Goal: Task Accomplishment & Management: Manage account settings

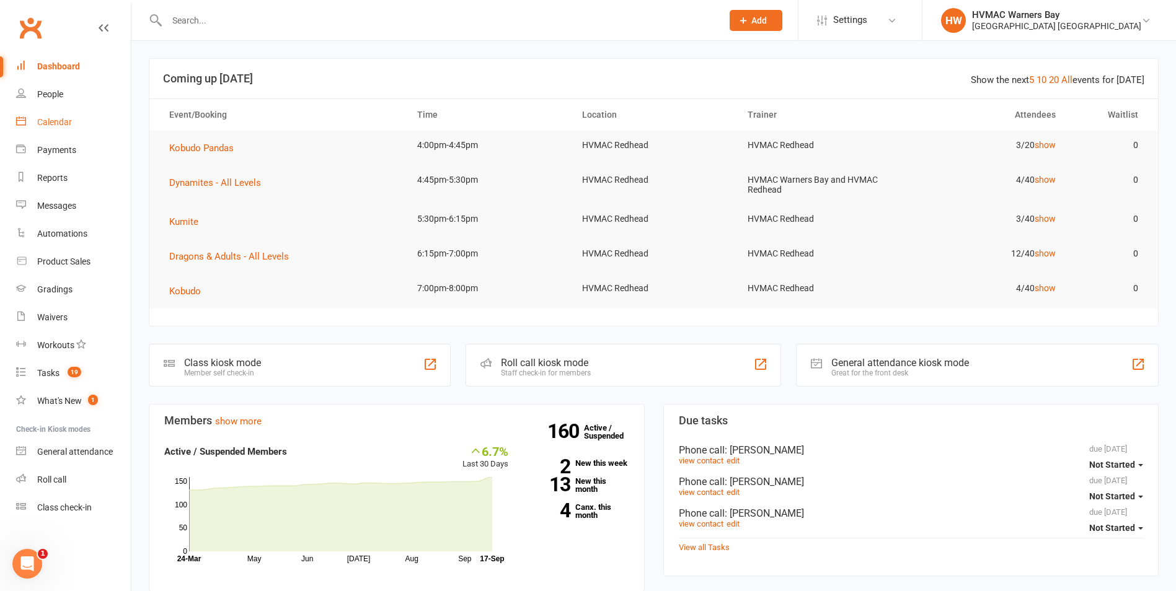
click at [56, 117] on link "Calendar" at bounding box center [73, 122] width 115 height 28
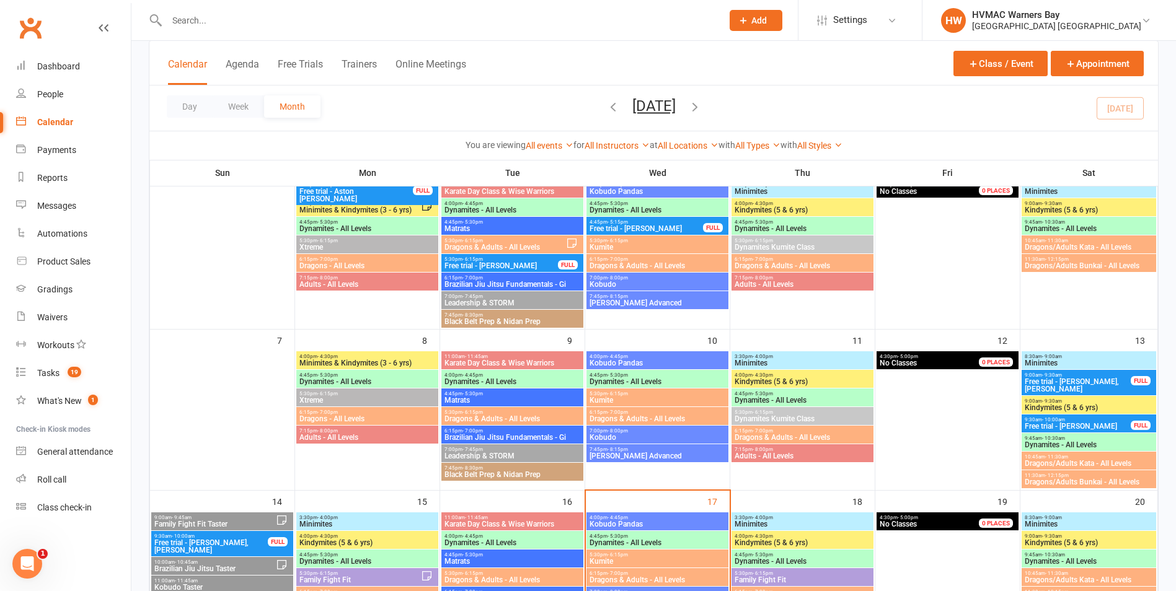
scroll to position [372, 0]
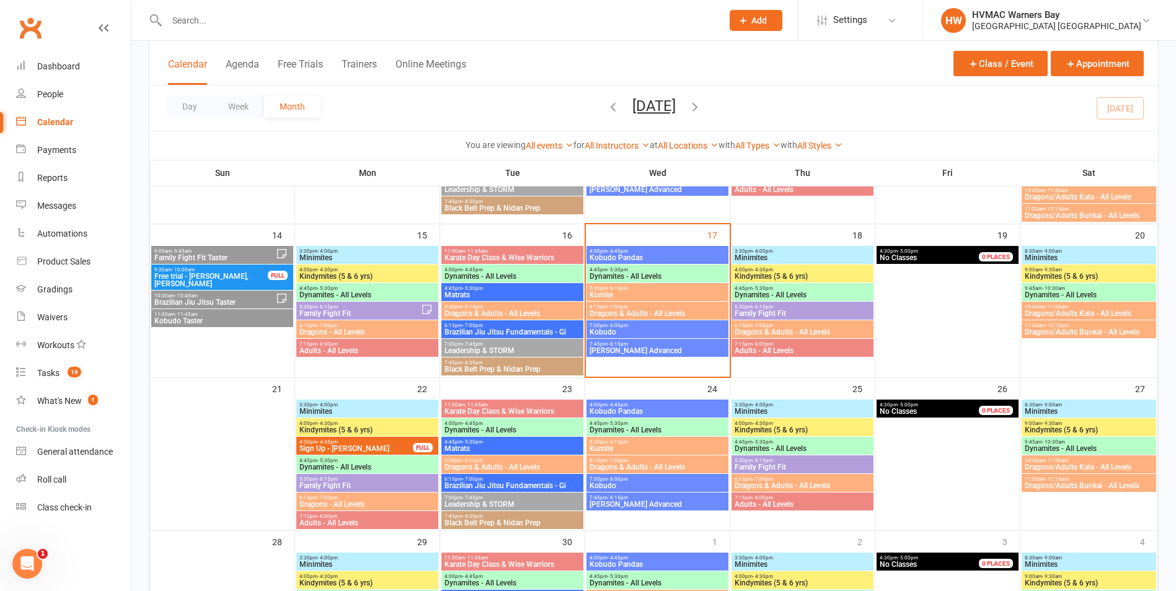
click at [524, 254] on span "Karate Day Class & Wise Warriors" at bounding box center [512, 257] width 137 height 7
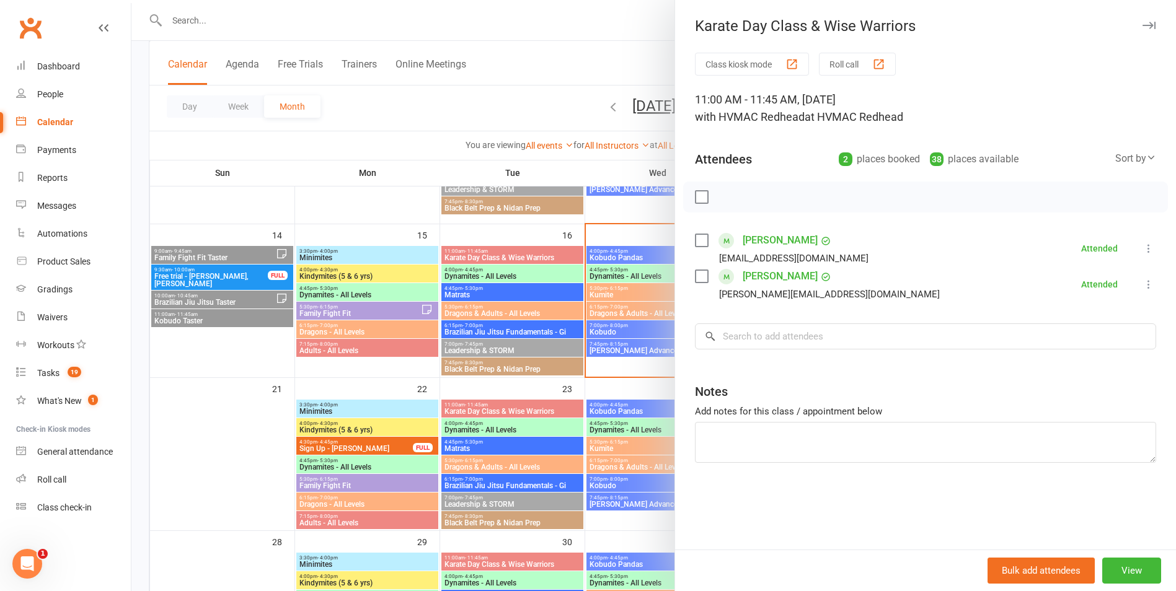
click at [524, 254] on div at bounding box center [653, 295] width 1044 height 591
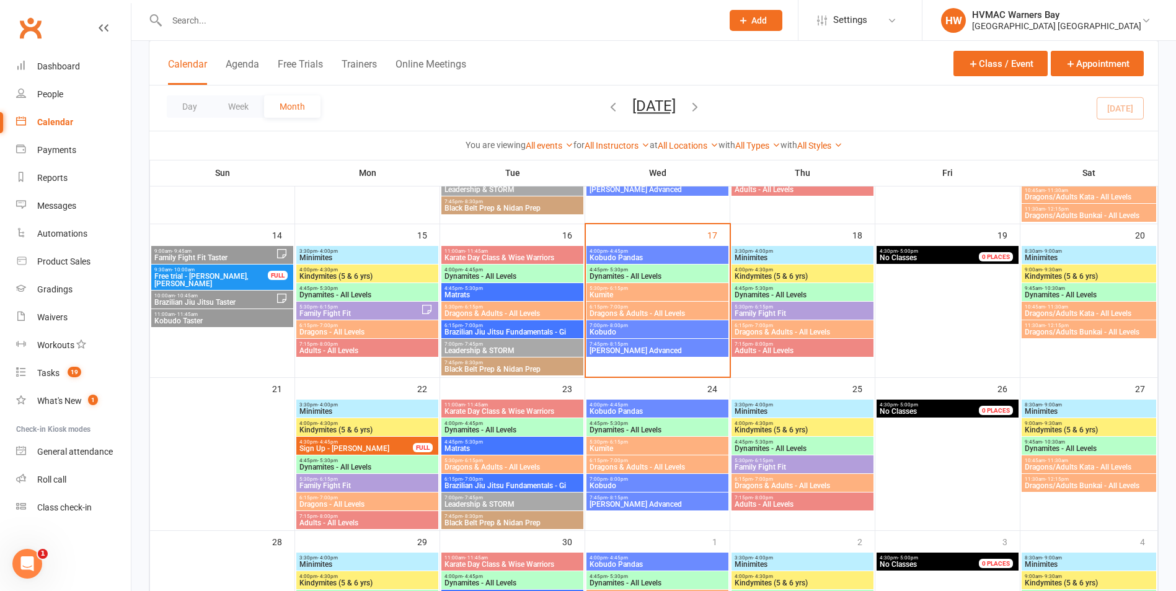
click at [523, 275] on span "Dynamites - All Levels" at bounding box center [512, 276] width 137 height 7
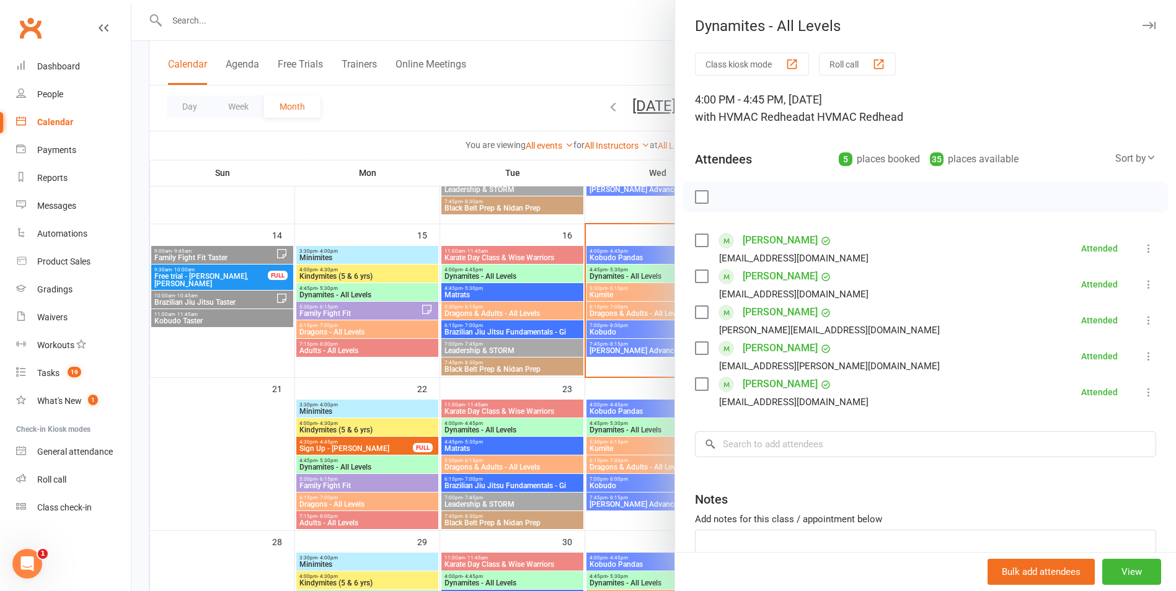
click at [523, 276] on div at bounding box center [653, 295] width 1044 height 591
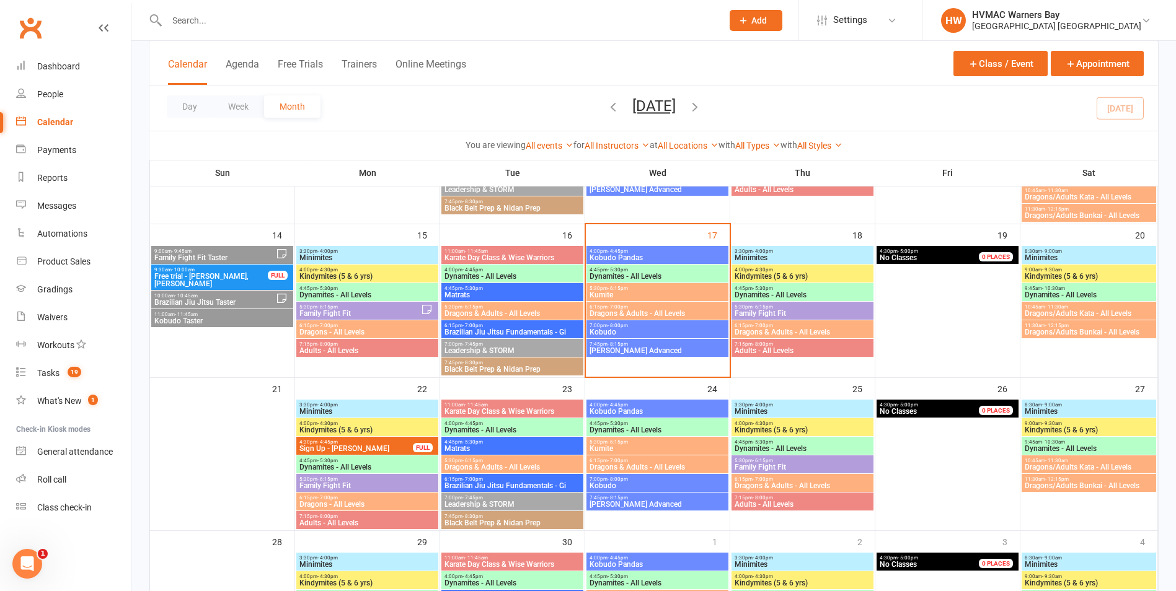
click at [513, 289] on span "4:45pm - 5:30pm" at bounding box center [512, 289] width 137 height 6
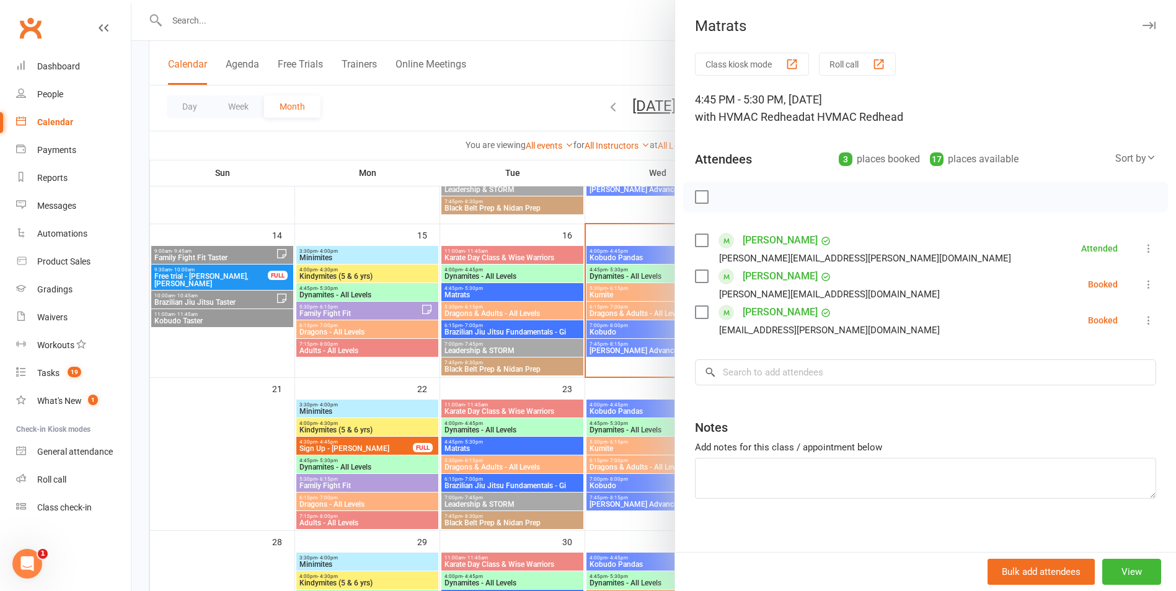
click at [700, 194] on label at bounding box center [701, 197] width 12 height 12
click at [718, 192] on button "button" at bounding box center [728, 197] width 21 height 21
click at [695, 199] on label at bounding box center [701, 197] width 12 height 12
click at [428, 299] on div at bounding box center [653, 295] width 1044 height 591
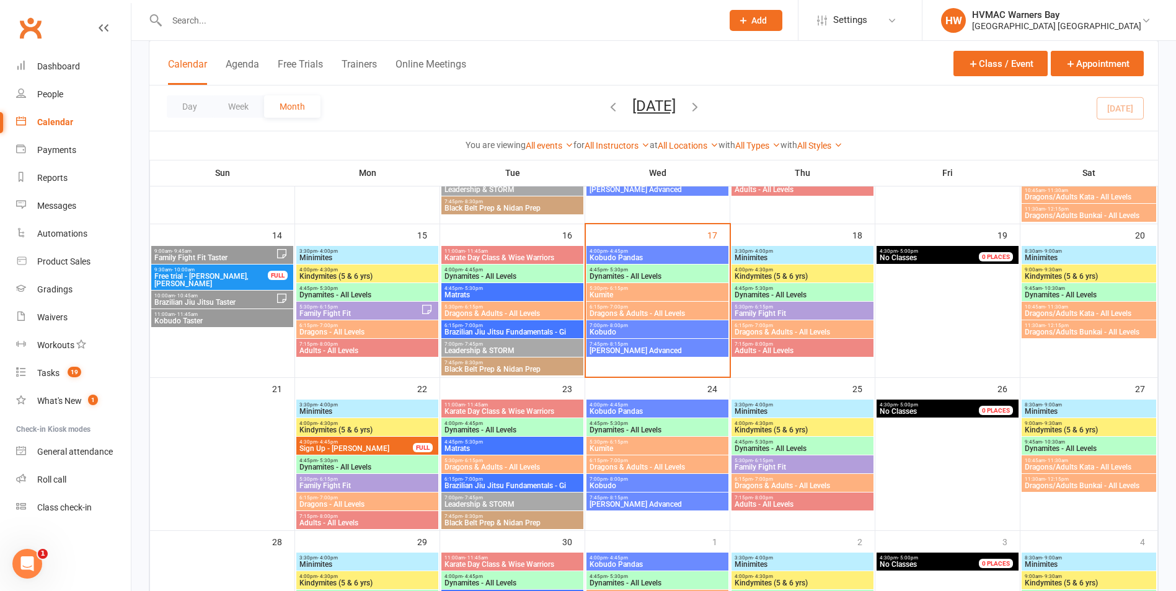
click at [487, 314] on span "Dragons & Adults - All Levels" at bounding box center [512, 313] width 137 height 7
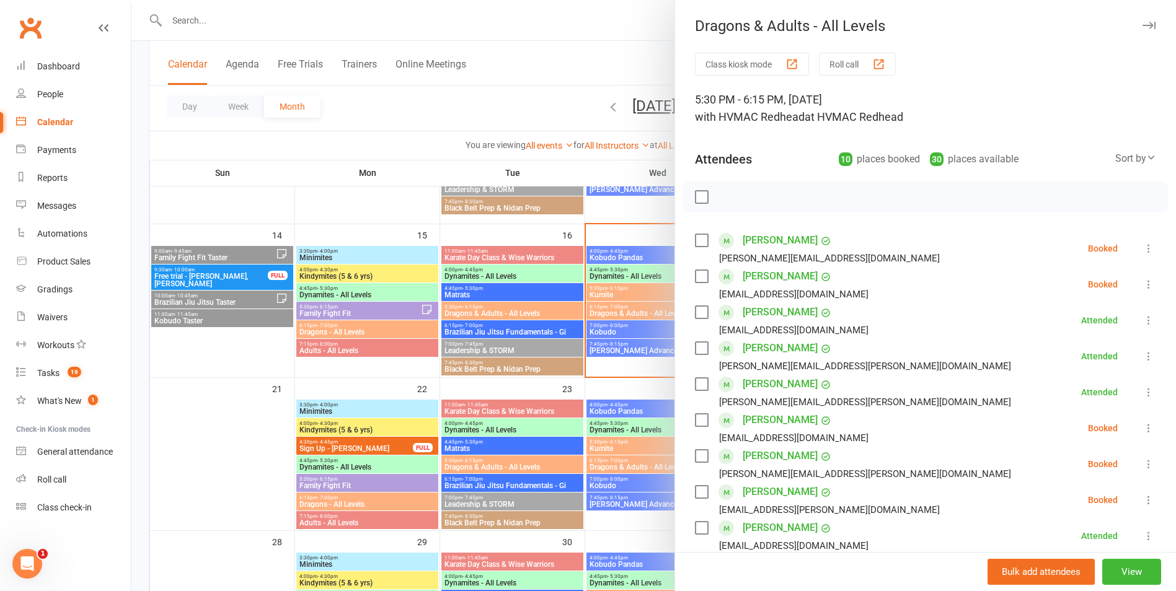
click at [700, 202] on label at bounding box center [701, 197] width 12 height 12
click at [722, 198] on icon "button" at bounding box center [729, 197] width 14 height 14
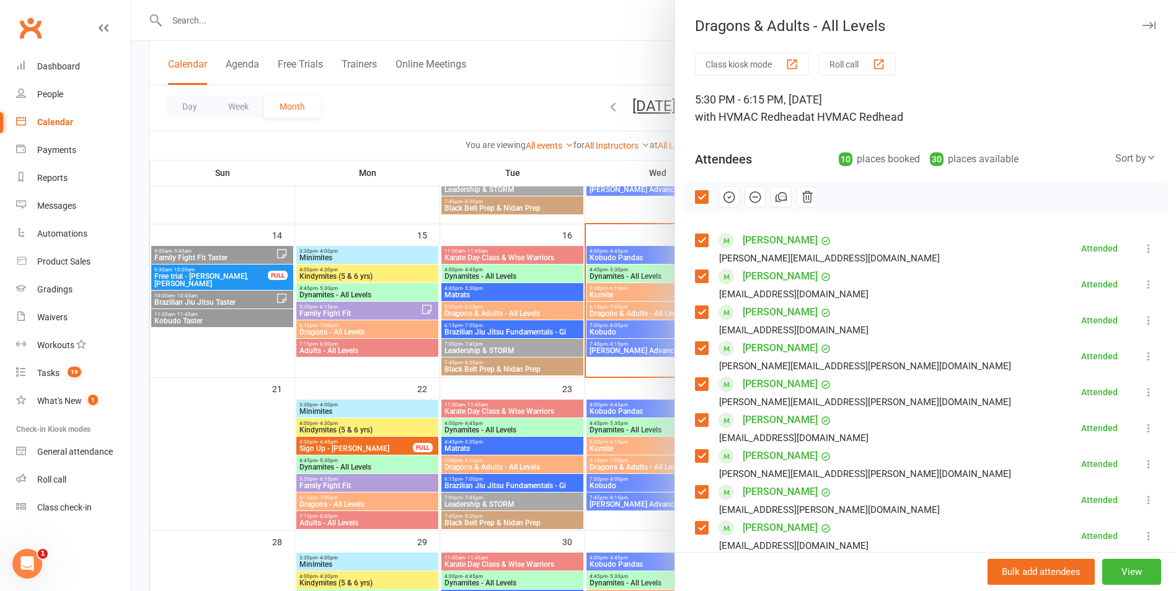
click at [695, 195] on label at bounding box center [701, 197] width 12 height 12
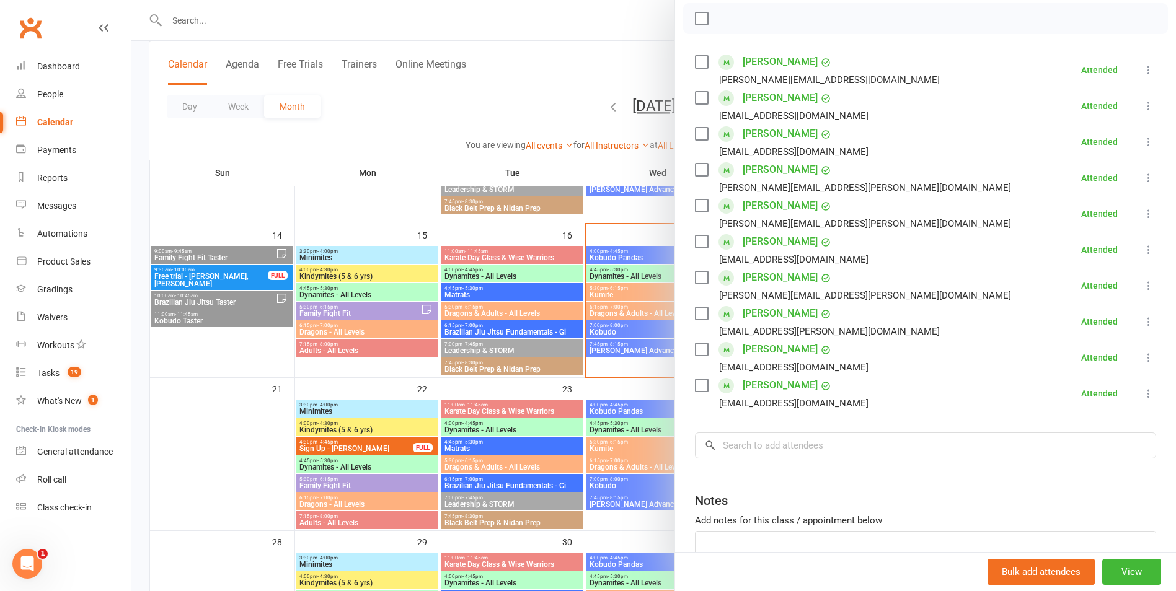
scroll to position [186, 0]
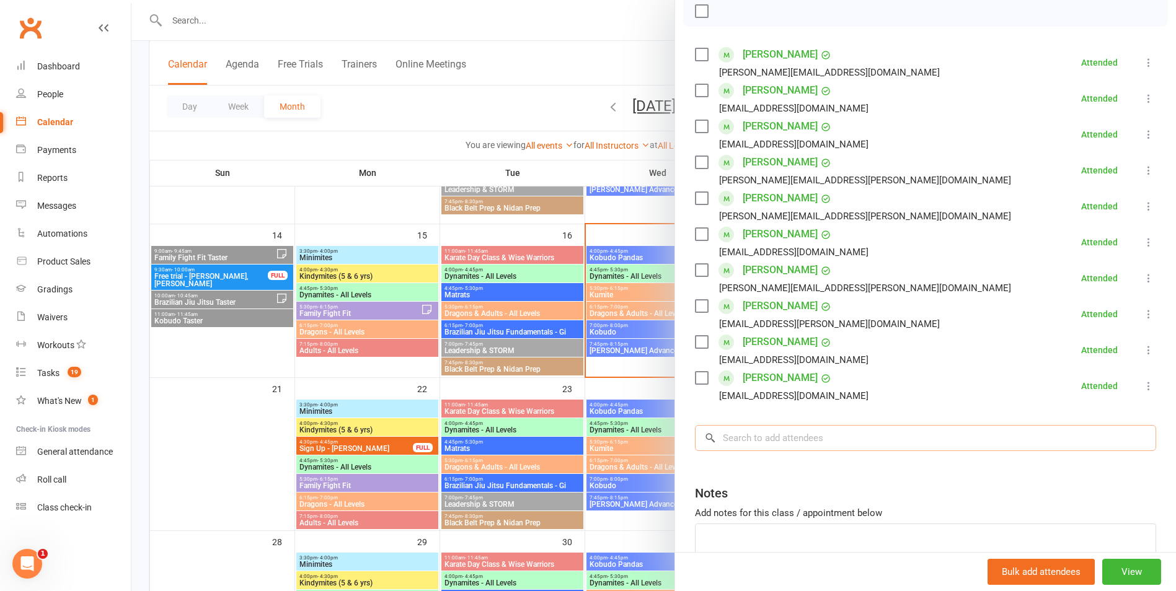
click at [767, 432] on input "search" at bounding box center [925, 438] width 461 height 26
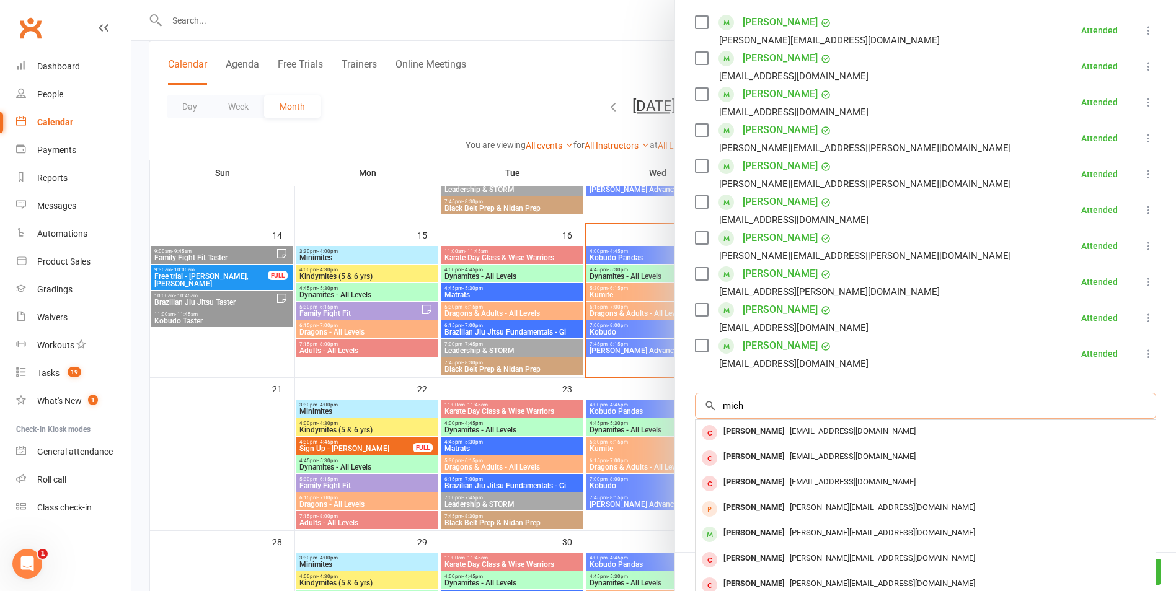
scroll to position [198, 0]
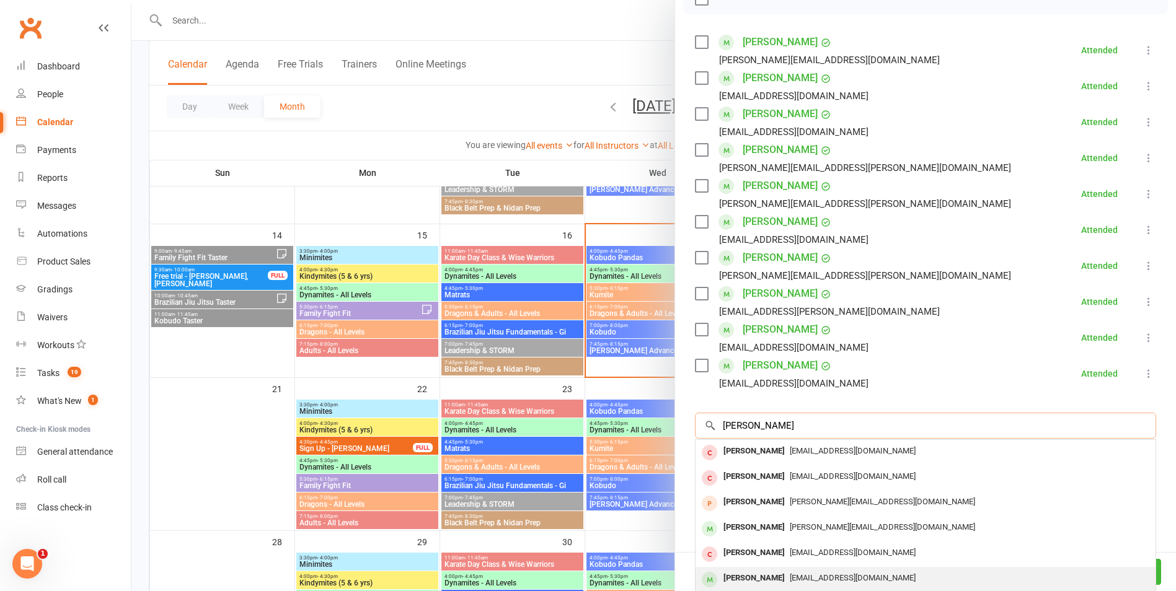
type input "[PERSON_NAME]"
click at [790, 578] on span "[EMAIL_ADDRESS][DOMAIN_NAME]" at bounding box center [853, 577] width 126 height 9
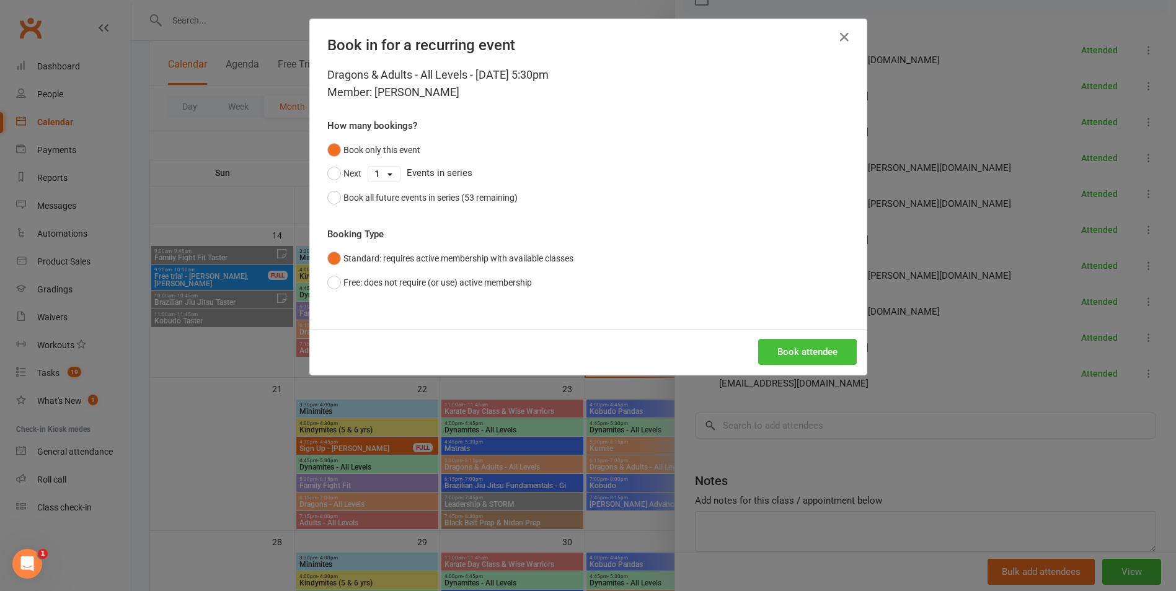
click at [807, 339] on button "Book attendee" at bounding box center [807, 352] width 99 height 26
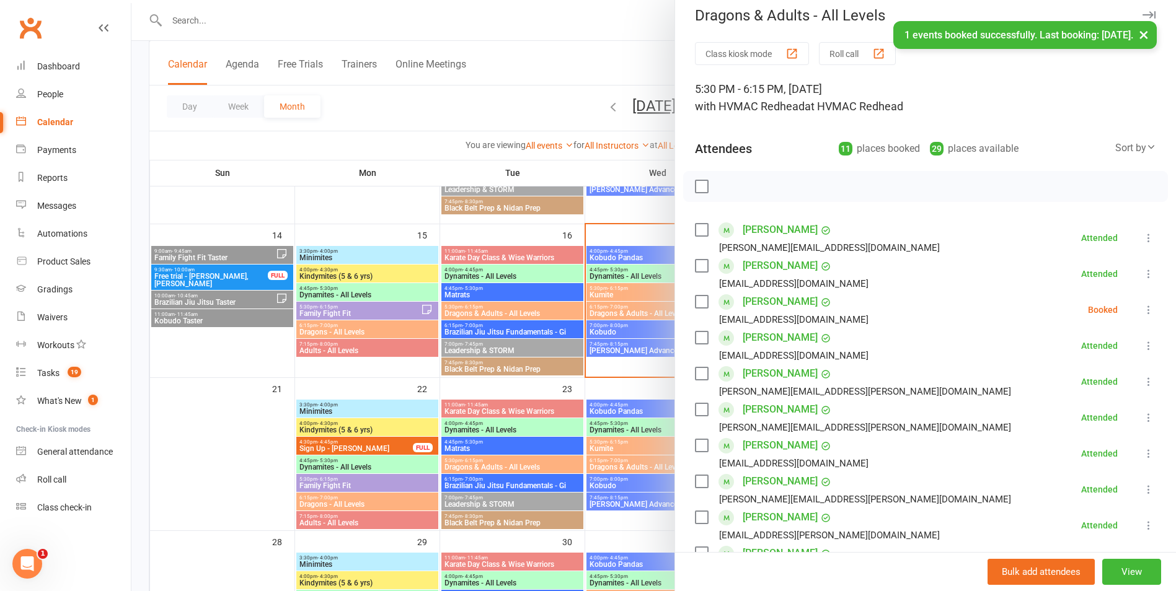
scroll to position [0, 0]
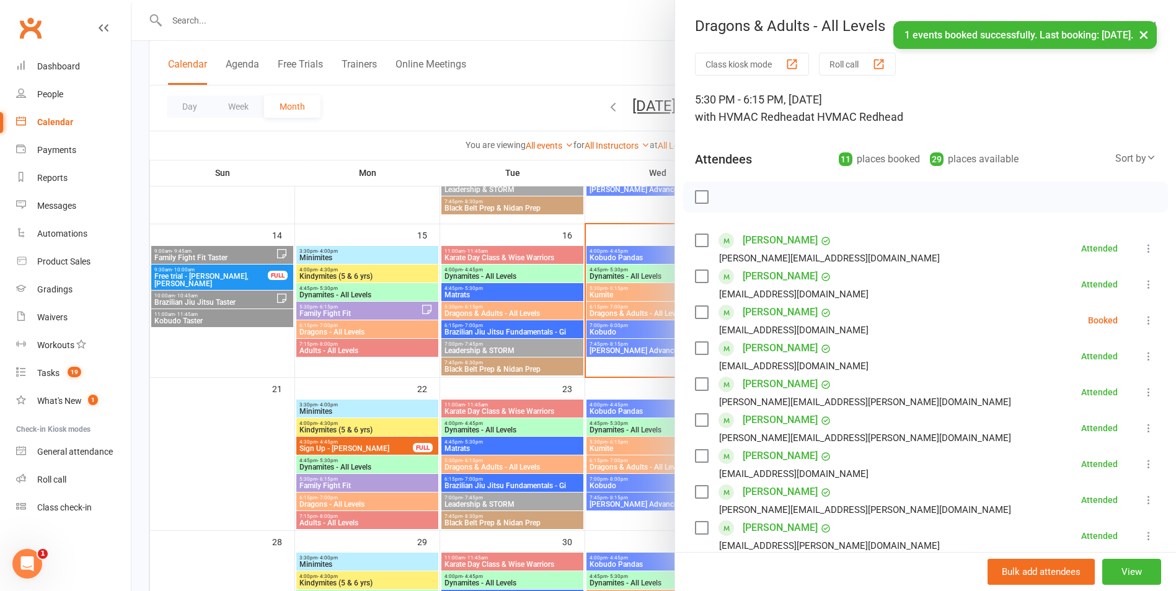
click at [695, 195] on label at bounding box center [701, 197] width 12 height 12
click at [722, 194] on icon "button" at bounding box center [729, 197] width 14 height 14
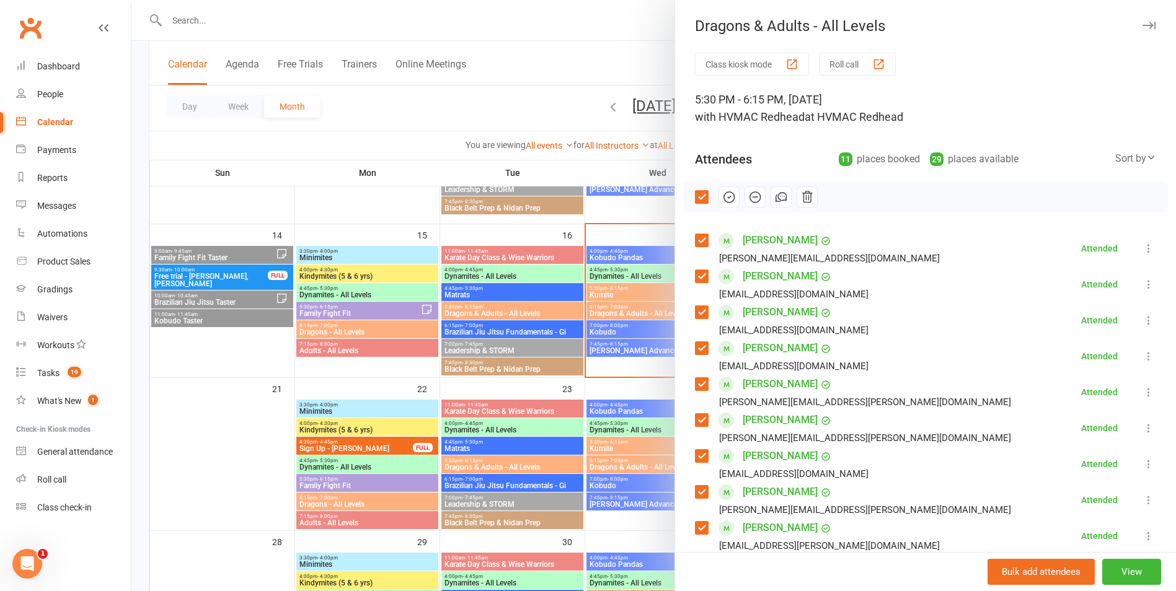
click at [586, 292] on div at bounding box center [653, 295] width 1044 height 591
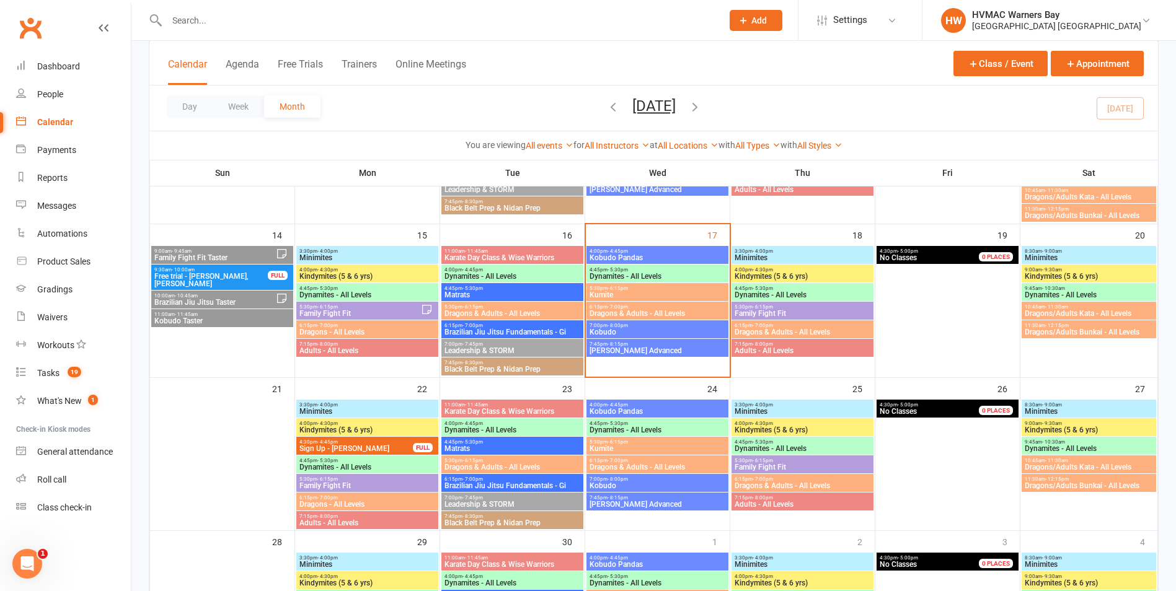
click at [495, 329] on span "Brazilian Jiu Jitsu Fundamentals - Gi" at bounding box center [512, 332] width 137 height 7
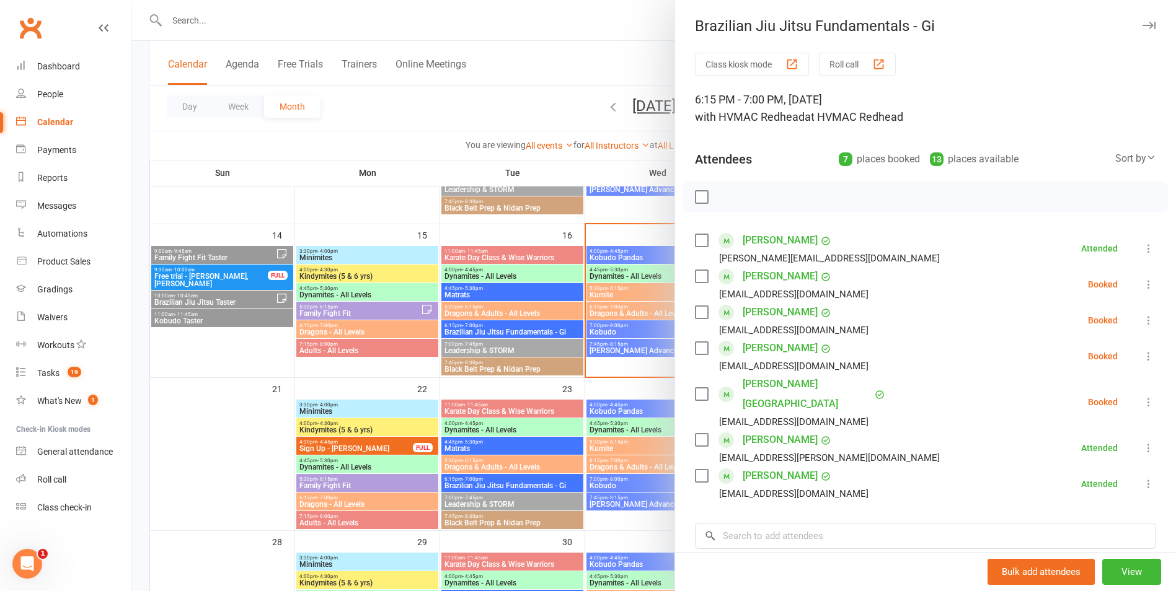
click at [700, 274] on label at bounding box center [701, 276] width 12 height 12
click at [704, 347] on div "[PERSON_NAME] [PERSON_NAME][EMAIL_ADDRESS][DOMAIN_NAME]" at bounding box center [784, 356] width 179 height 36
click at [702, 347] on label at bounding box center [701, 348] width 12 height 12
drag, startPoint x: 723, startPoint y: 200, endPoint x: 656, endPoint y: 51, distance: 163.4
click at [724, 200] on icon "button" at bounding box center [729, 197] width 14 height 14
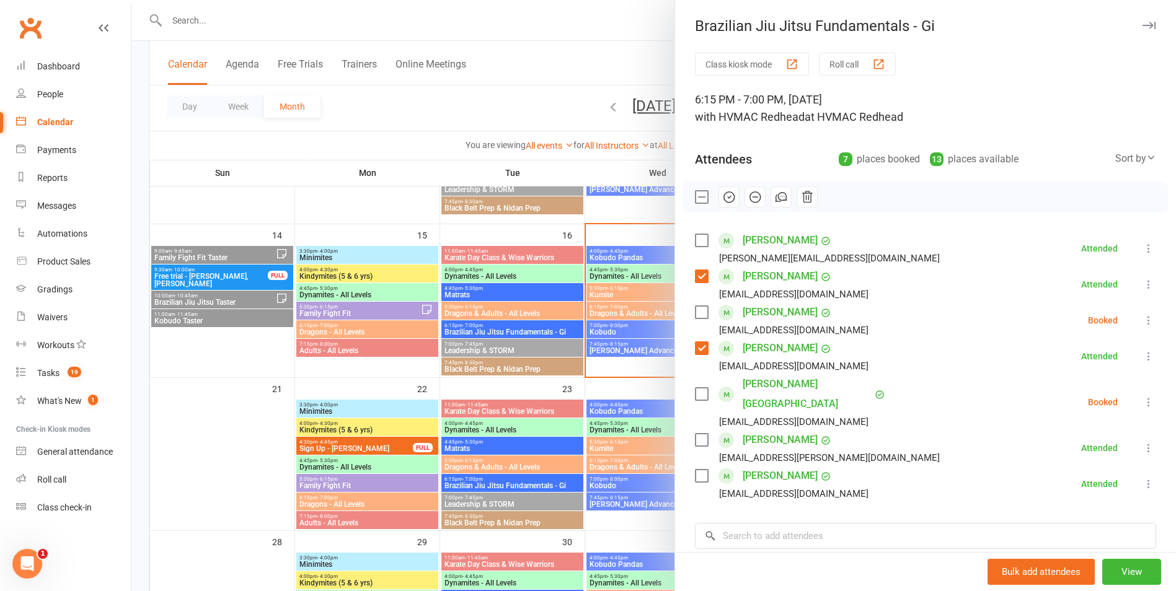
click at [698, 197] on label at bounding box center [701, 197] width 12 height 12
click at [699, 312] on label at bounding box center [701, 312] width 12 height 12
click at [800, 194] on icon "button" at bounding box center [807, 197] width 14 height 14
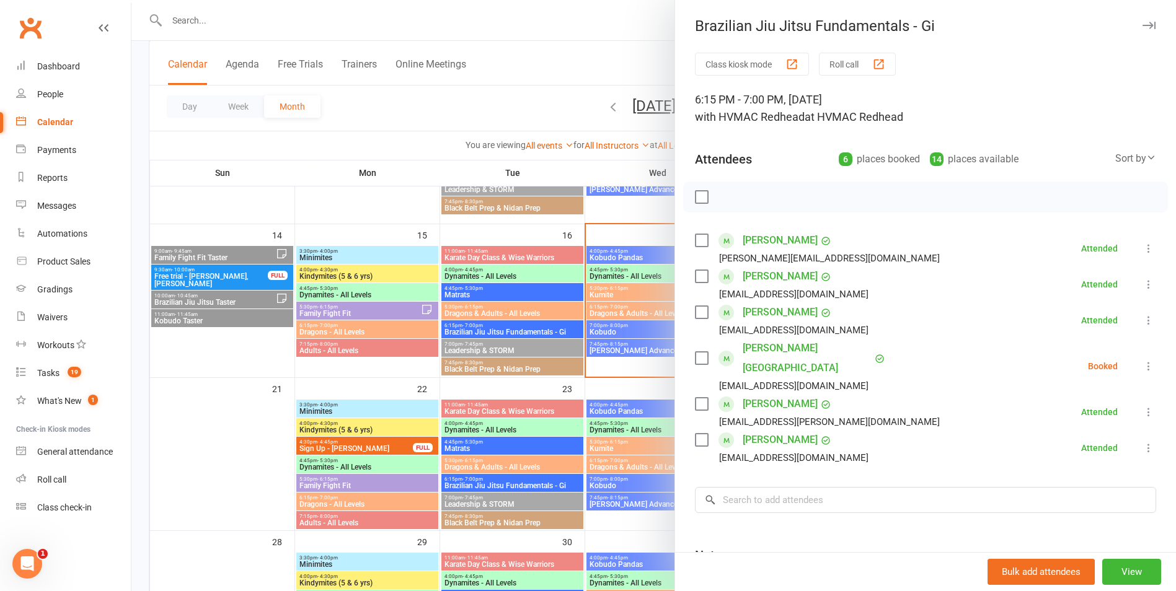
click at [699, 352] on label at bounding box center [701, 358] width 12 height 12
click at [807, 201] on icon "button" at bounding box center [807, 197] width 14 height 14
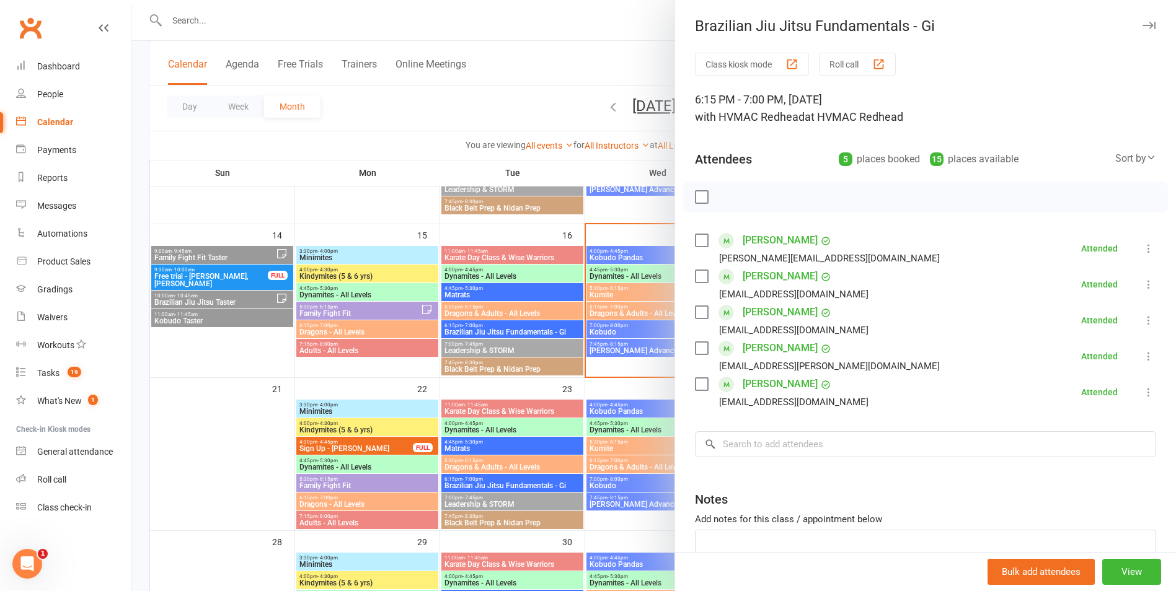
click at [507, 306] on div at bounding box center [653, 295] width 1044 height 591
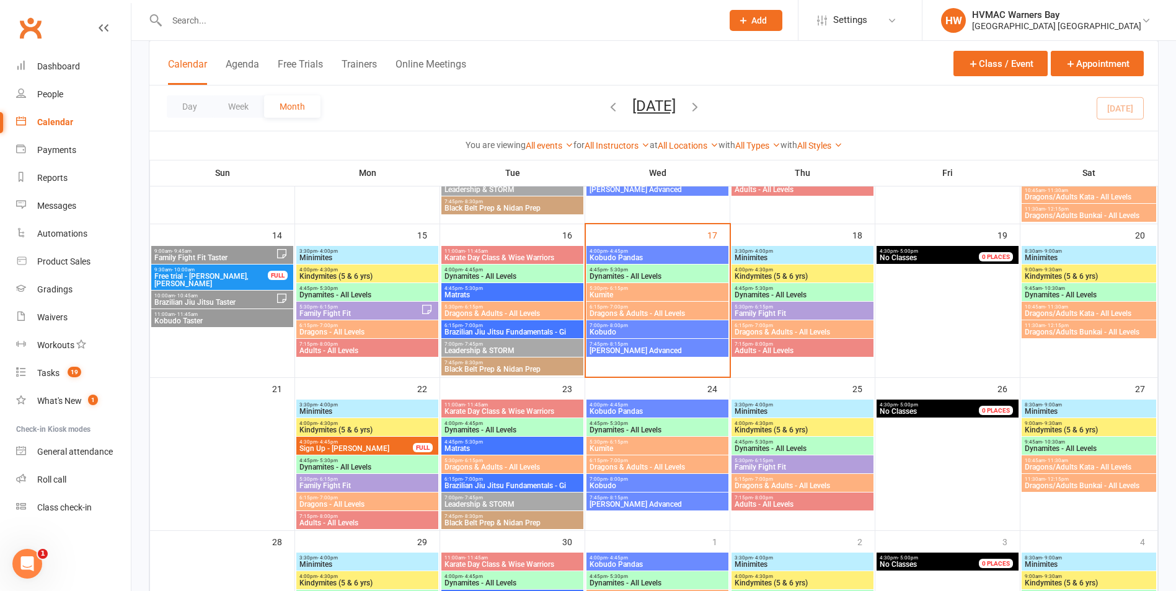
click at [495, 340] on div "7:00pm - 7:45pm Leadership & STORM" at bounding box center [512, 348] width 142 height 18
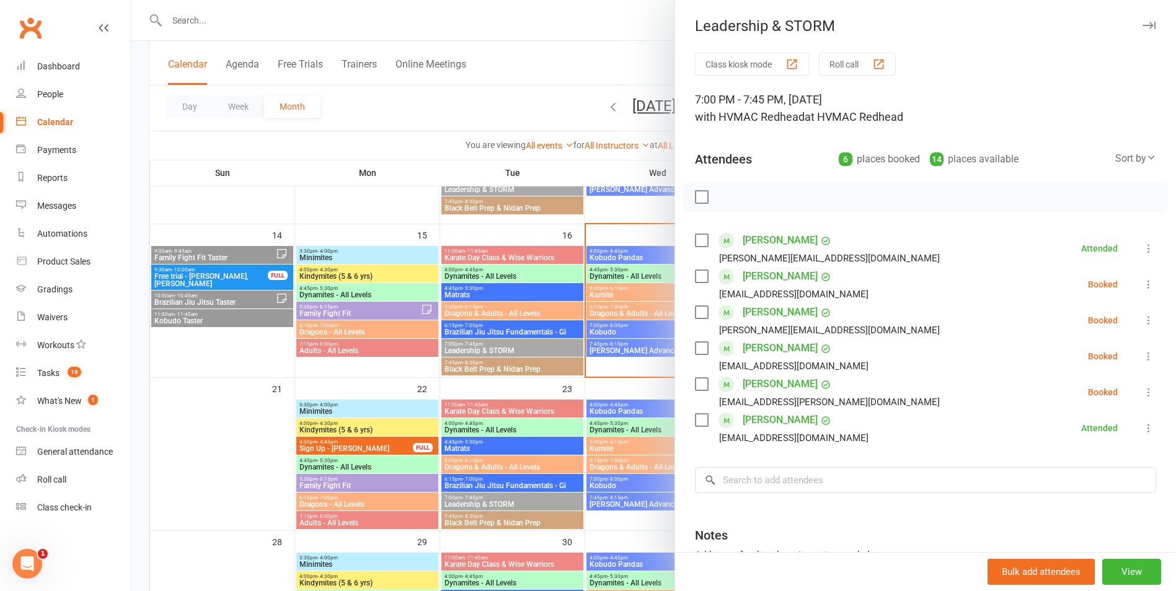
click at [703, 194] on label at bounding box center [701, 197] width 12 height 12
click at [723, 201] on icon "button" at bounding box center [729, 197] width 14 height 14
click at [743, 479] on input "search" at bounding box center [925, 480] width 461 height 26
type input "A"
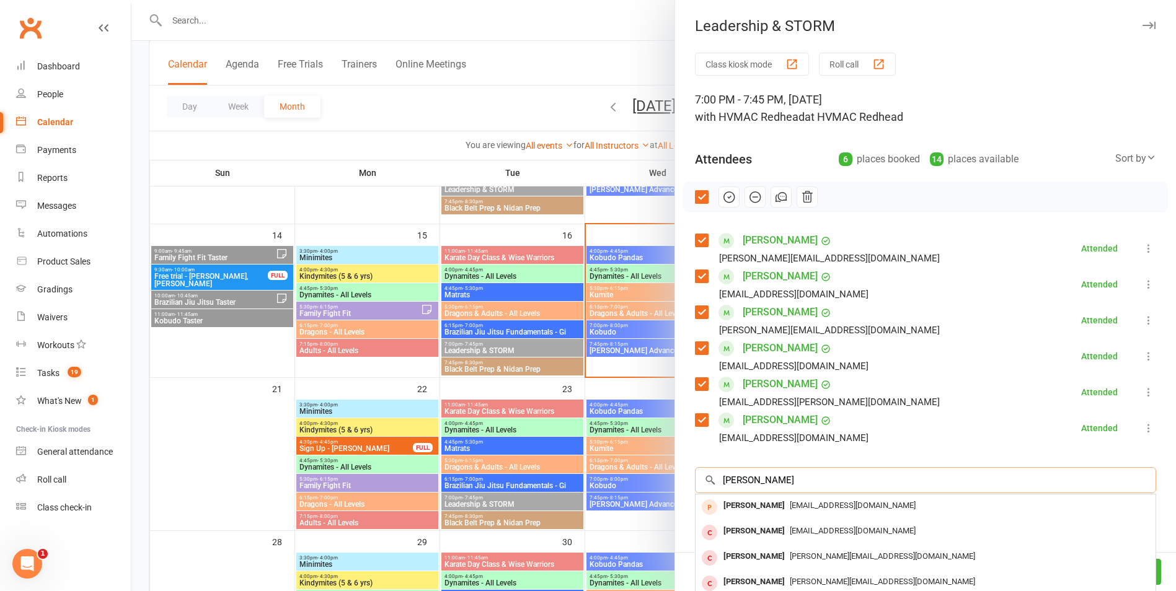
scroll to position [117, 0]
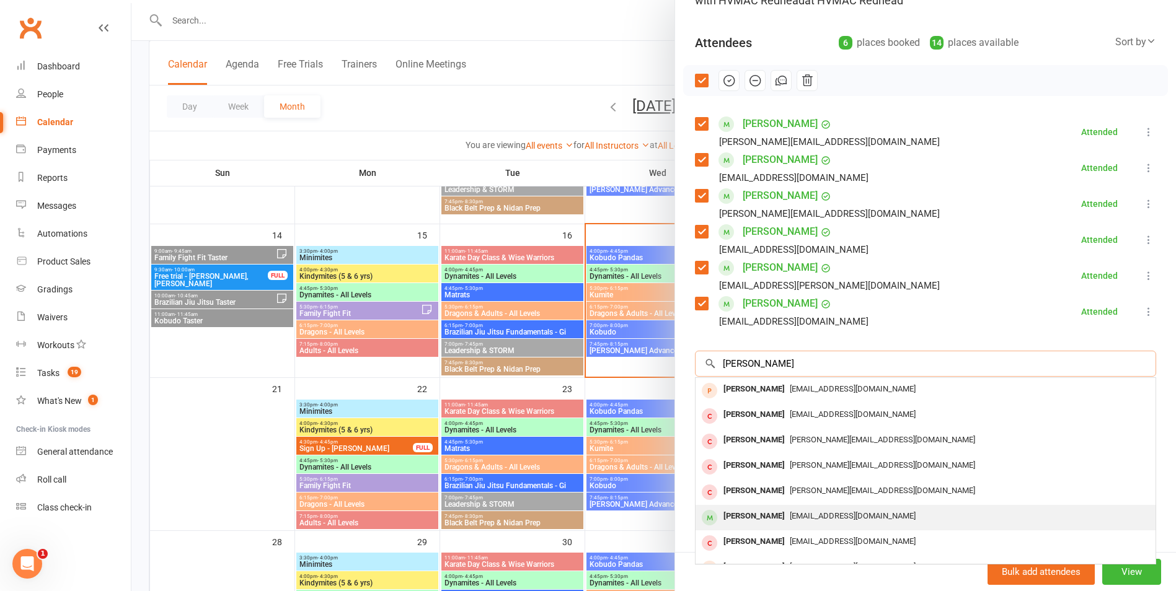
type input "[PERSON_NAME]"
click at [762, 515] on div "[PERSON_NAME]" at bounding box center [753, 517] width 71 height 18
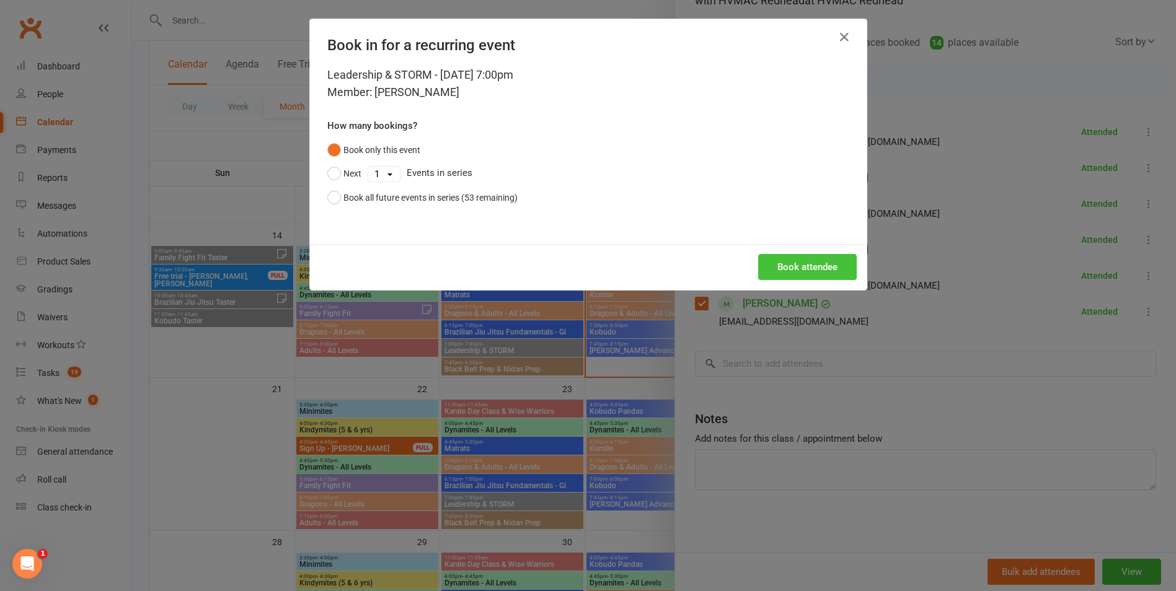
click at [773, 268] on button "Book attendee" at bounding box center [807, 267] width 99 height 26
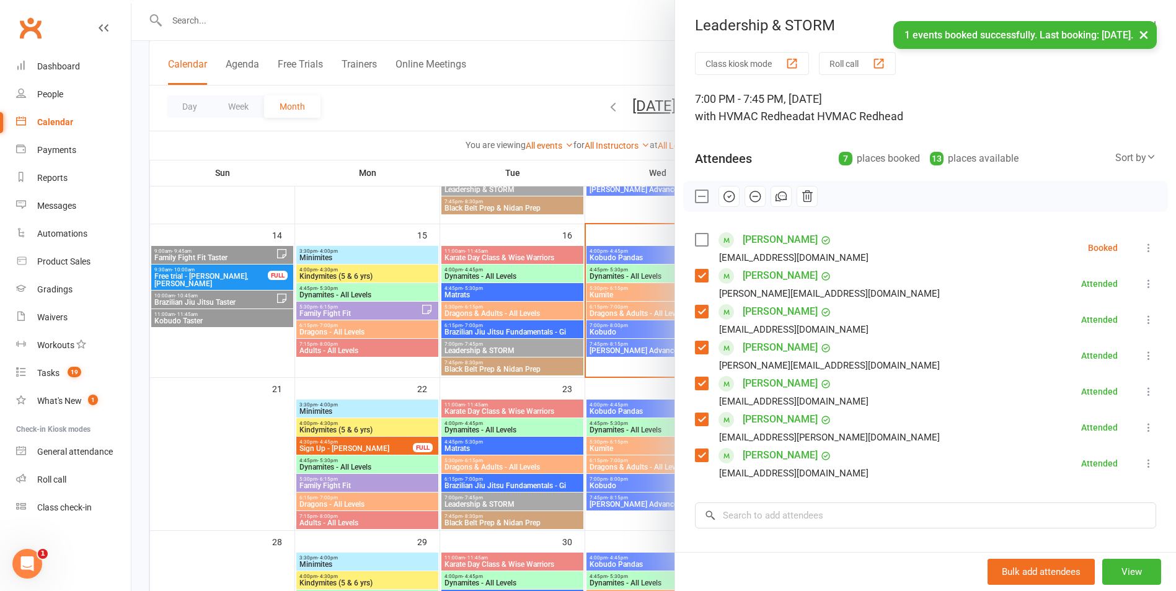
scroll to position [0, 0]
click at [702, 197] on label at bounding box center [701, 197] width 12 height 12
click at [698, 199] on label at bounding box center [701, 197] width 12 height 12
click at [722, 193] on icon "button" at bounding box center [729, 197] width 14 height 14
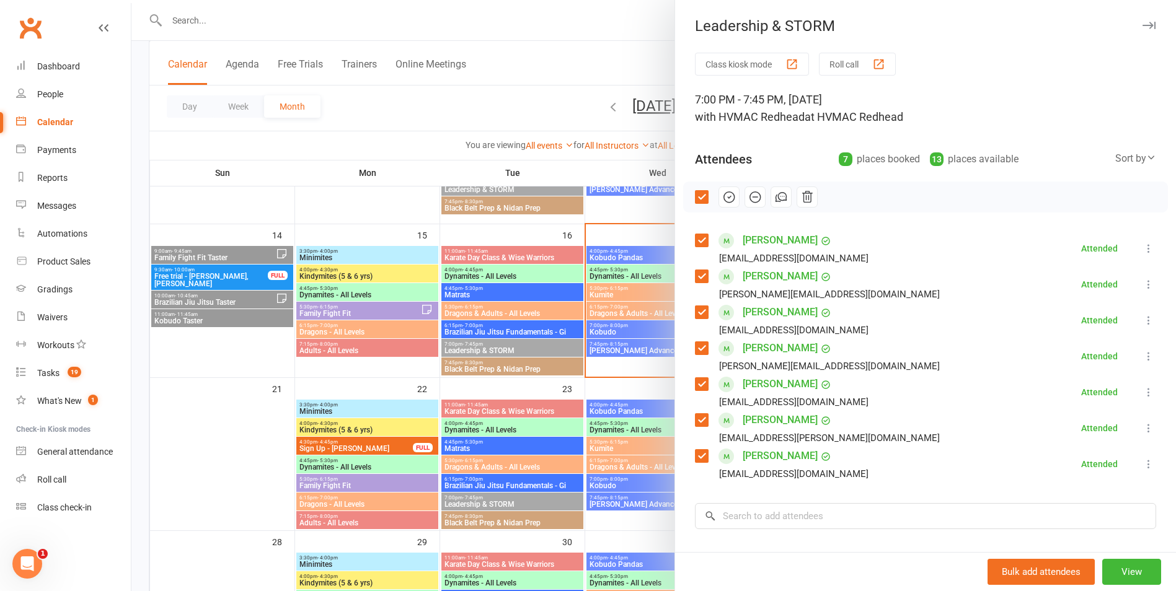
click at [695, 199] on label at bounding box center [701, 197] width 12 height 12
click at [524, 321] on div at bounding box center [653, 295] width 1044 height 591
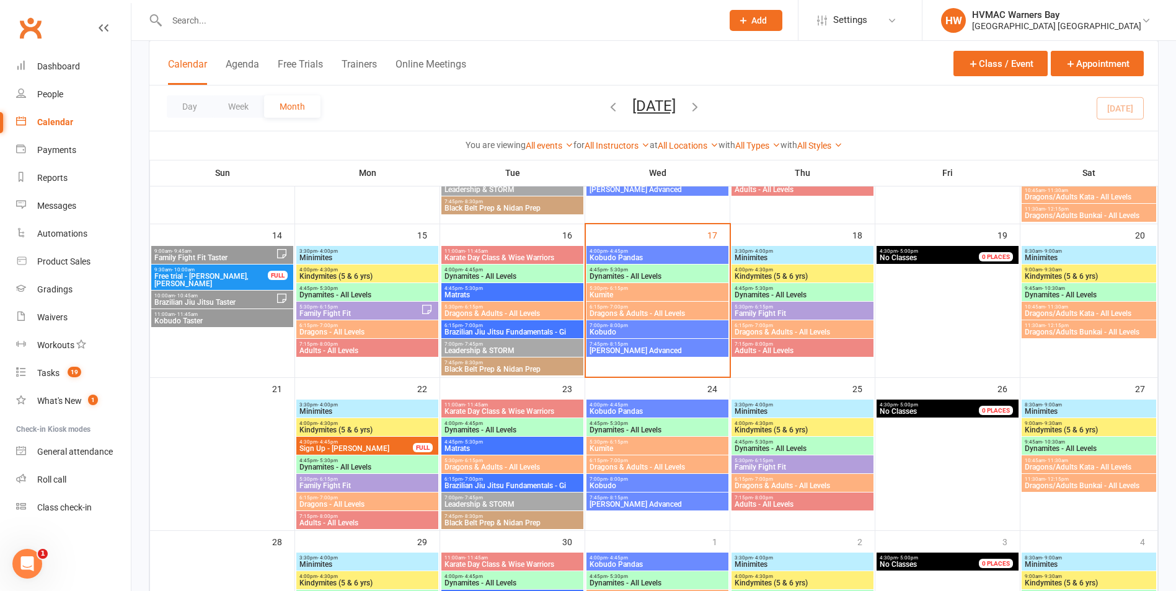
click at [603, 296] on span "Kumite" at bounding box center [657, 294] width 137 height 7
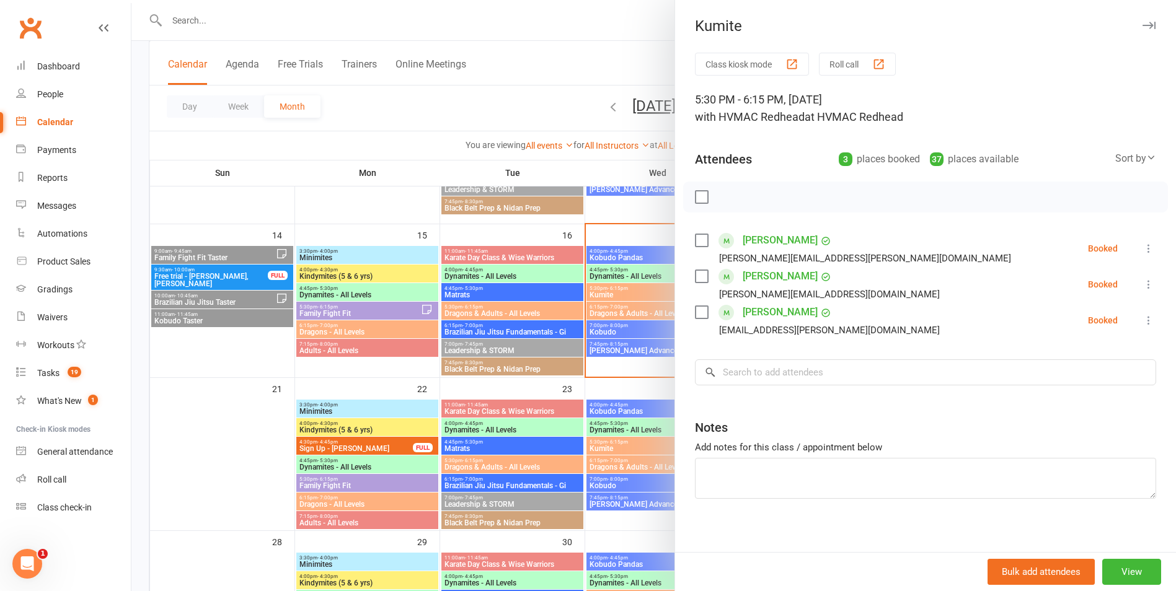
click at [603, 296] on div at bounding box center [653, 295] width 1044 height 591
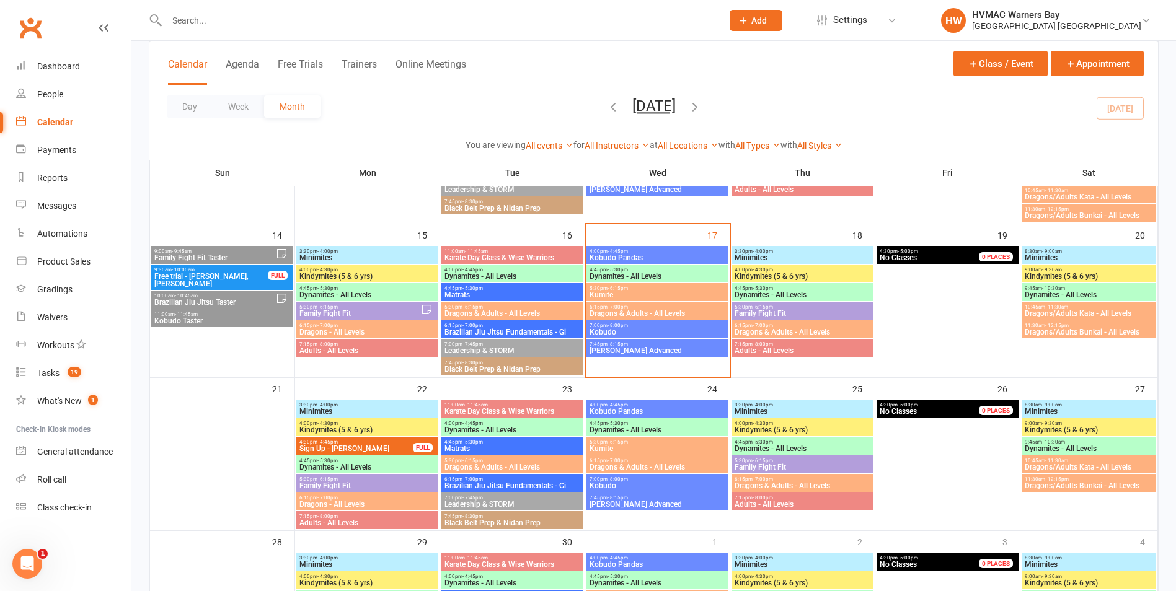
click at [607, 307] on span "- 7:00pm" at bounding box center [617, 307] width 20 height 6
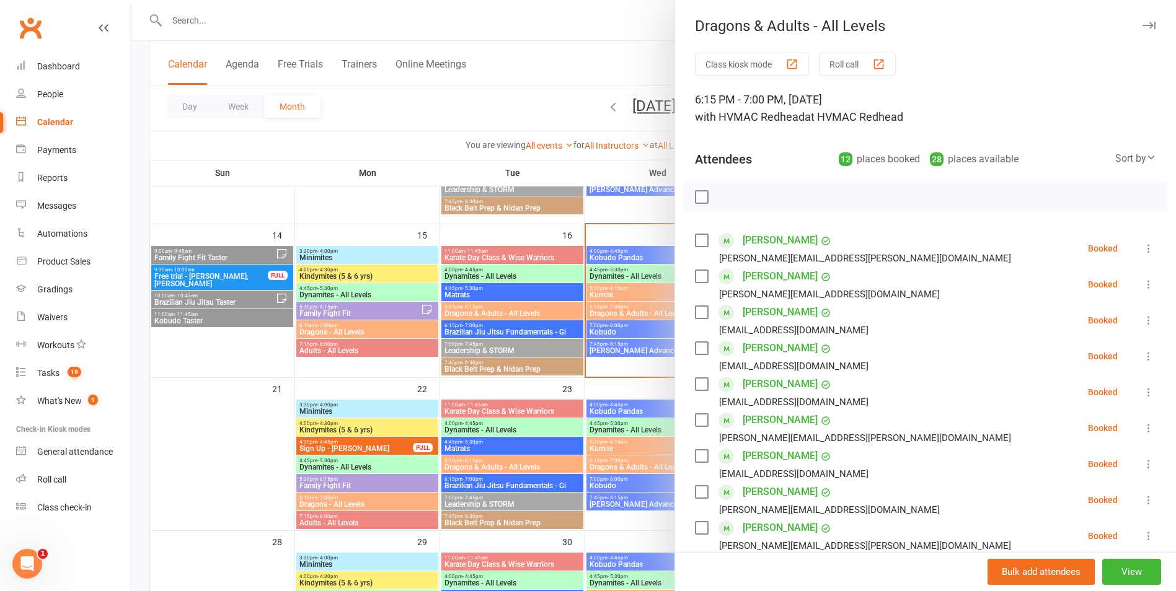
click at [594, 307] on div at bounding box center [653, 295] width 1044 height 591
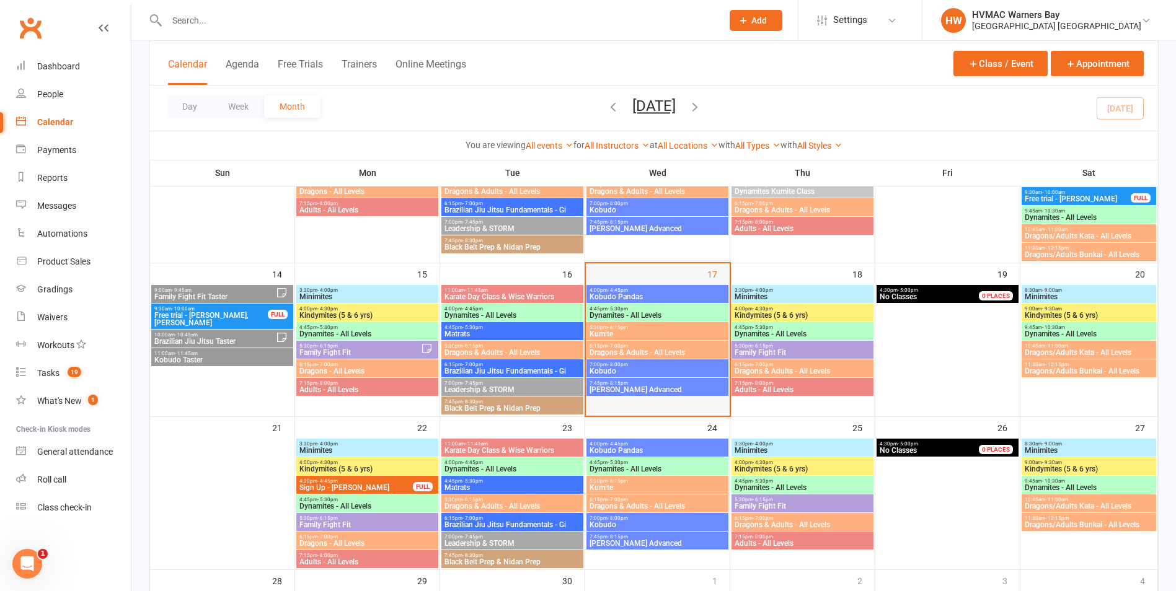
scroll to position [158, 0]
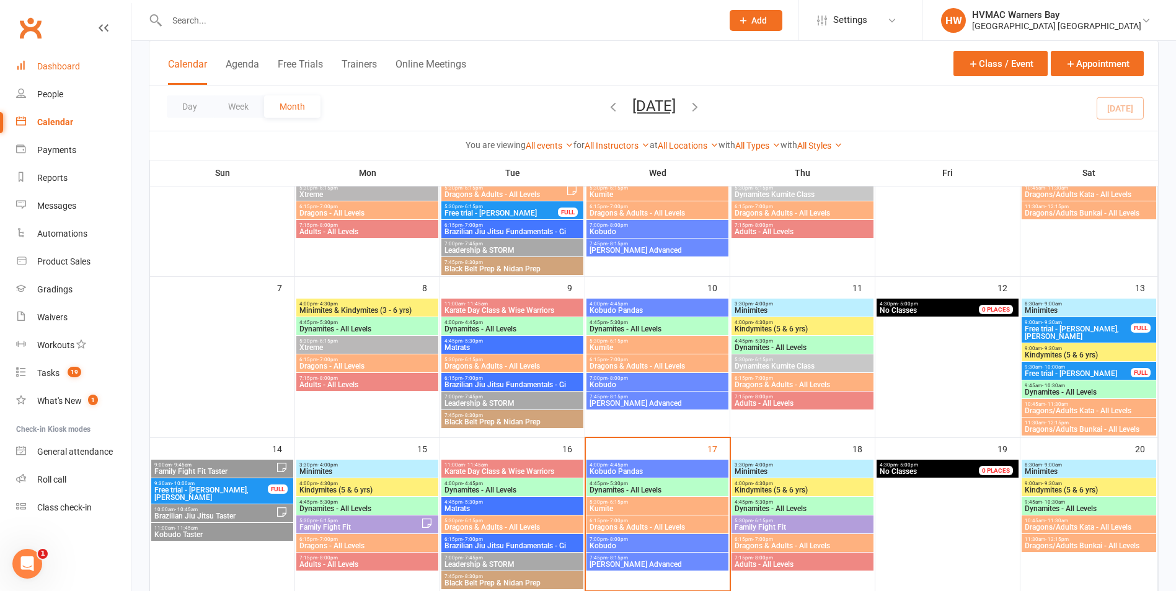
click at [52, 66] on div "Dashboard" at bounding box center [58, 66] width 43 height 10
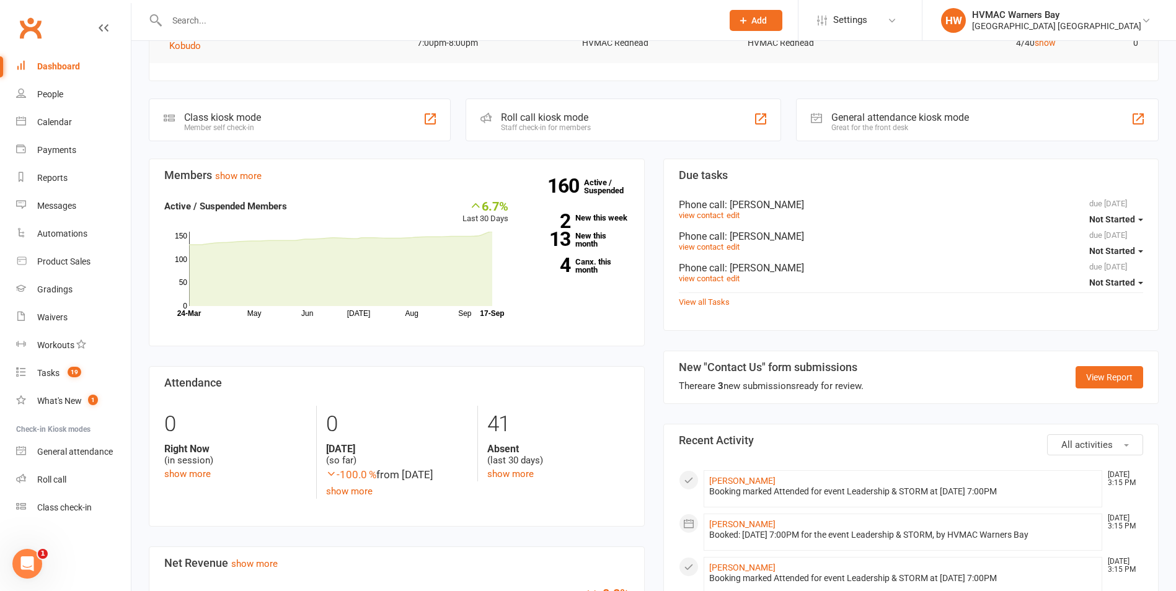
scroll to position [310, 0]
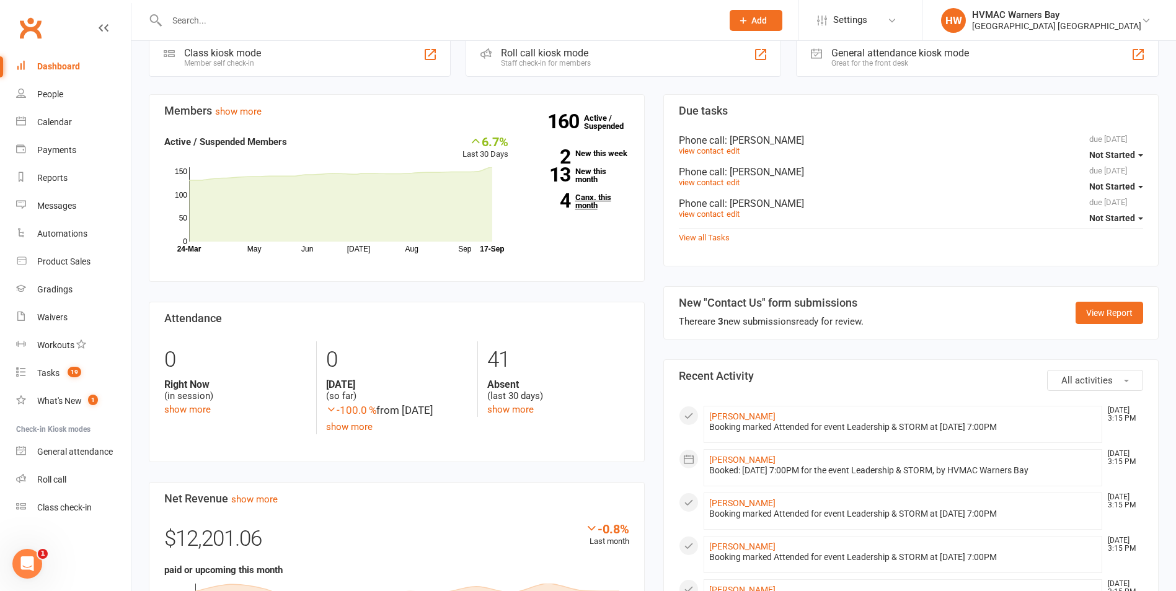
click at [589, 198] on link "4 Canx. this month" at bounding box center [578, 201] width 102 height 16
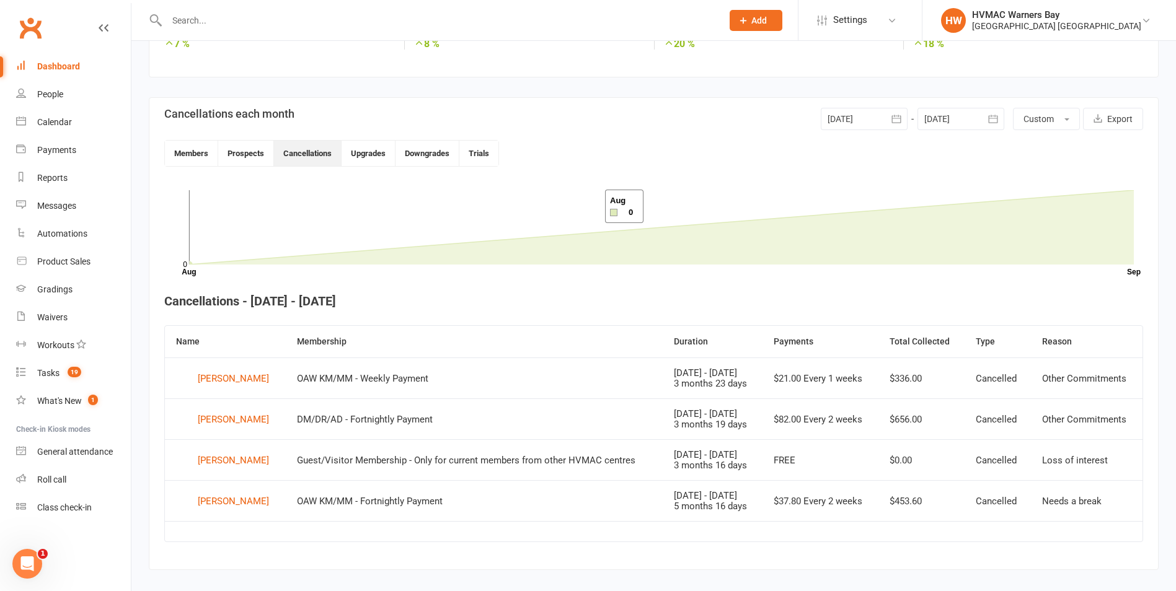
scroll to position [258, 0]
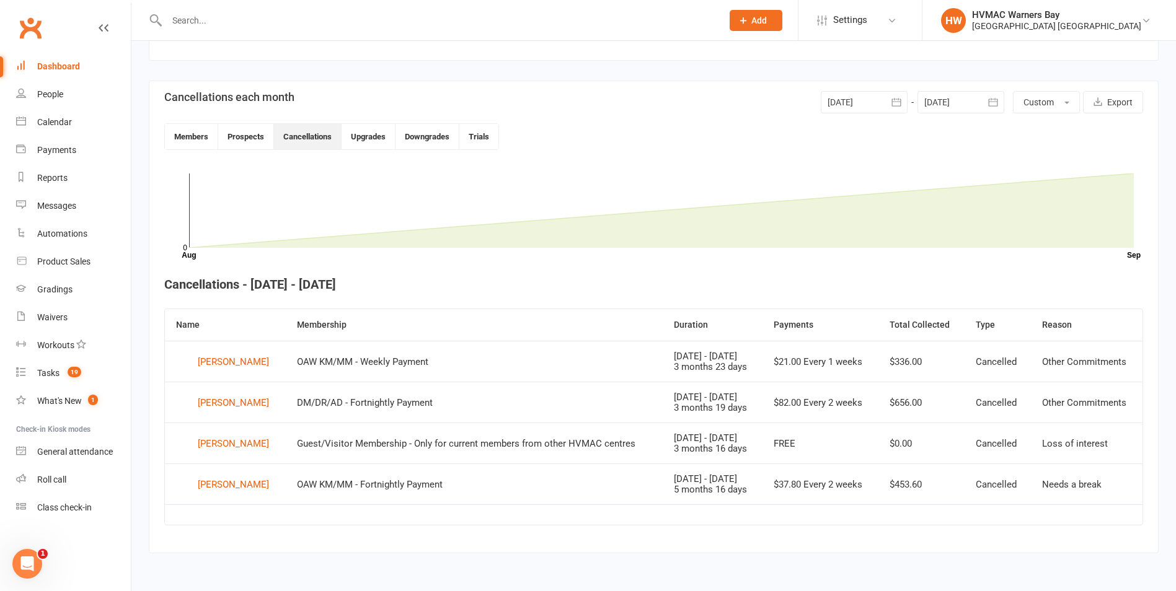
click at [81, 63] on link "Dashboard" at bounding box center [73, 67] width 115 height 28
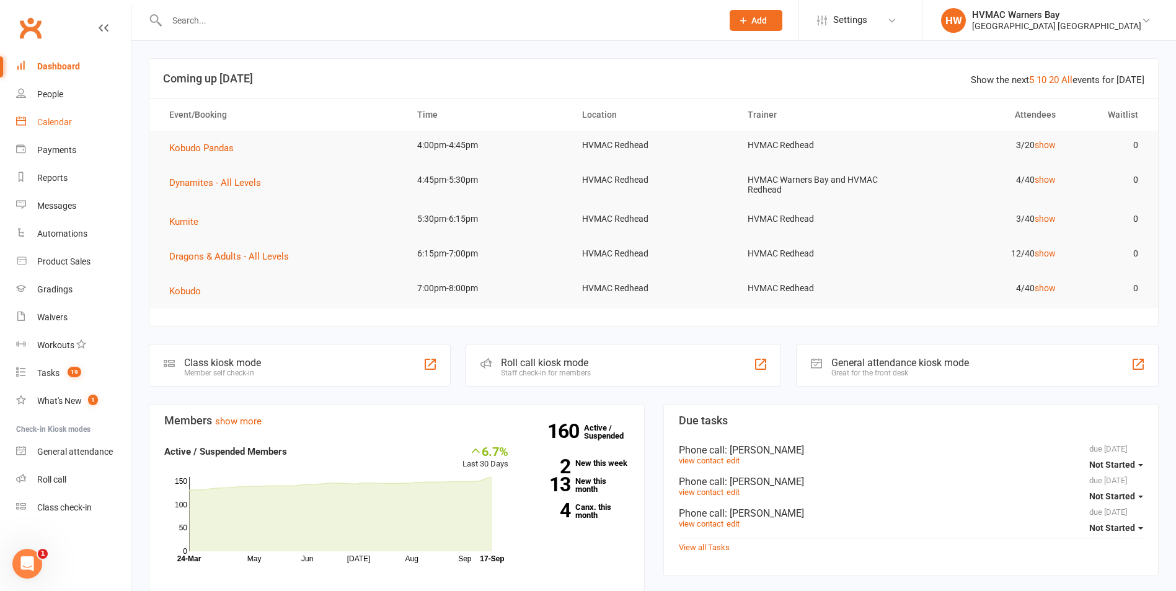
click at [82, 115] on link "Calendar" at bounding box center [73, 122] width 115 height 28
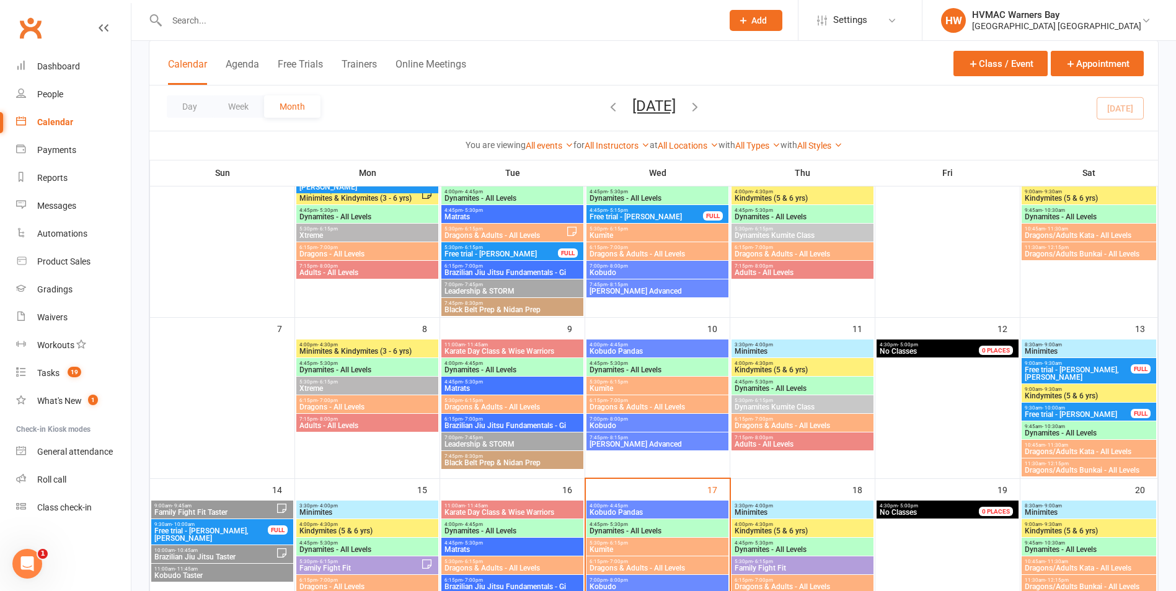
scroll to position [310, 0]
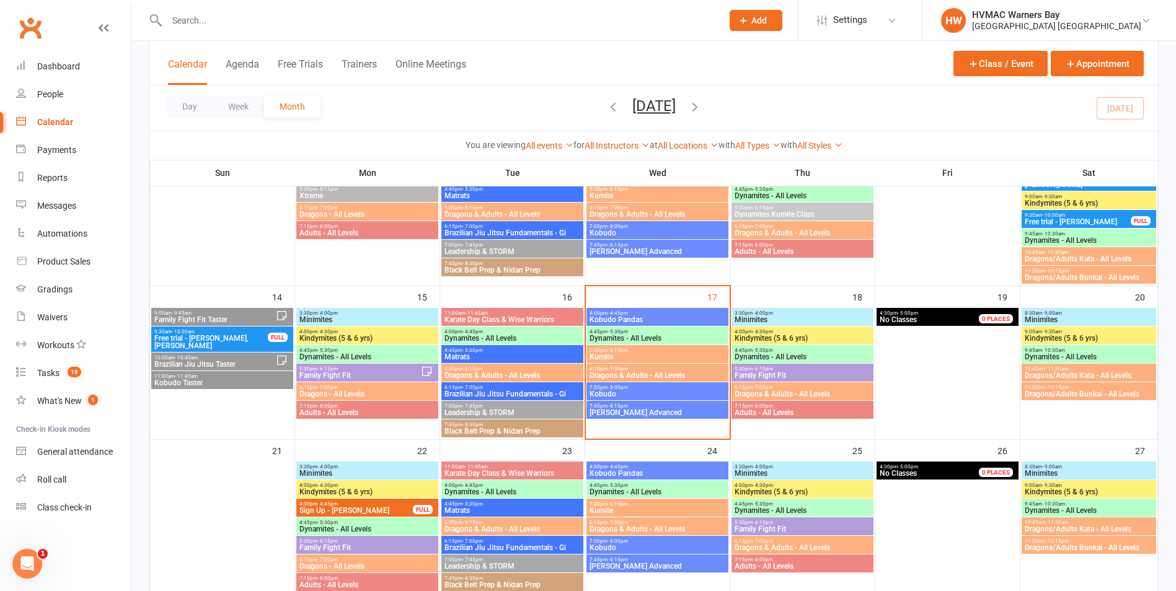
click at [469, 405] on span "- 7:45pm" at bounding box center [472, 407] width 20 height 6
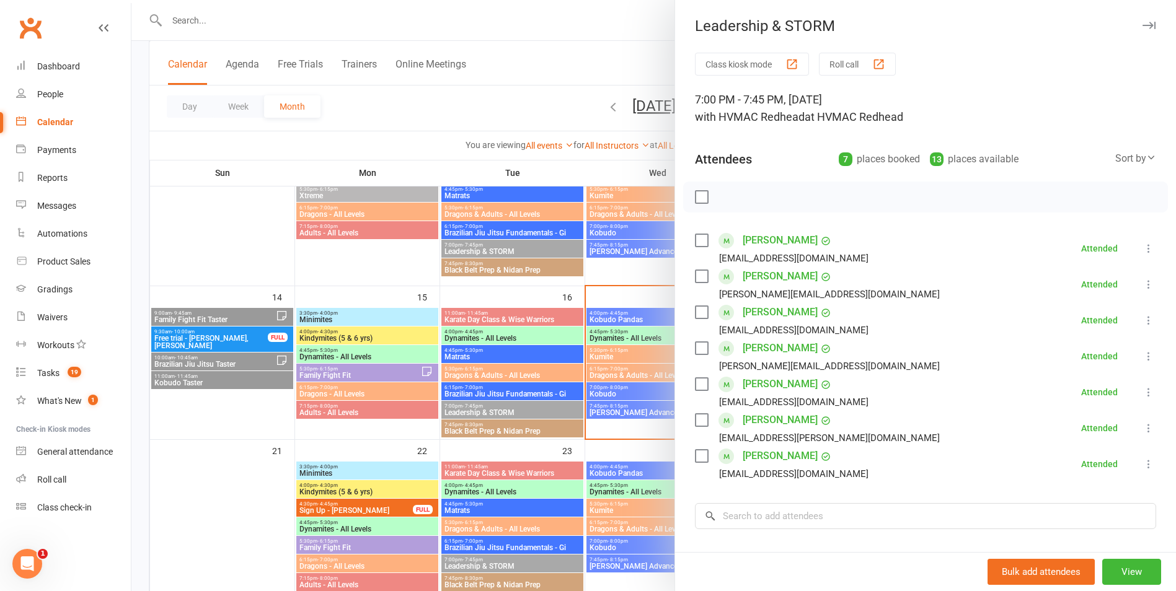
click at [469, 405] on div at bounding box center [653, 295] width 1044 height 591
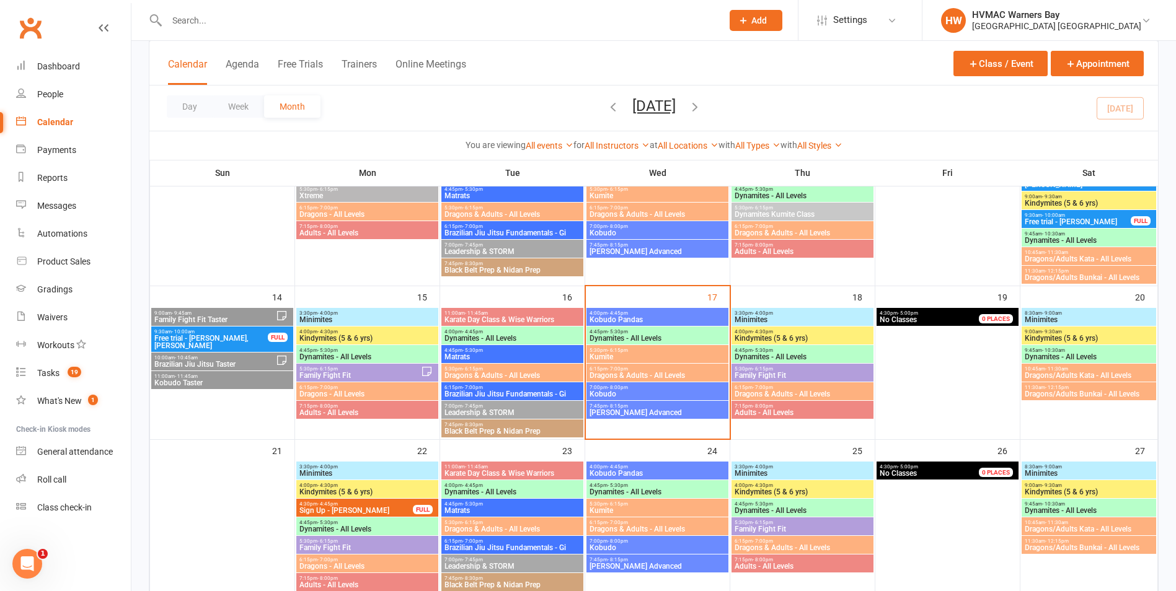
click at [467, 428] on span "Black Belt Prep & Nidan Prep" at bounding box center [512, 431] width 137 height 7
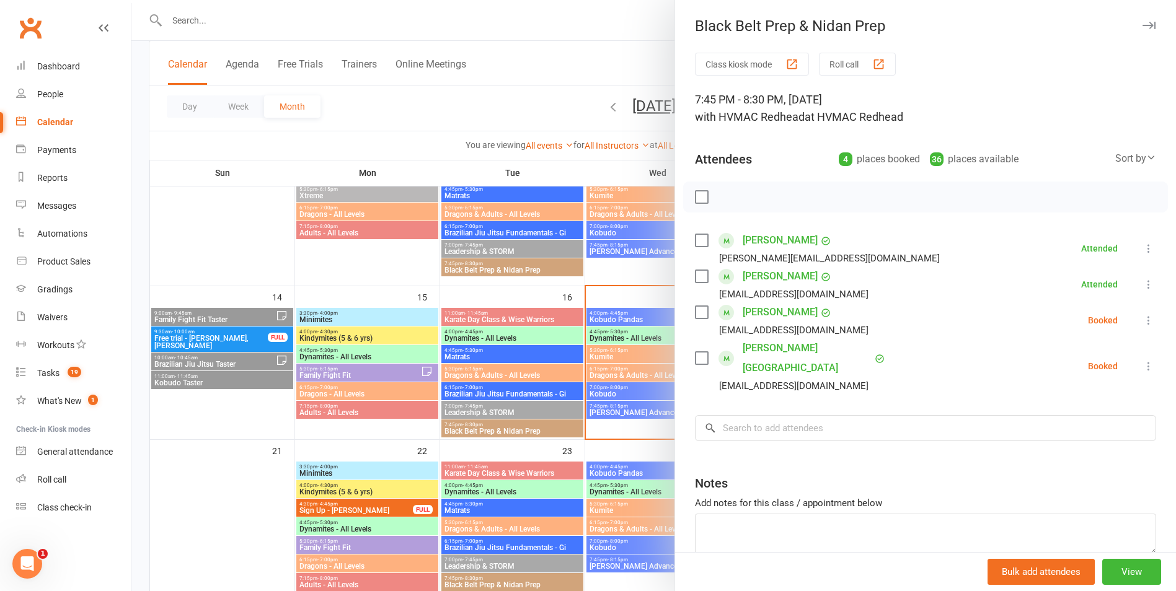
click at [698, 319] on label at bounding box center [701, 312] width 12 height 12
click at [722, 201] on icon "button" at bounding box center [729, 197] width 14 height 14
click at [1142, 360] on icon at bounding box center [1148, 366] width 12 height 12
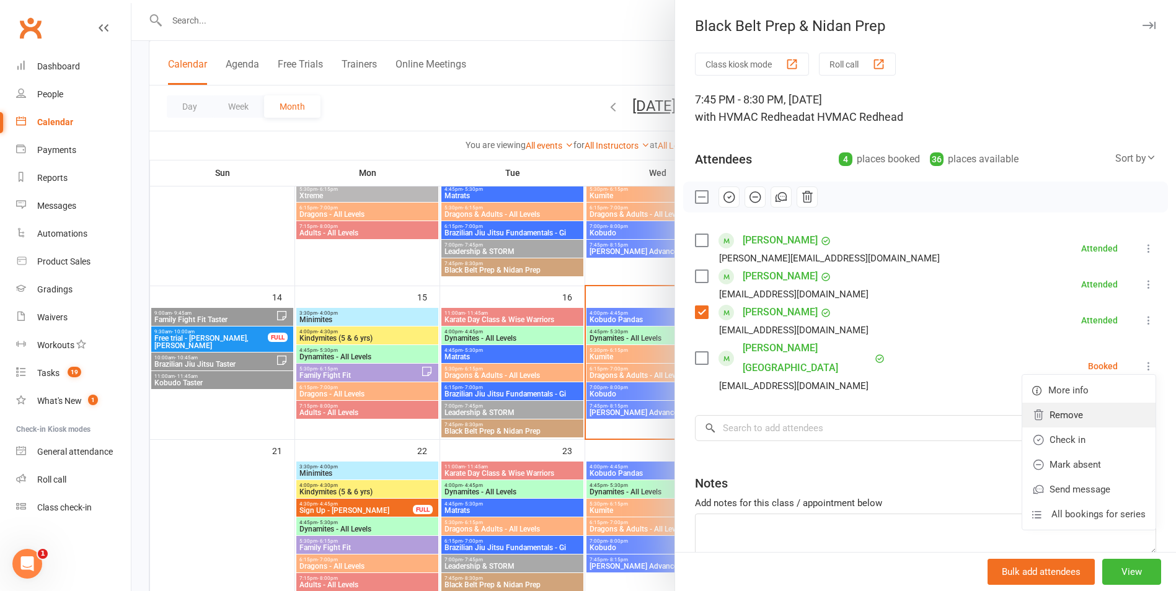
click at [1063, 406] on link "Remove" at bounding box center [1088, 415] width 133 height 25
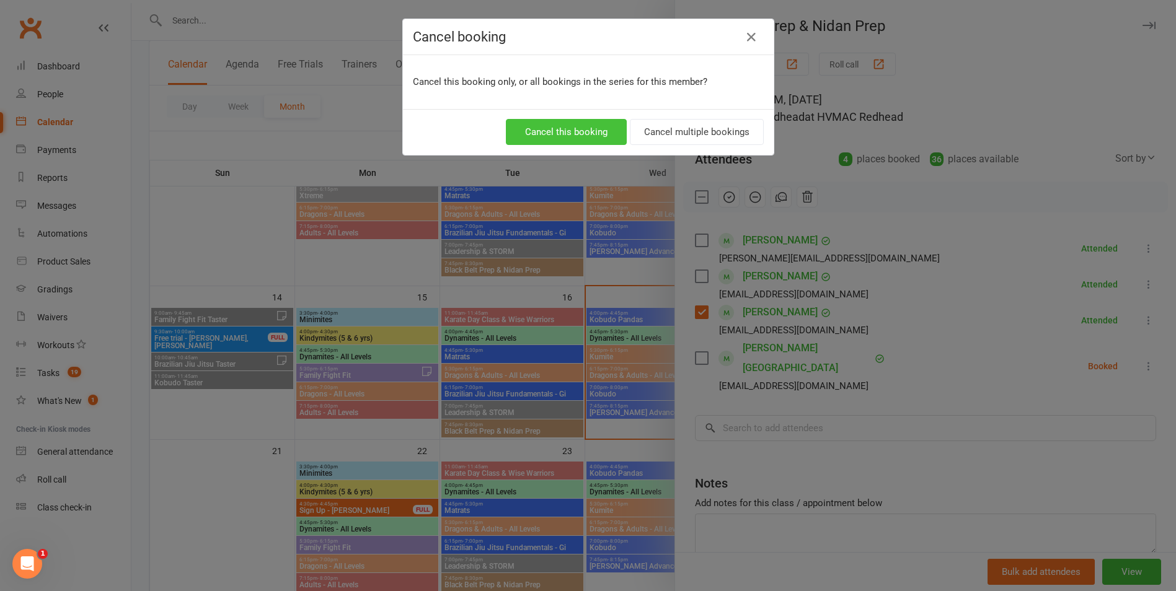
click at [564, 135] on button "Cancel this booking" at bounding box center [566, 132] width 121 height 26
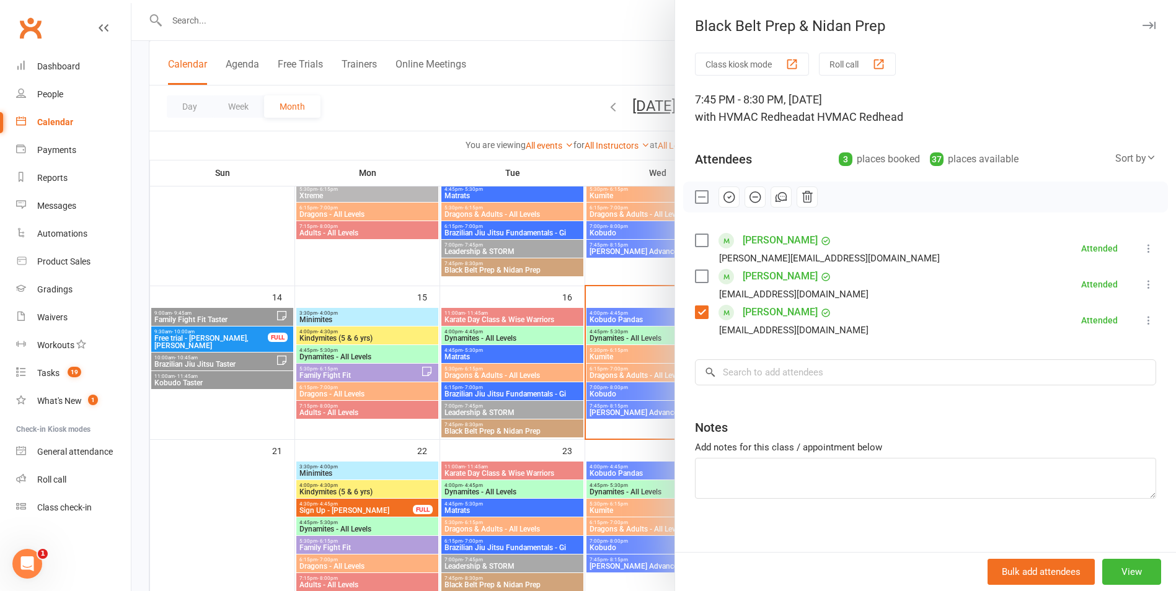
click at [397, 302] on div at bounding box center [653, 295] width 1044 height 591
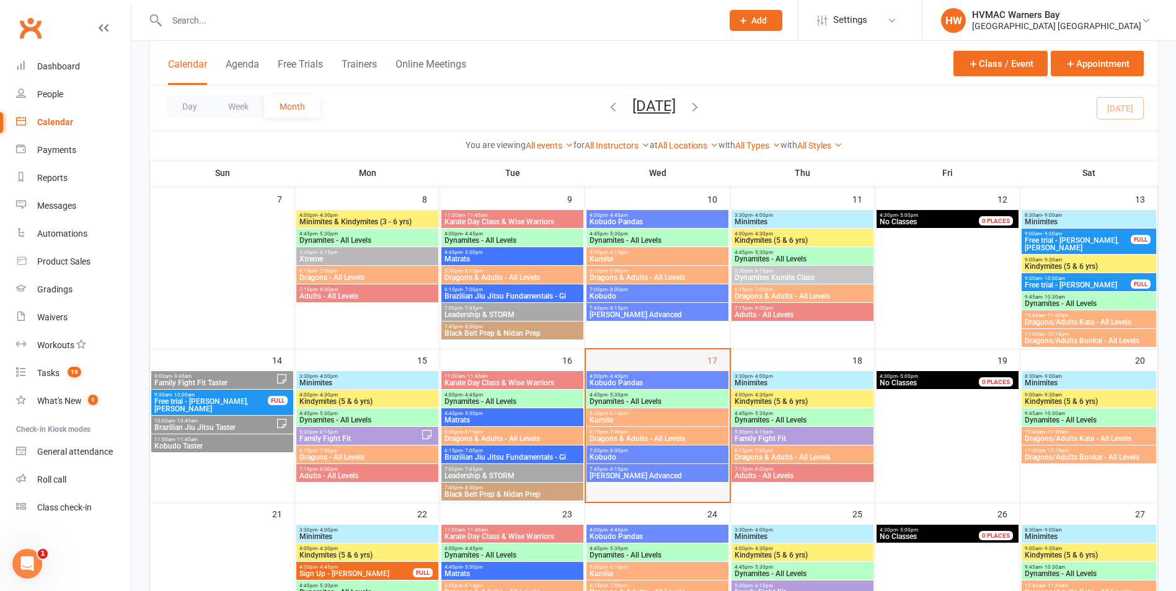
scroll to position [248, 0]
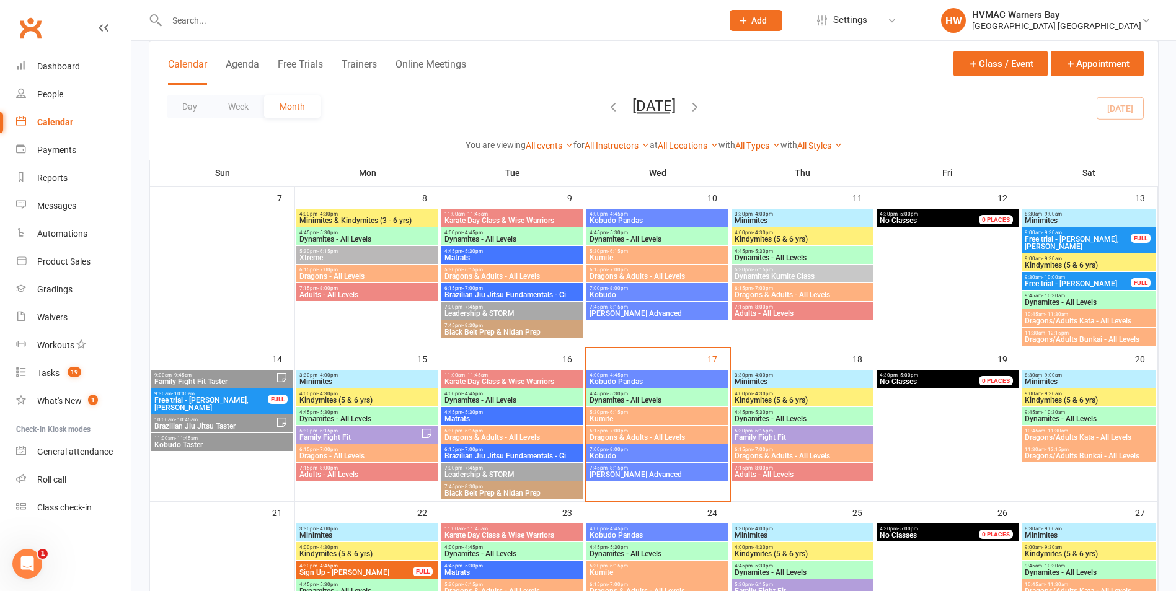
click at [662, 380] on span "Kobudo Pandas" at bounding box center [657, 381] width 137 height 7
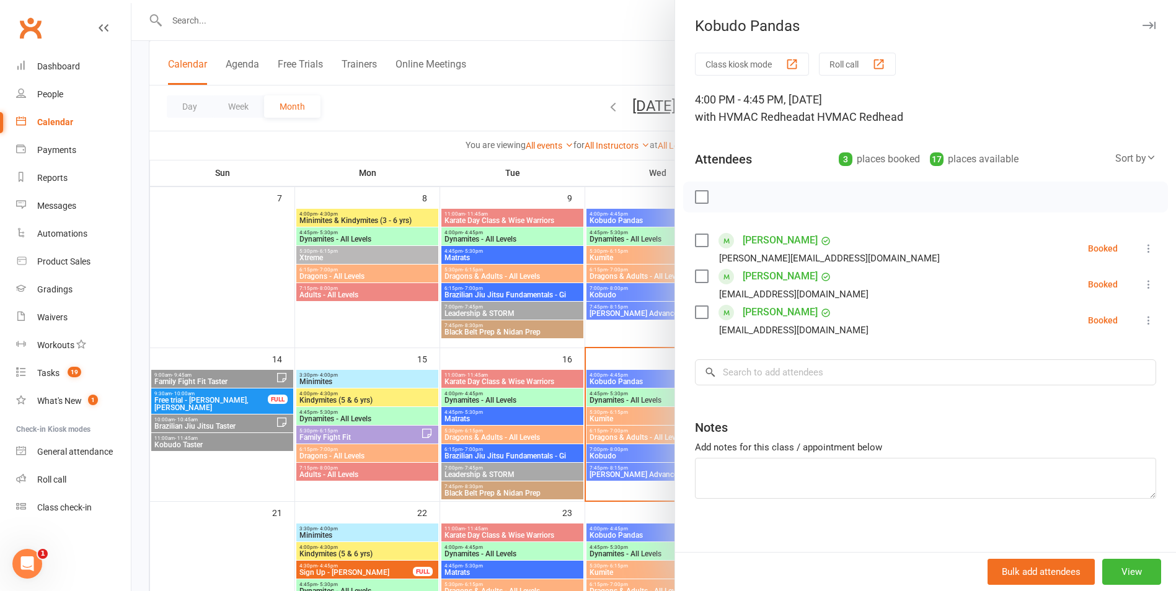
click at [650, 380] on div at bounding box center [653, 295] width 1044 height 591
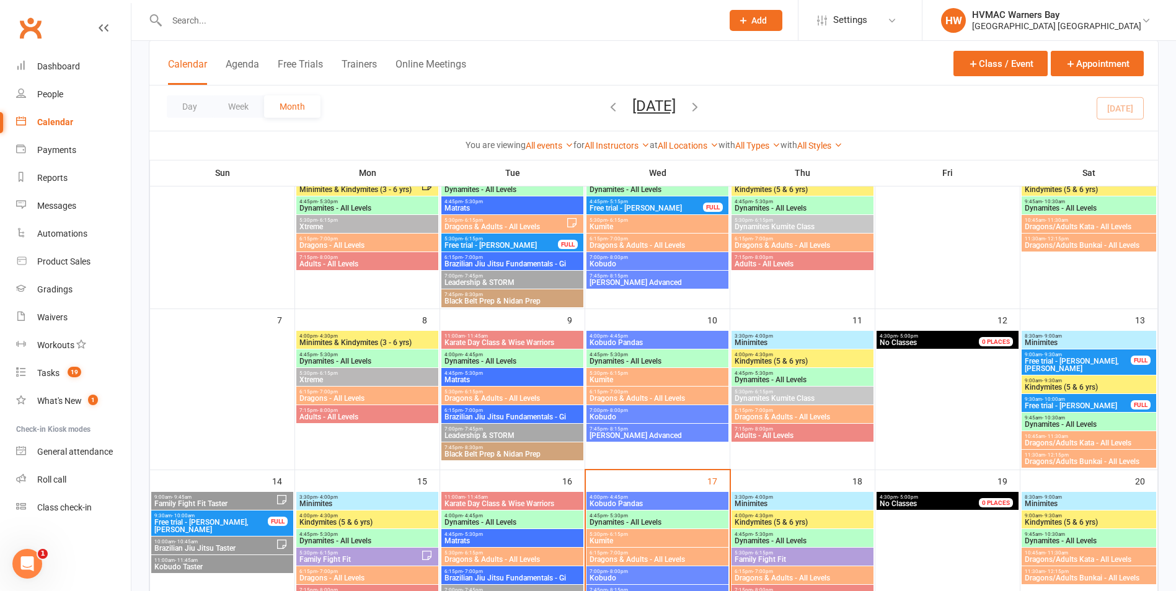
scroll to position [124, 0]
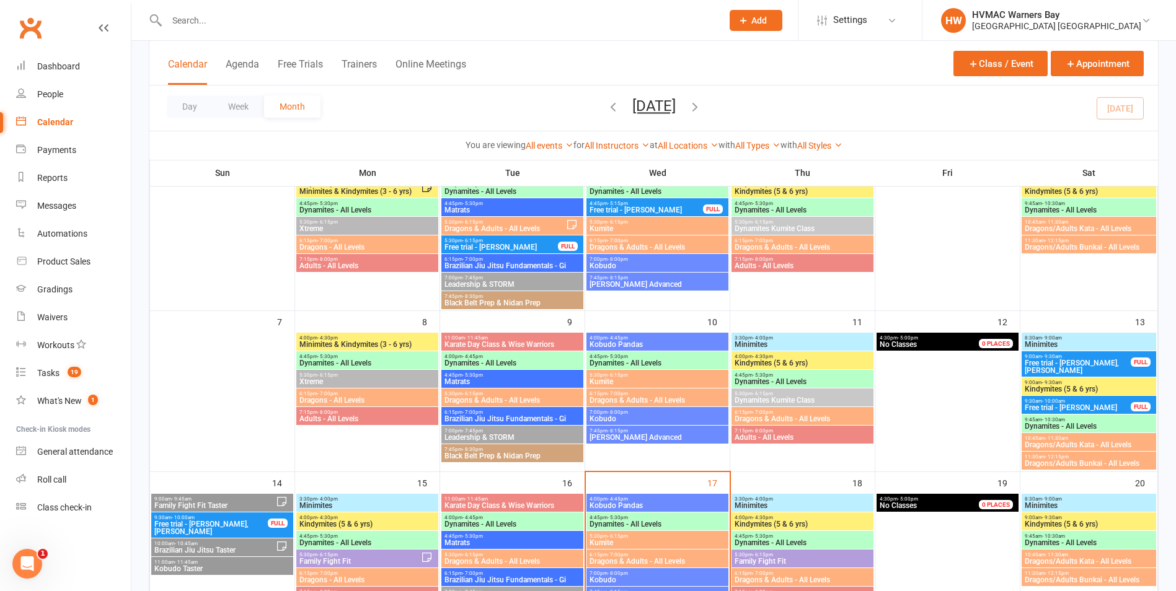
click at [630, 342] on span "Kobudo Pandas" at bounding box center [657, 344] width 137 height 7
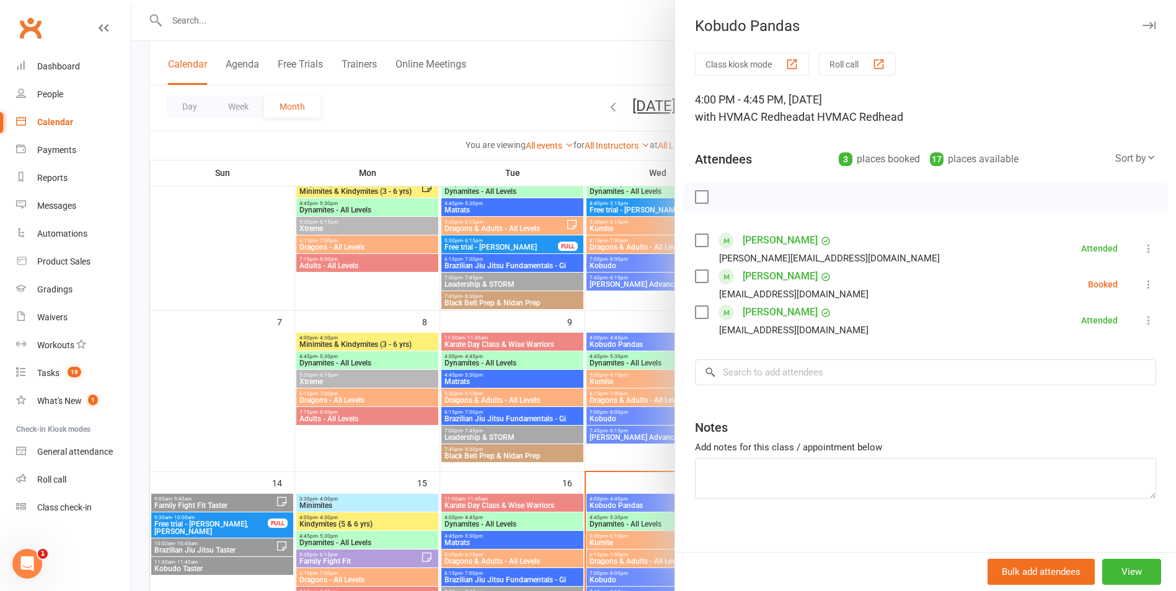
click at [630, 342] on div at bounding box center [653, 295] width 1044 height 591
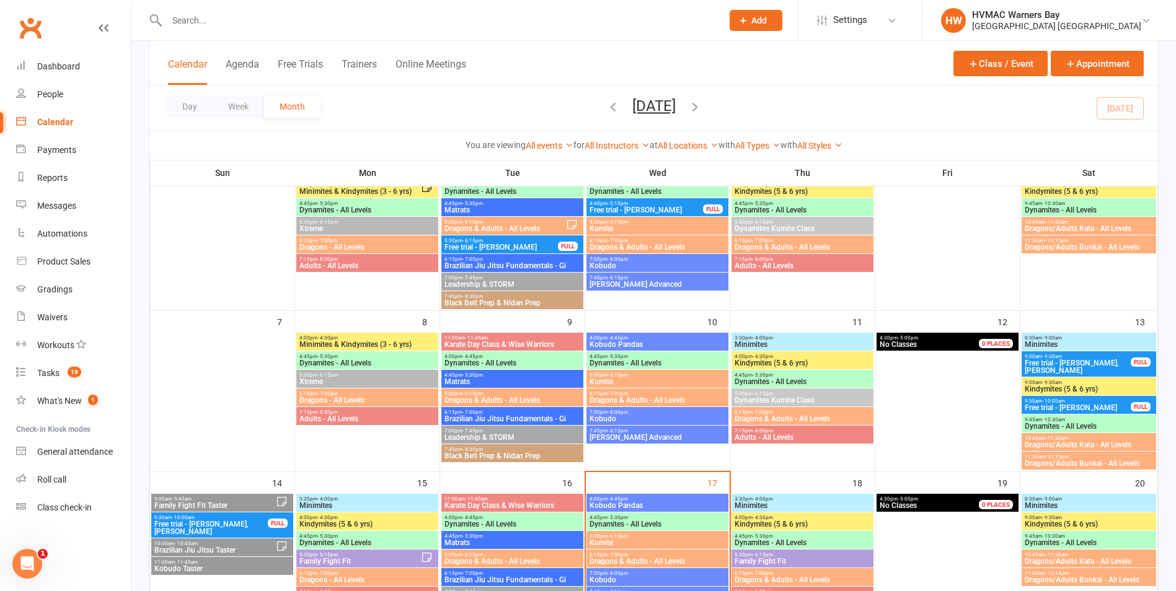
scroll to position [62, 0]
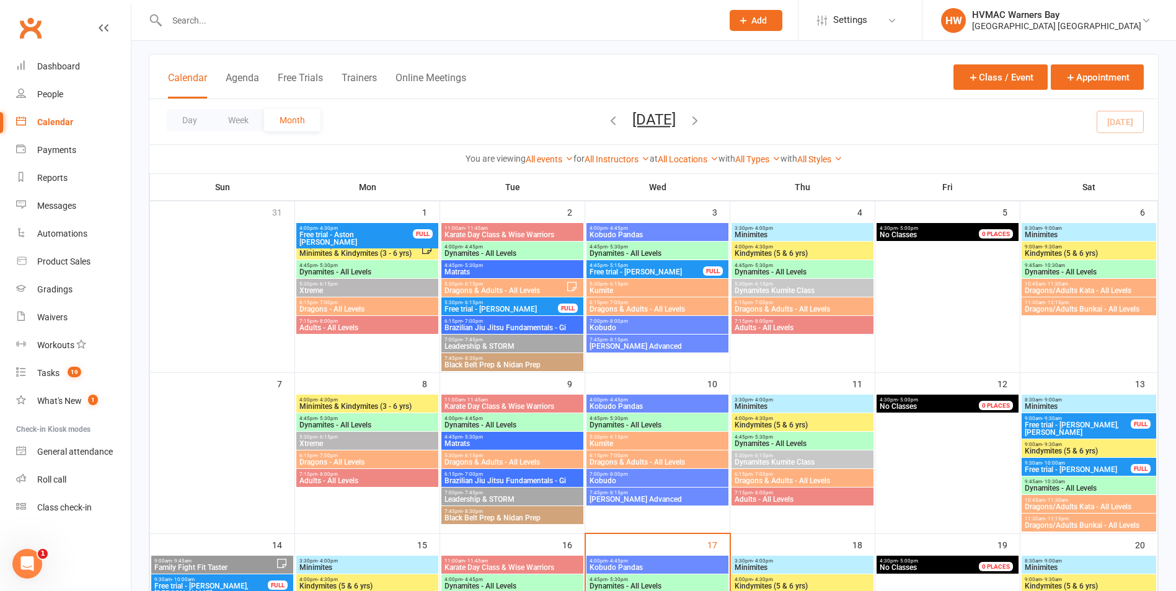
click at [616, 227] on span "- 4:45pm" at bounding box center [617, 229] width 20 height 6
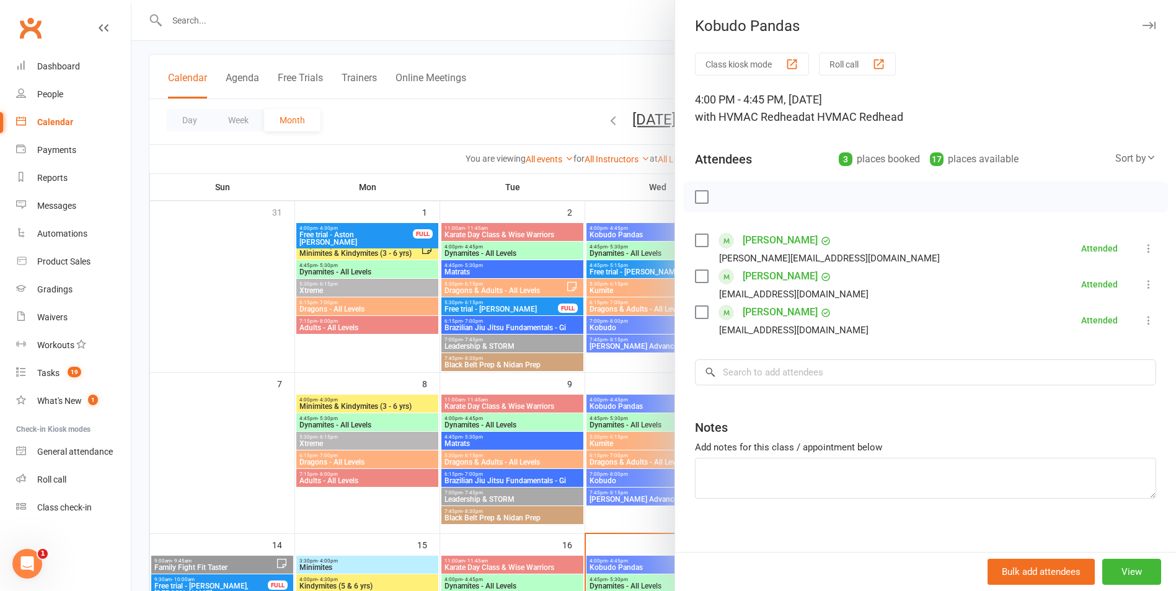
click at [614, 293] on div at bounding box center [653, 295] width 1044 height 591
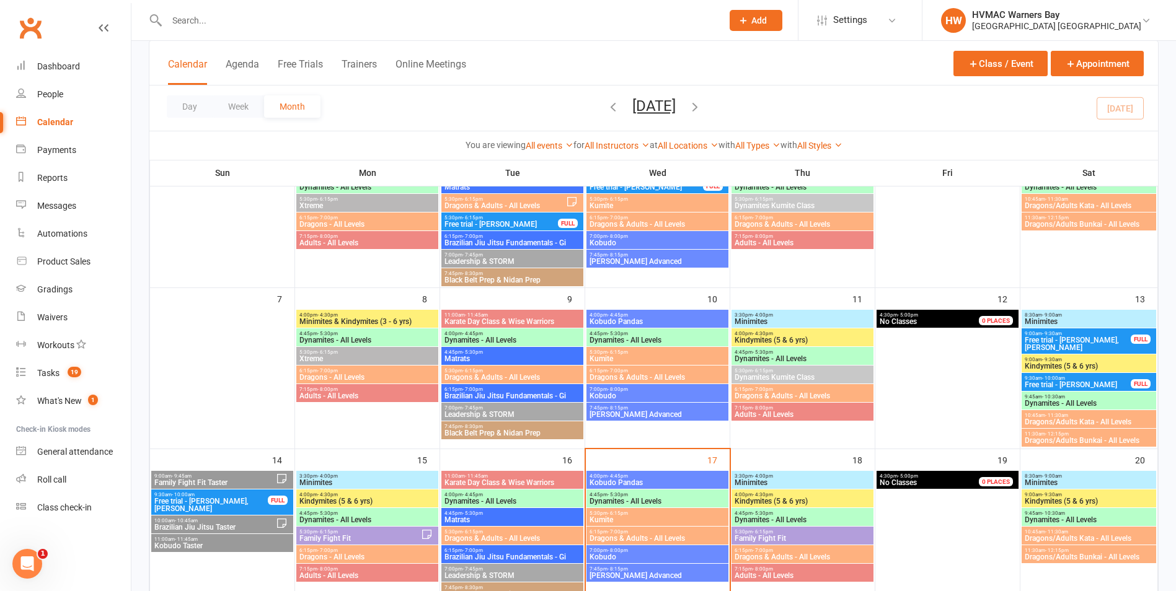
scroll to position [310, 0]
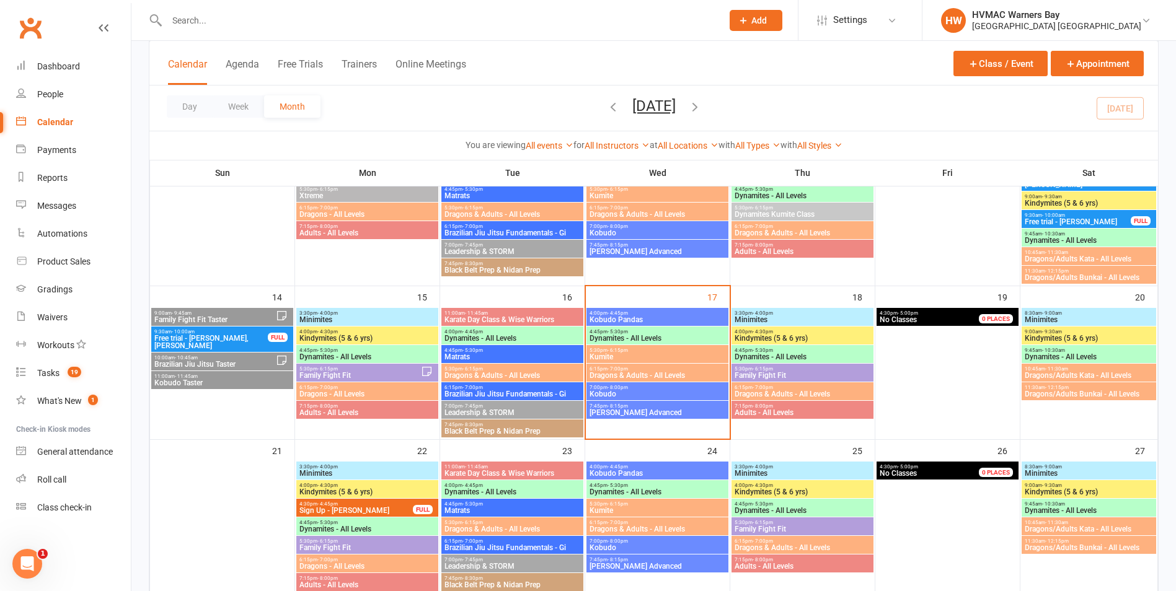
click at [637, 319] on span "Kobudo Pandas" at bounding box center [657, 319] width 137 height 7
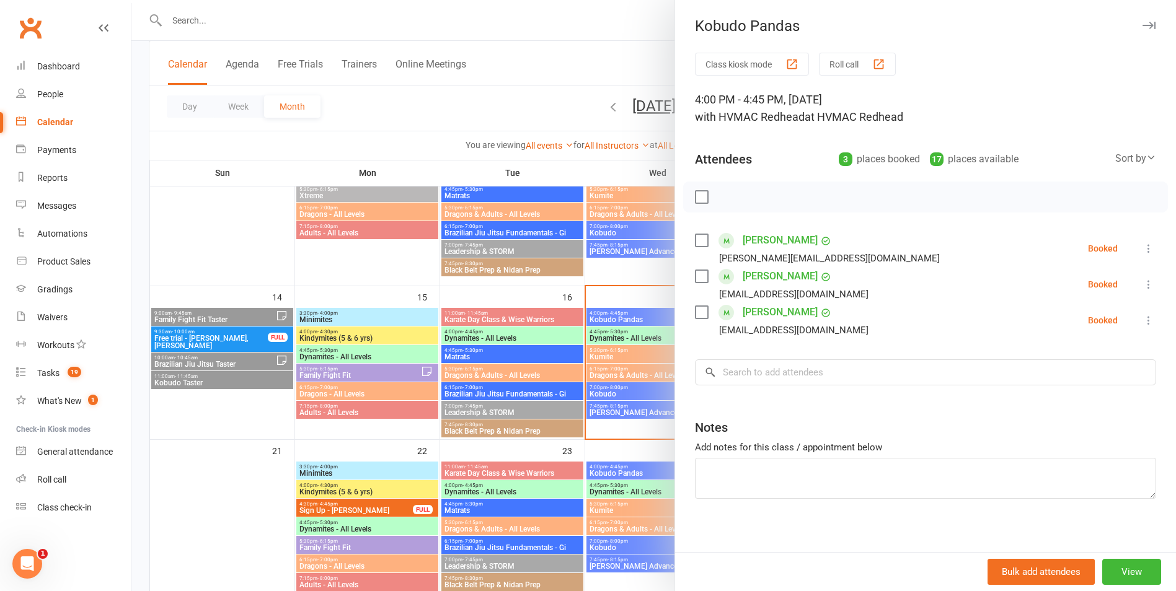
click at [699, 281] on label at bounding box center [701, 276] width 12 height 12
click at [803, 195] on icon "button" at bounding box center [807, 197] width 14 height 14
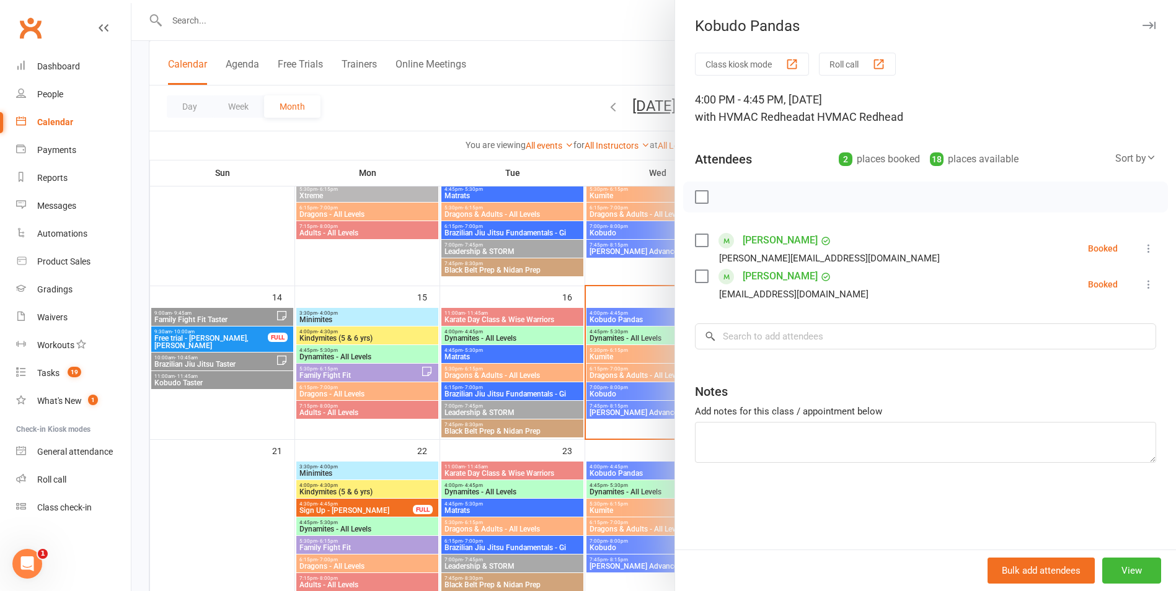
click at [537, 275] on div at bounding box center [653, 295] width 1044 height 591
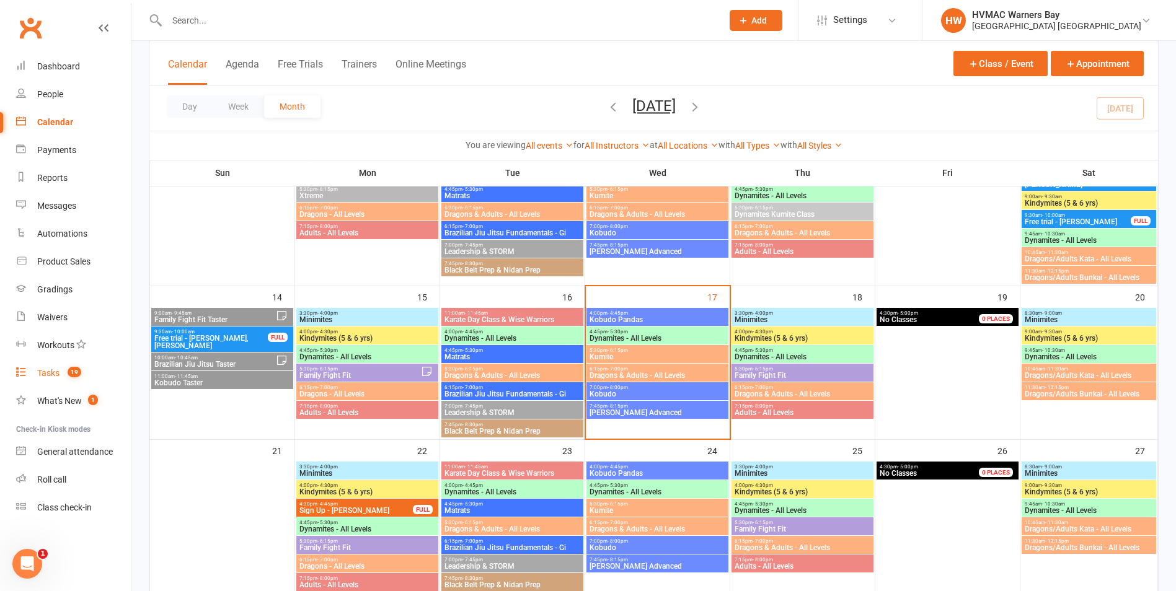
click at [67, 380] on link "Tasks 19" at bounding box center [73, 374] width 115 height 28
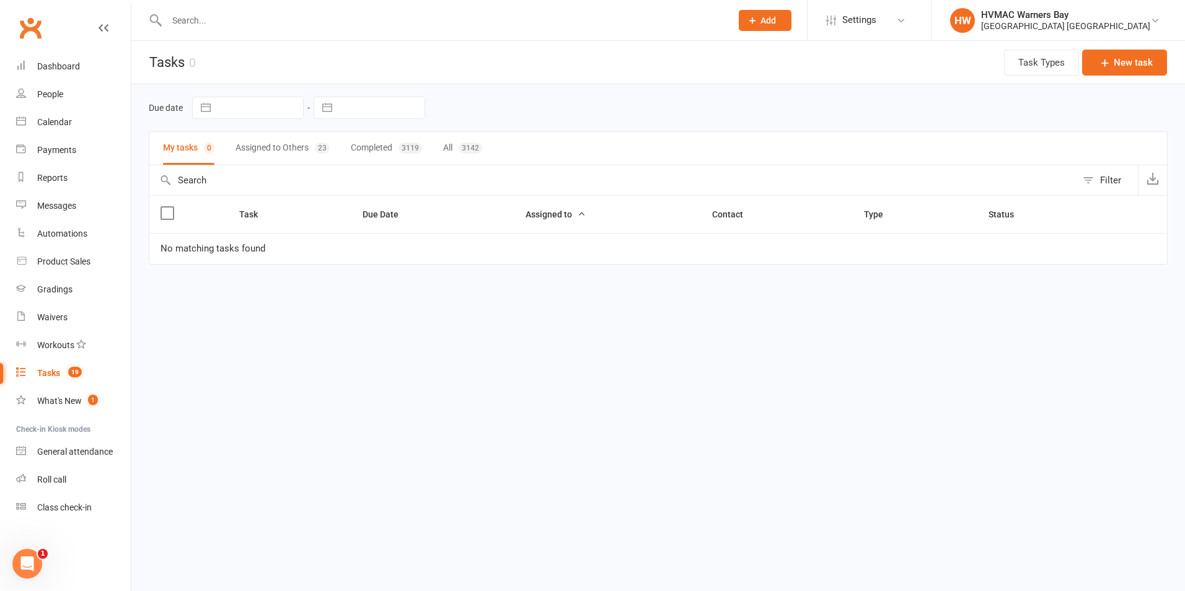
click at [280, 139] on button "Assigned to Others 23" at bounding box center [283, 148] width 94 height 33
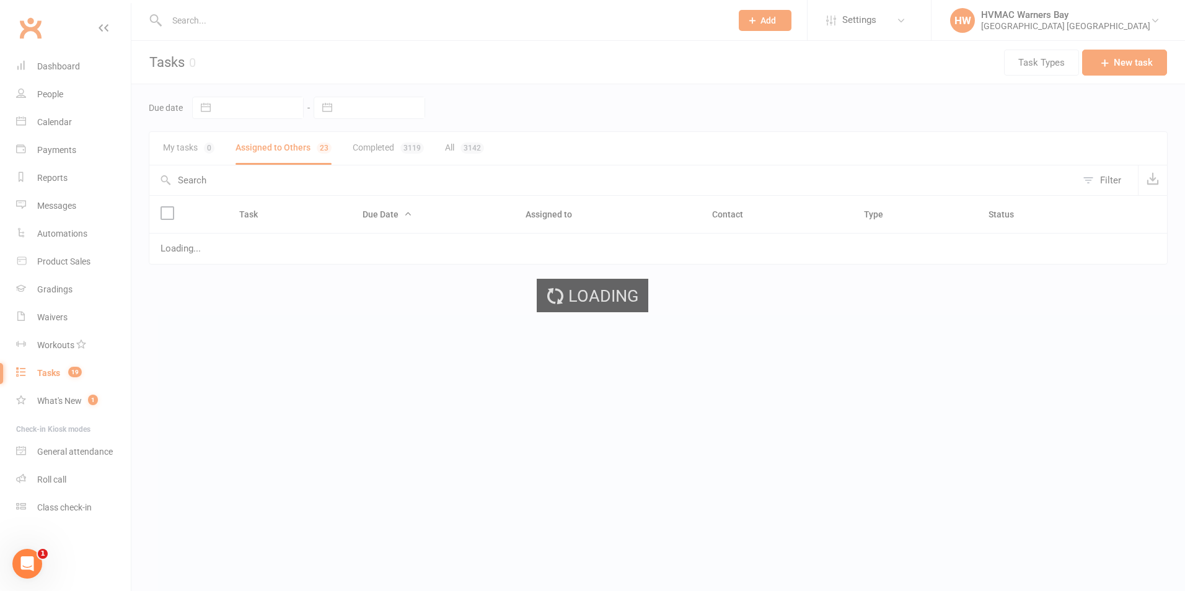
select select "started"
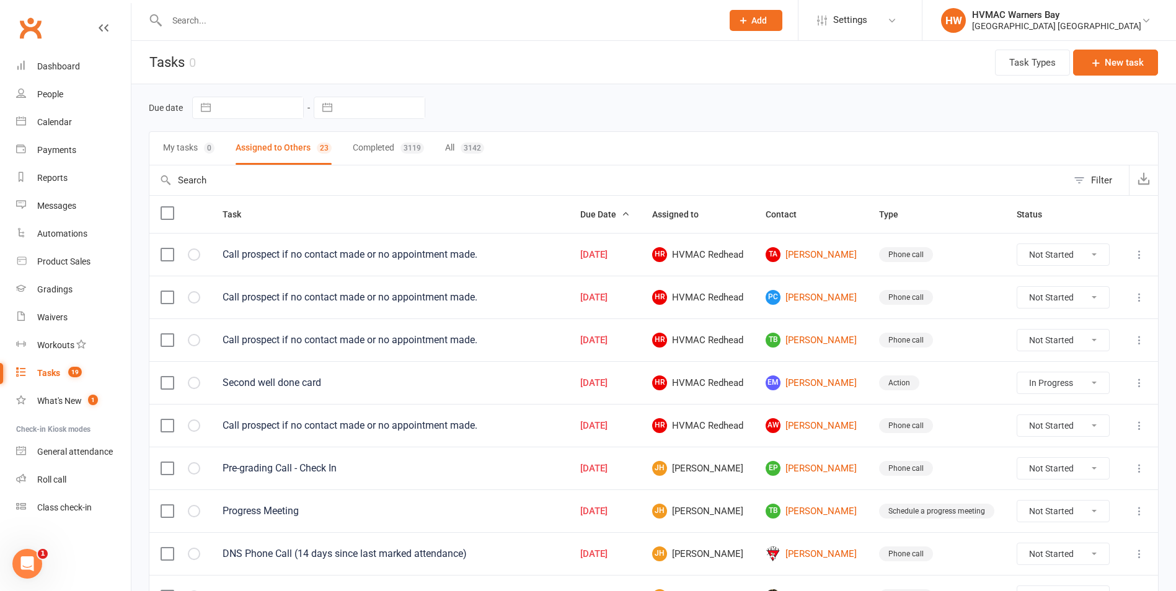
select select "started"
click at [630, 217] on span "Due Date" at bounding box center [605, 215] width 50 height 10
select select "started"
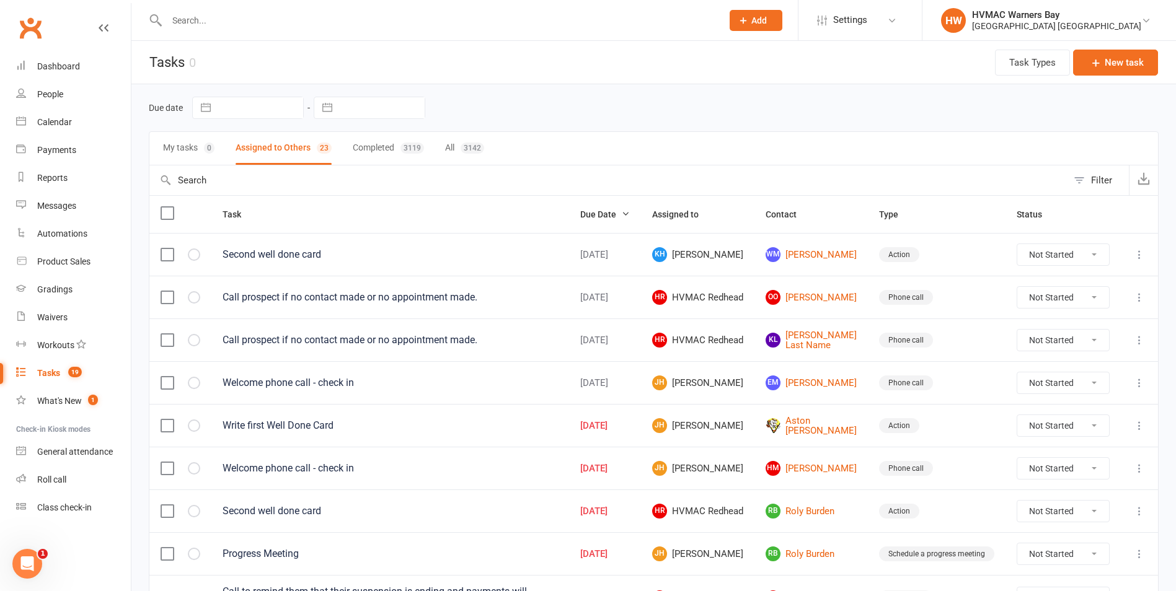
click at [630, 217] on span "Due Date" at bounding box center [605, 215] width 50 height 10
select select "started"
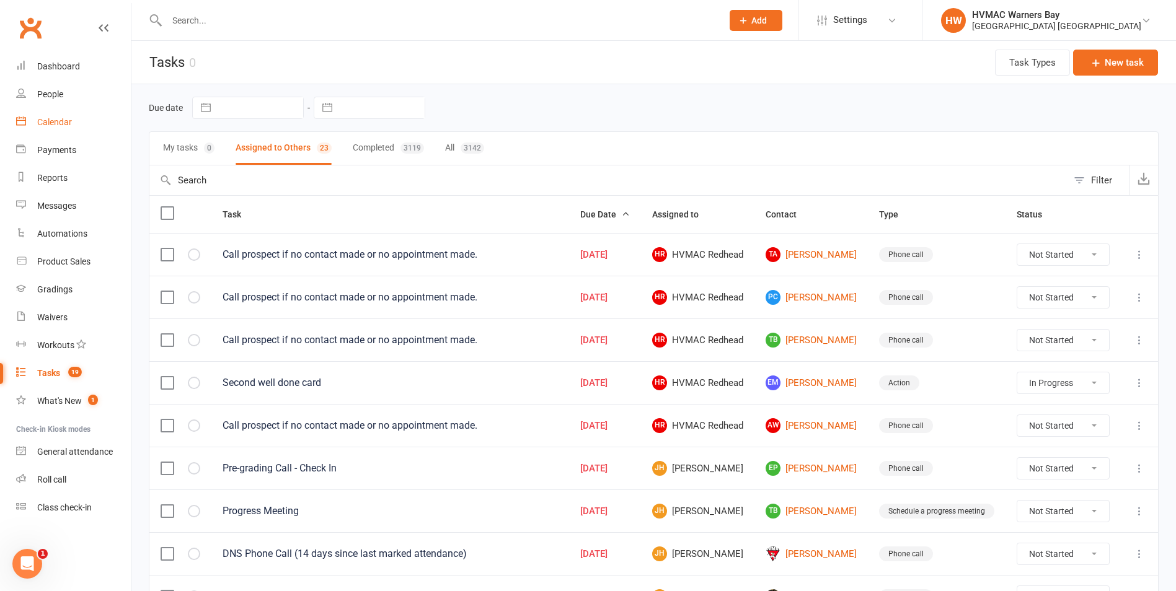
click at [54, 113] on link "Calendar" at bounding box center [73, 122] width 115 height 28
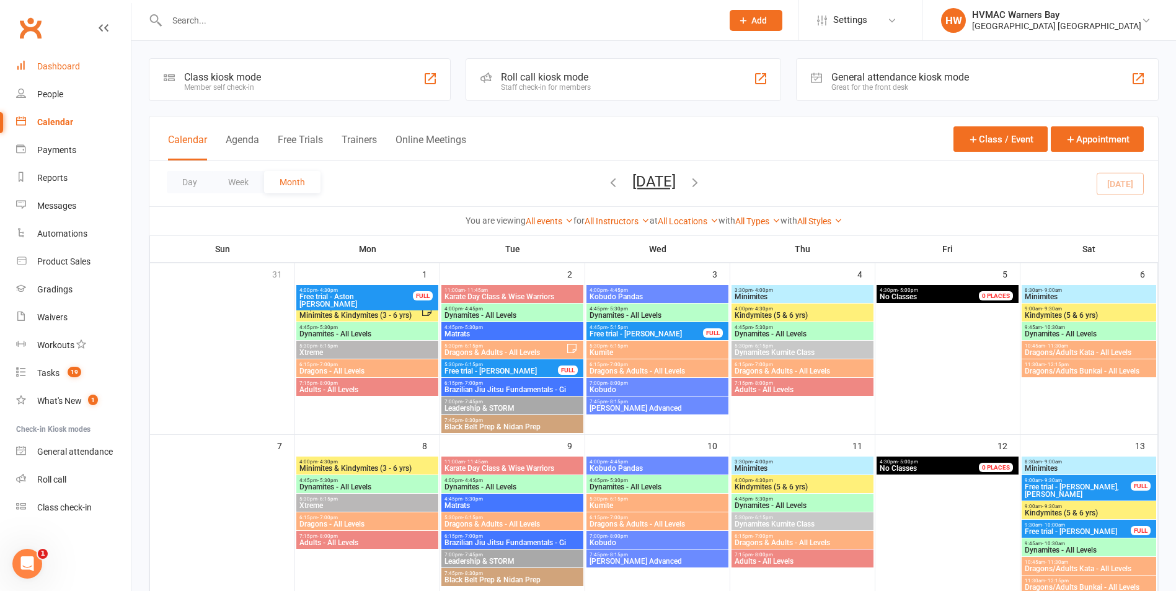
click at [84, 71] on link "Dashboard" at bounding box center [73, 67] width 115 height 28
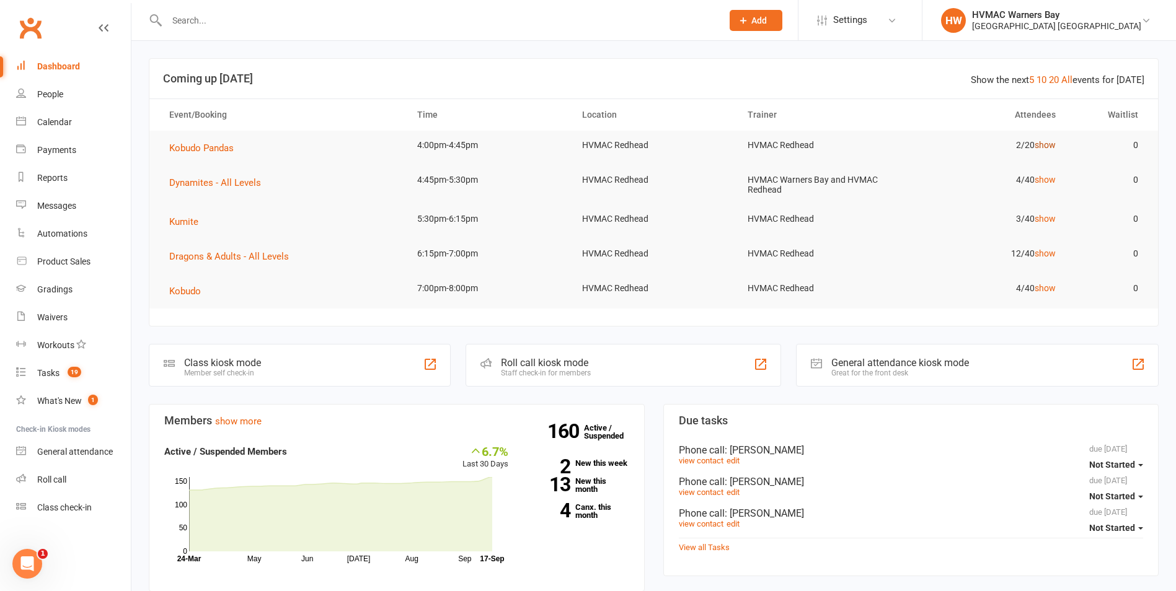
click at [1049, 148] on link "show" at bounding box center [1045, 145] width 21 height 10
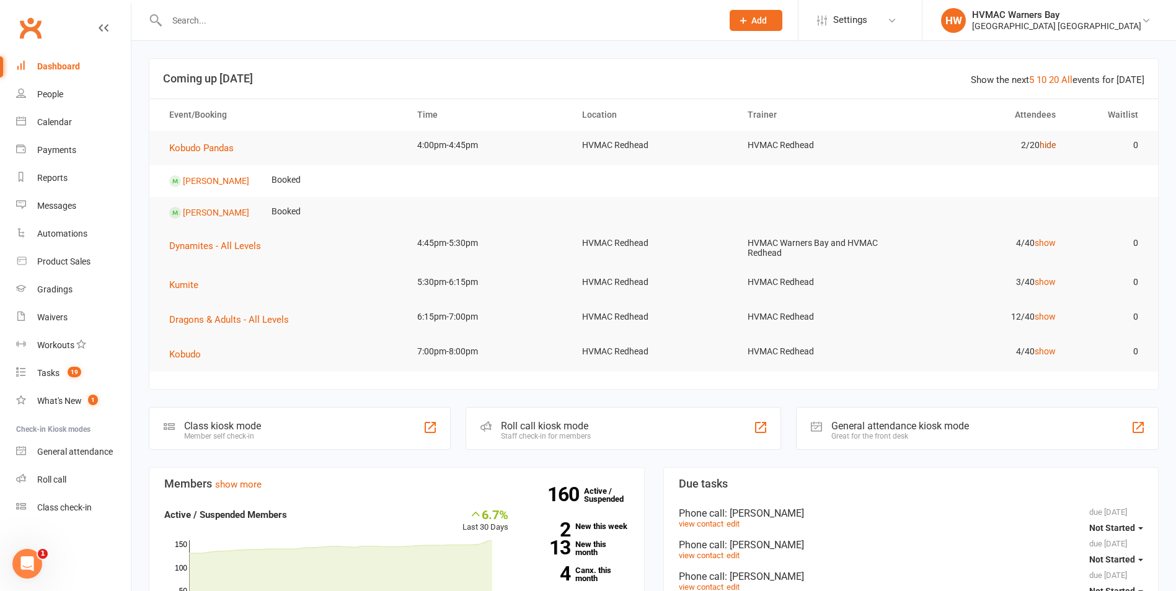
click at [1049, 148] on link "hide" at bounding box center [1048, 145] width 16 height 10
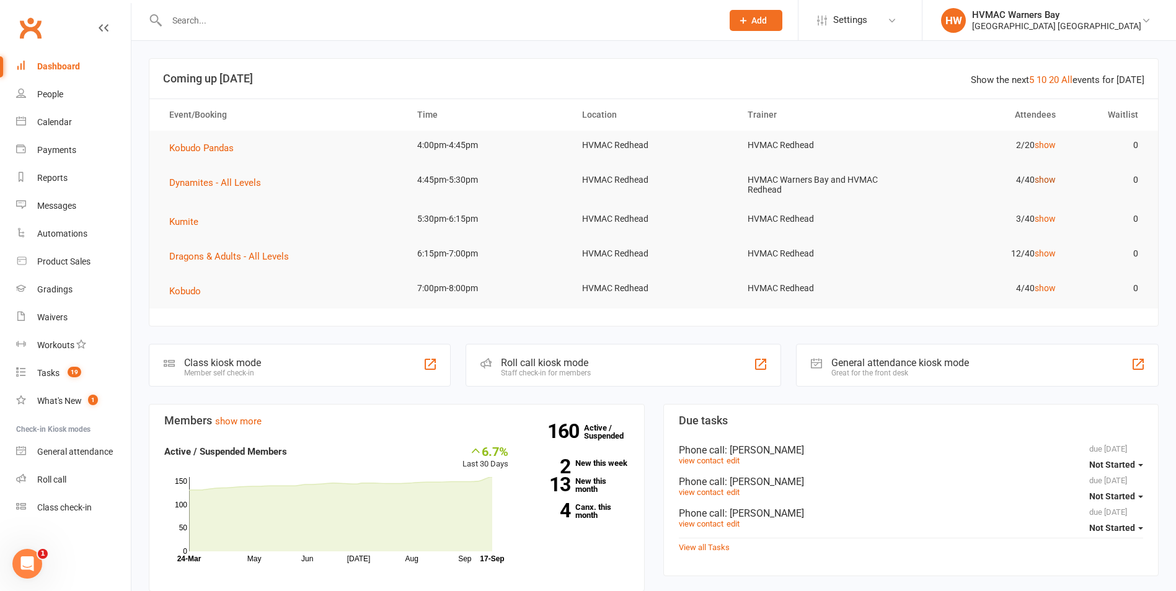
click at [1049, 179] on link "show" at bounding box center [1045, 180] width 21 height 10
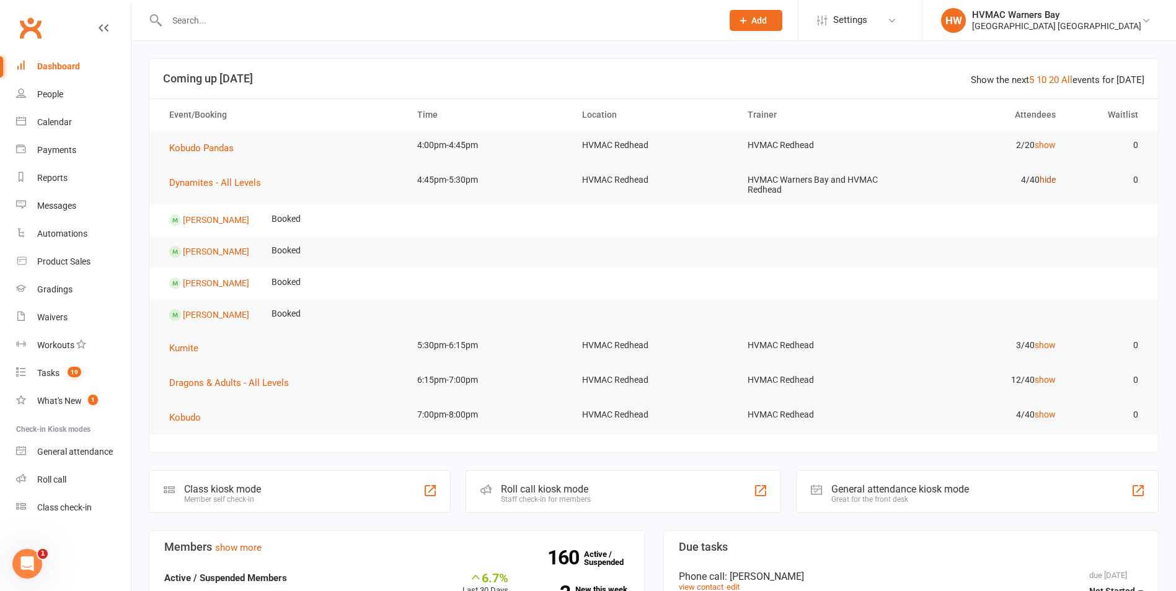
click at [1049, 179] on link "hide" at bounding box center [1048, 180] width 16 height 10
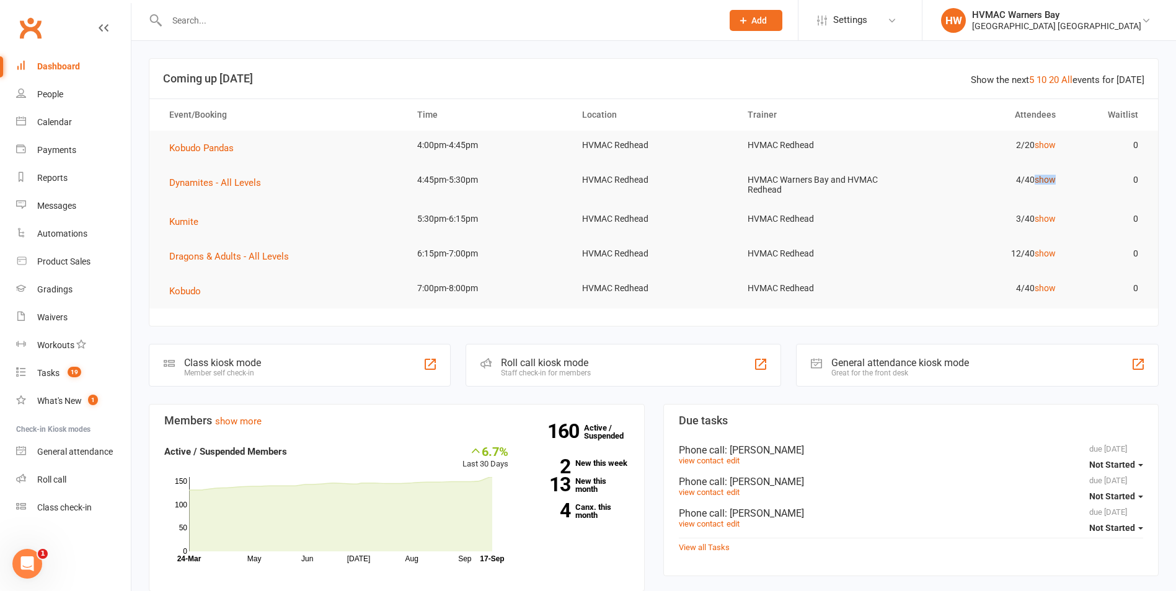
click at [1049, 179] on link "show" at bounding box center [1045, 180] width 21 height 10
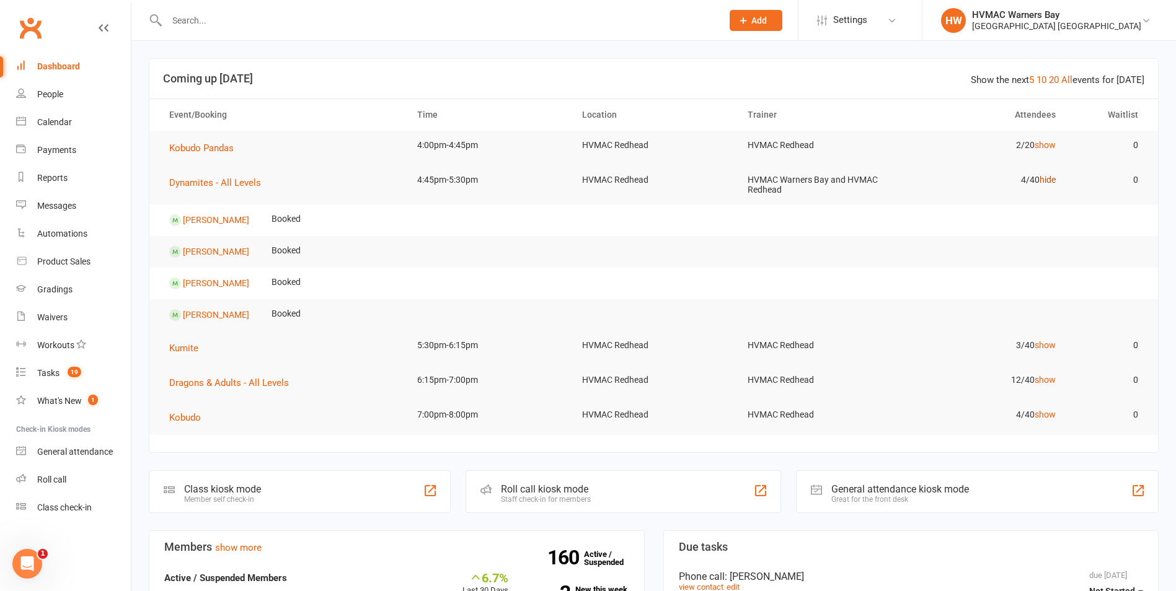
click at [1049, 179] on link "hide" at bounding box center [1048, 180] width 16 height 10
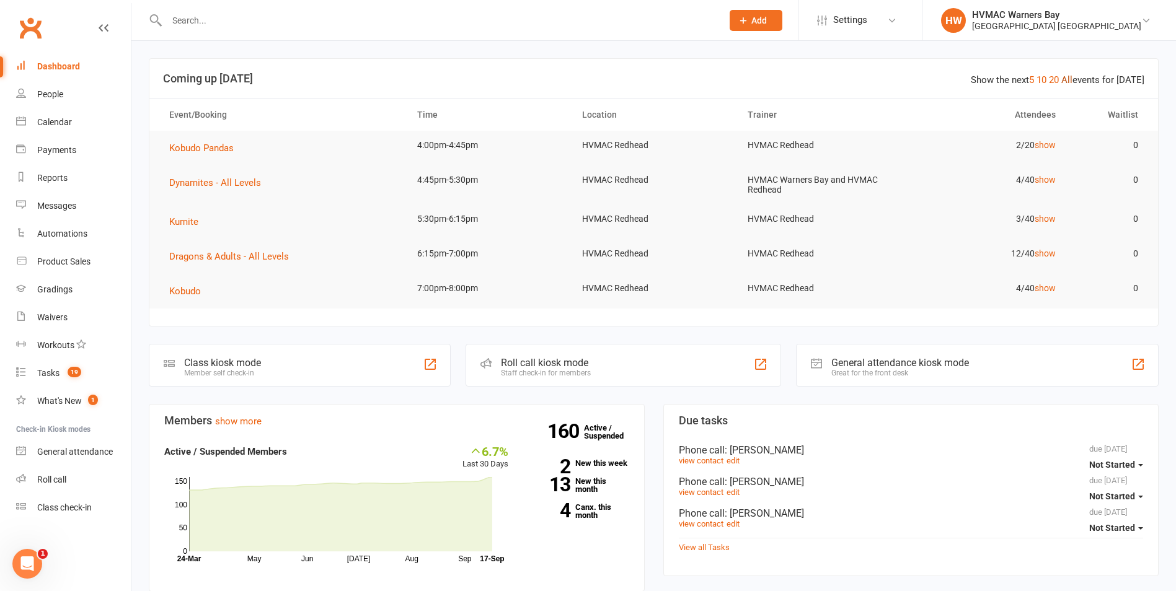
click at [1071, 79] on link "All" at bounding box center [1066, 79] width 11 height 11
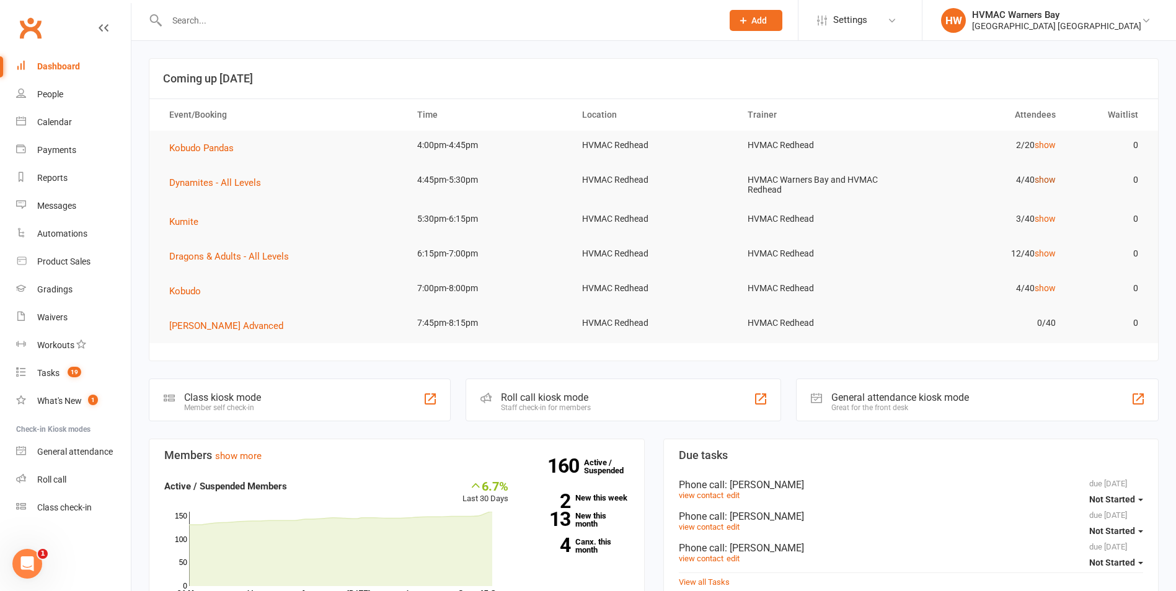
click at [1049, 178] on link "show" at bounding box center [1045, 180] width 21 height 10
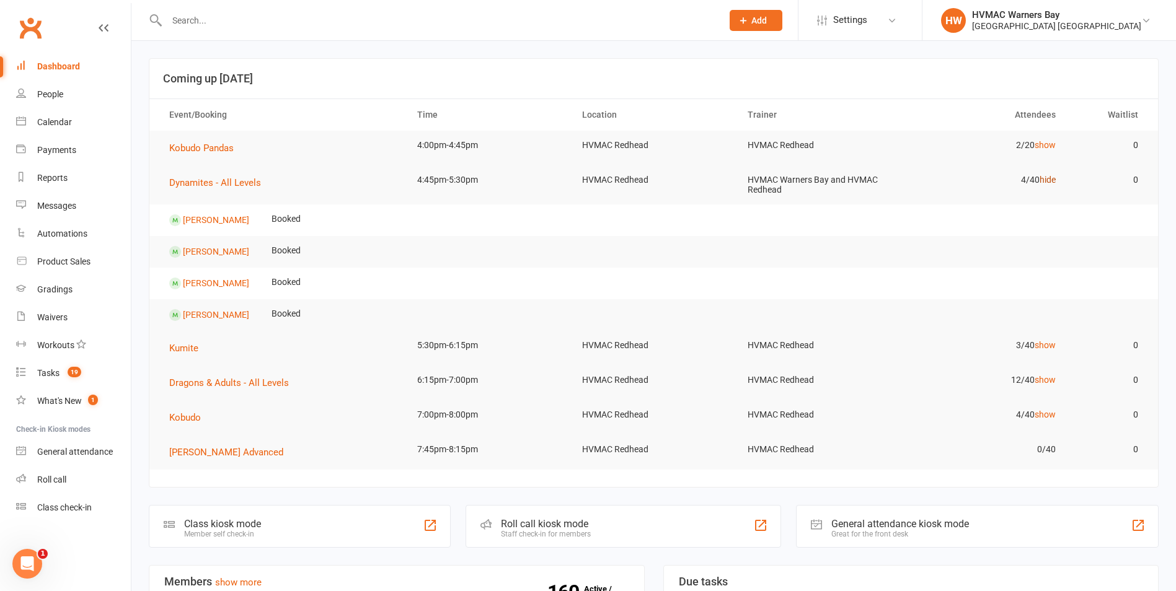
click at [1044, 180] on link "hide" at bounding box center [1048, 180] width 16 height 10
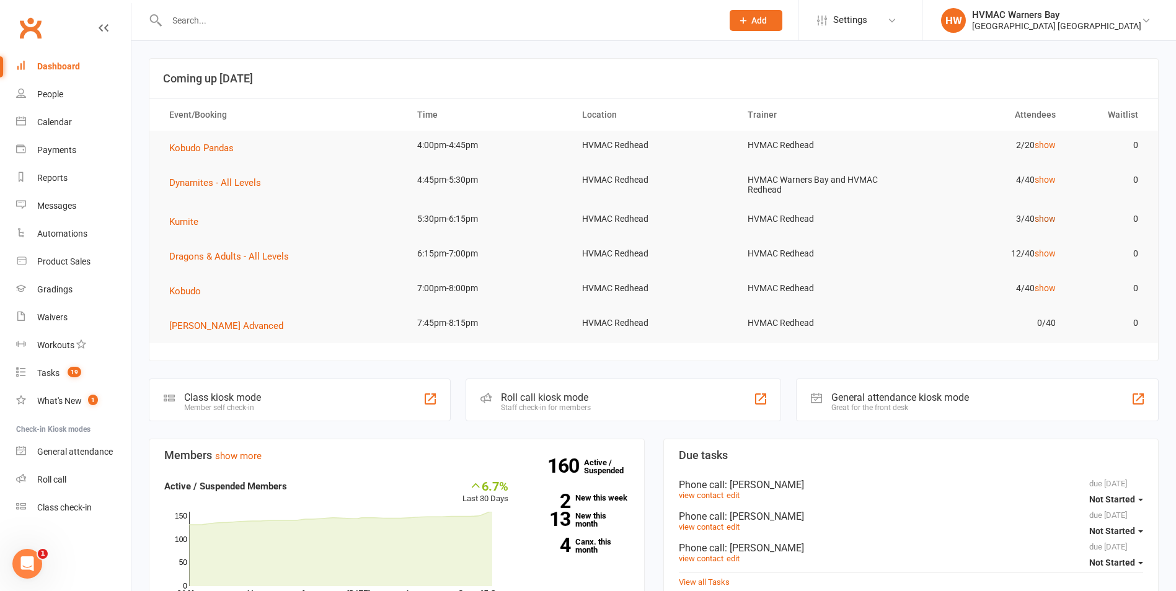
click at [1051, 216] on link "show" at bounding box center [1045, 219] width 21 height 10
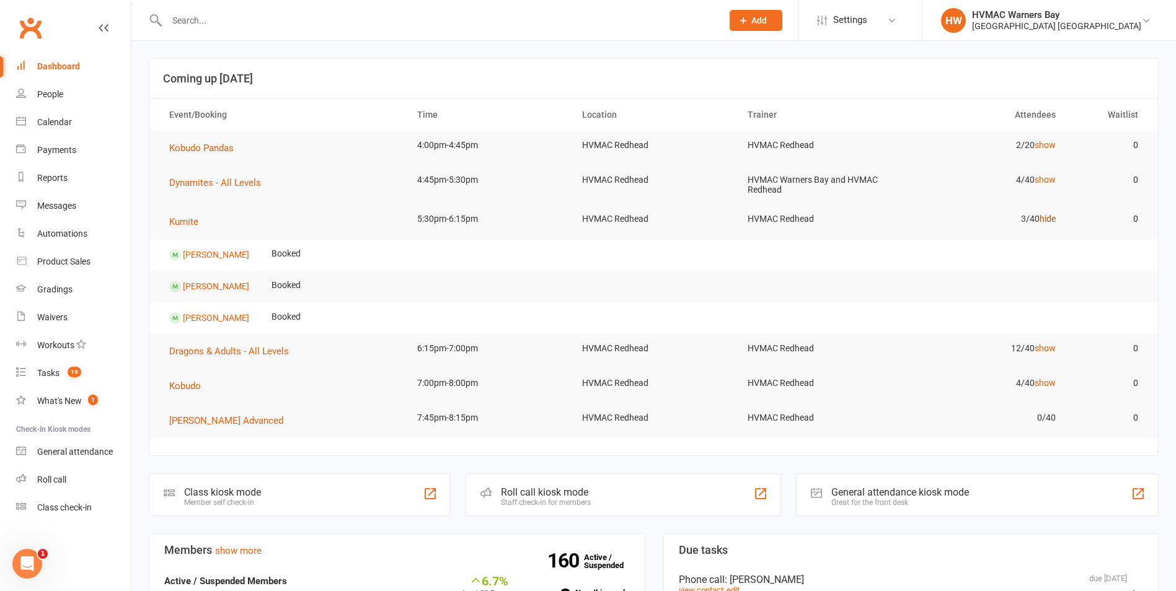
click at [1051, 216] on link "hide" at bounding box center [1048, 219] width 16 height 10
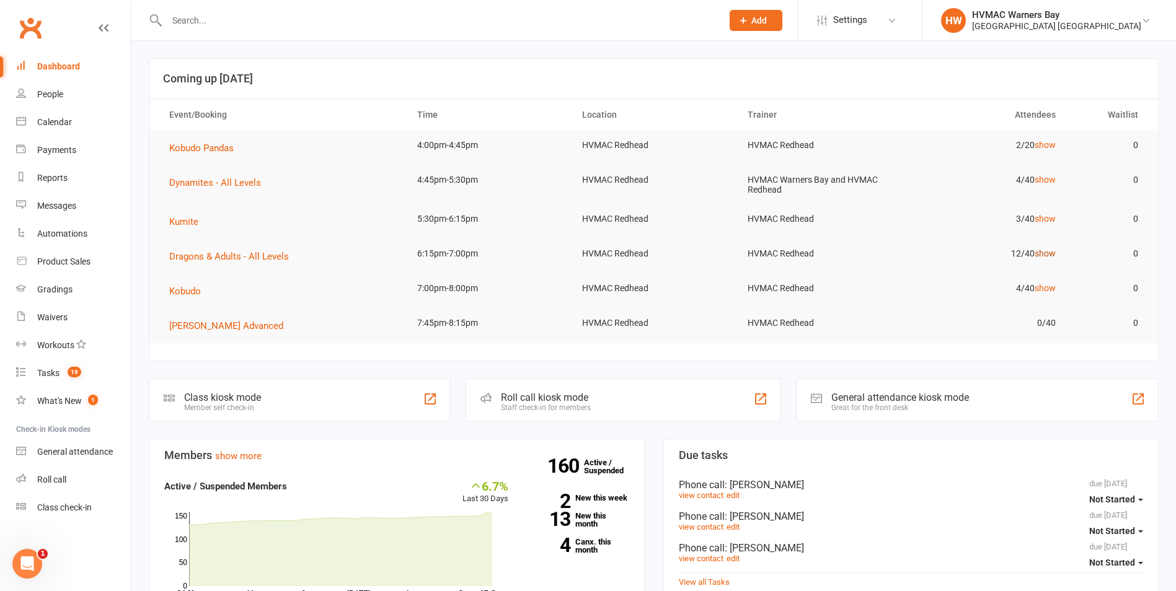
click at [1046, 258] on link "show" at bounding box center [1045, 254] width 21 height 10
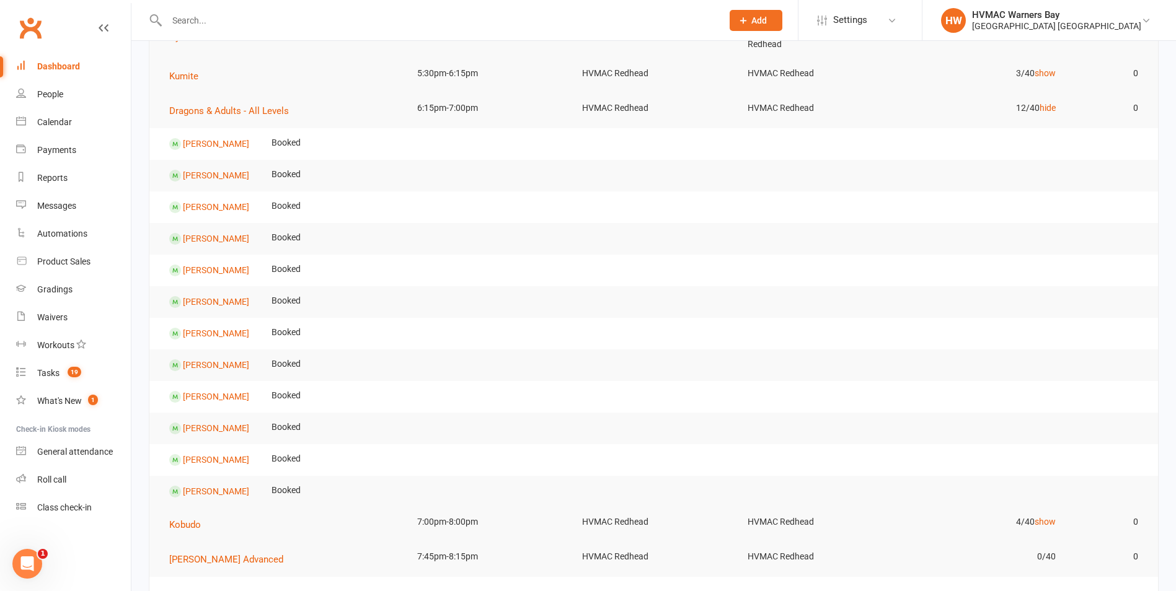
scroll to position [124, 0]
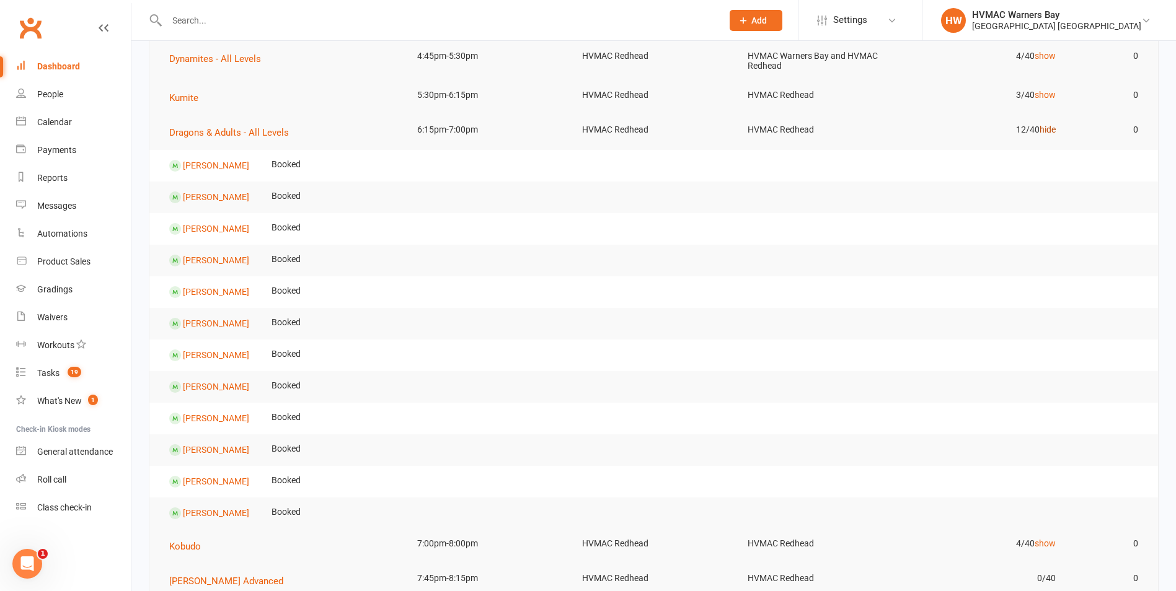
click at [1048, 131] on link "hide" at bounding box center [1048, 130] width 16 height 10
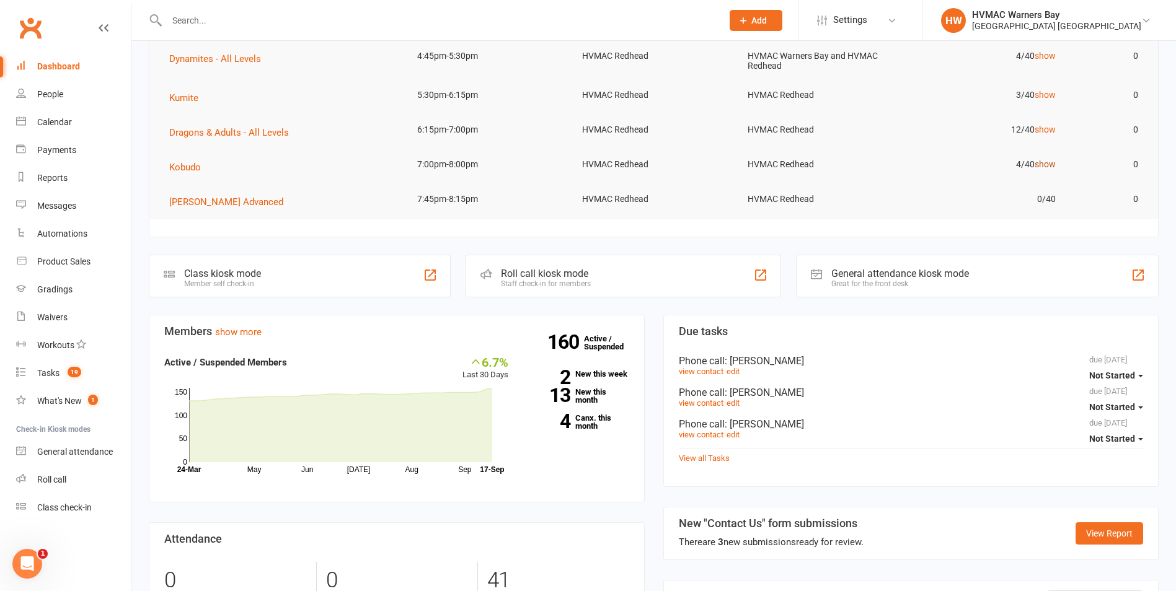
click at [1048, 168] on link "show" at bounding box center [1045, 164] width 21 height 10
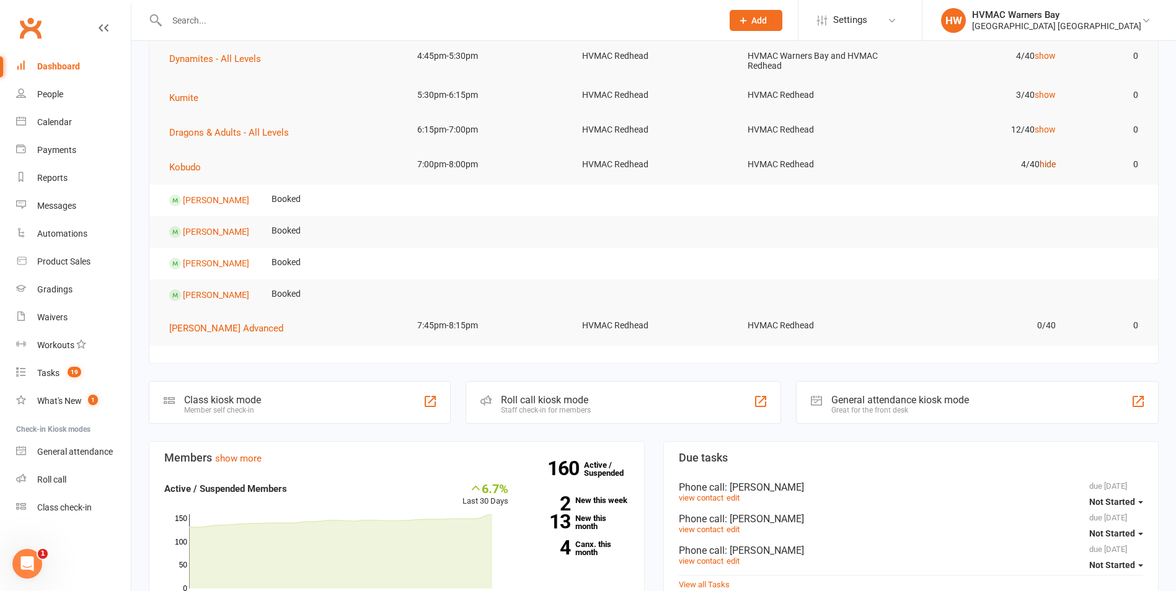
click at [1048, 168] on link "hide" at bounding box center [1048, 164] width 16 height 10
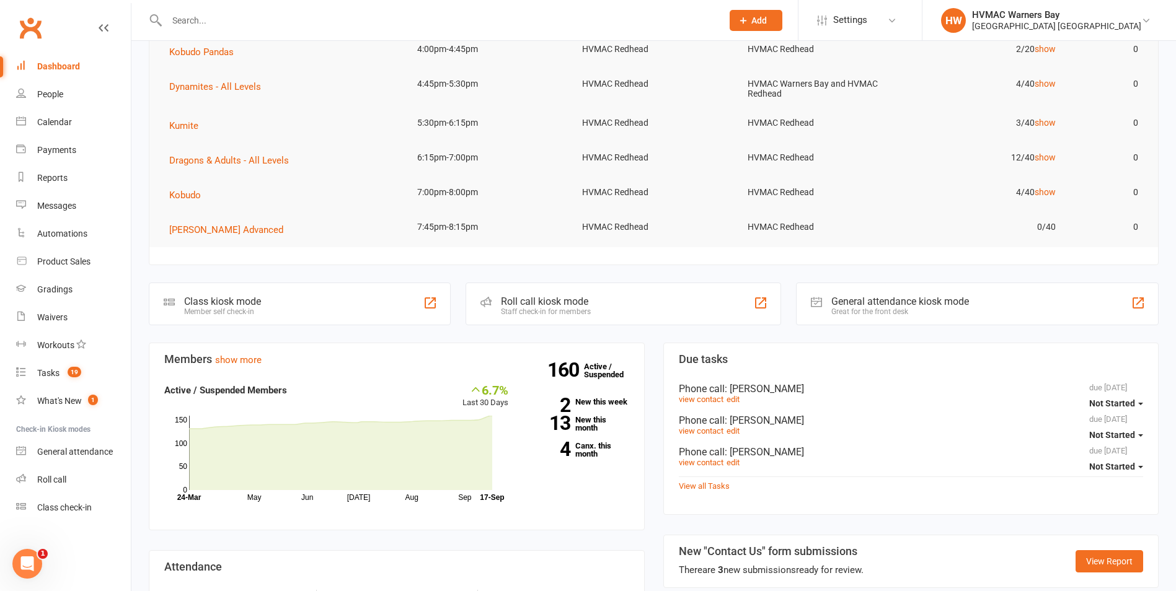
scroll to position [0, 0]
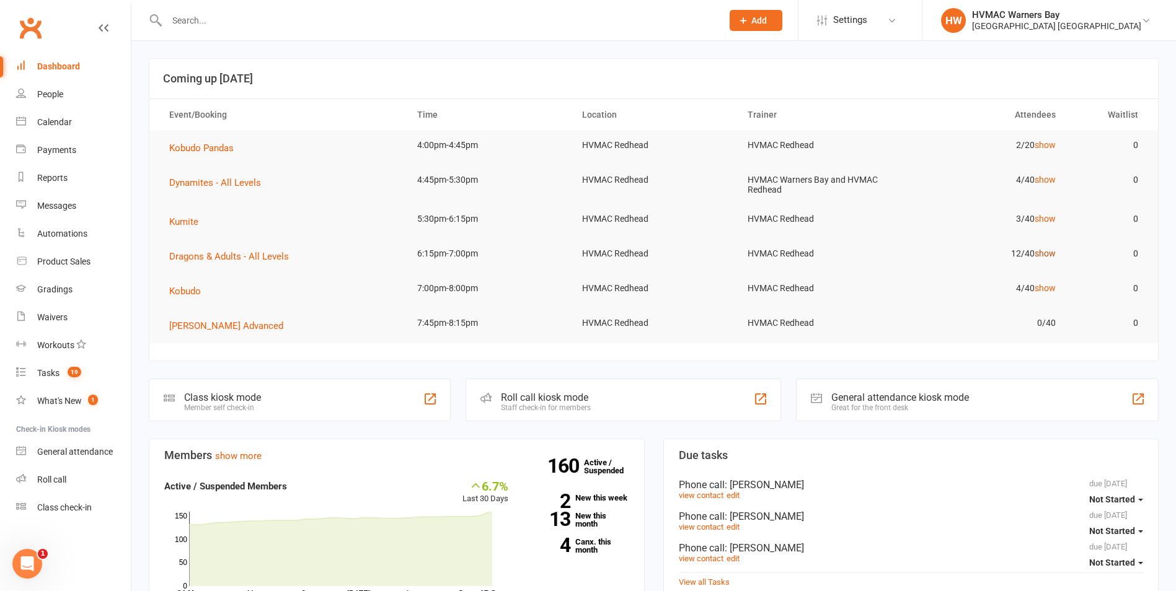
click at [1046, 252] on link "show" at bounding box center [1045, 254] width 21 height 10
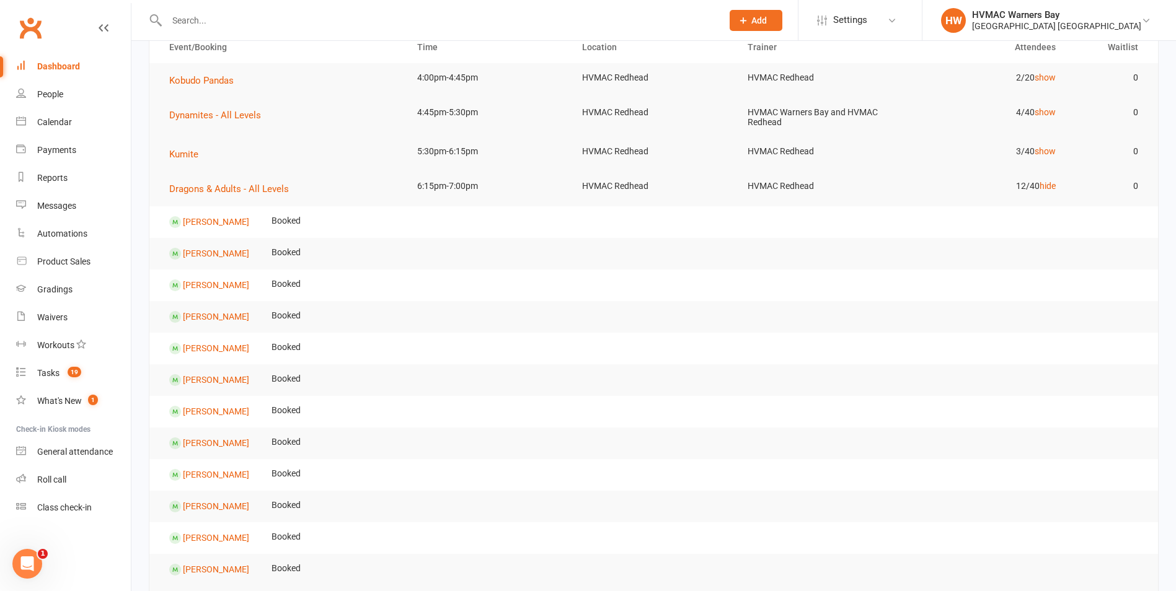
scroll to position [62, 0]
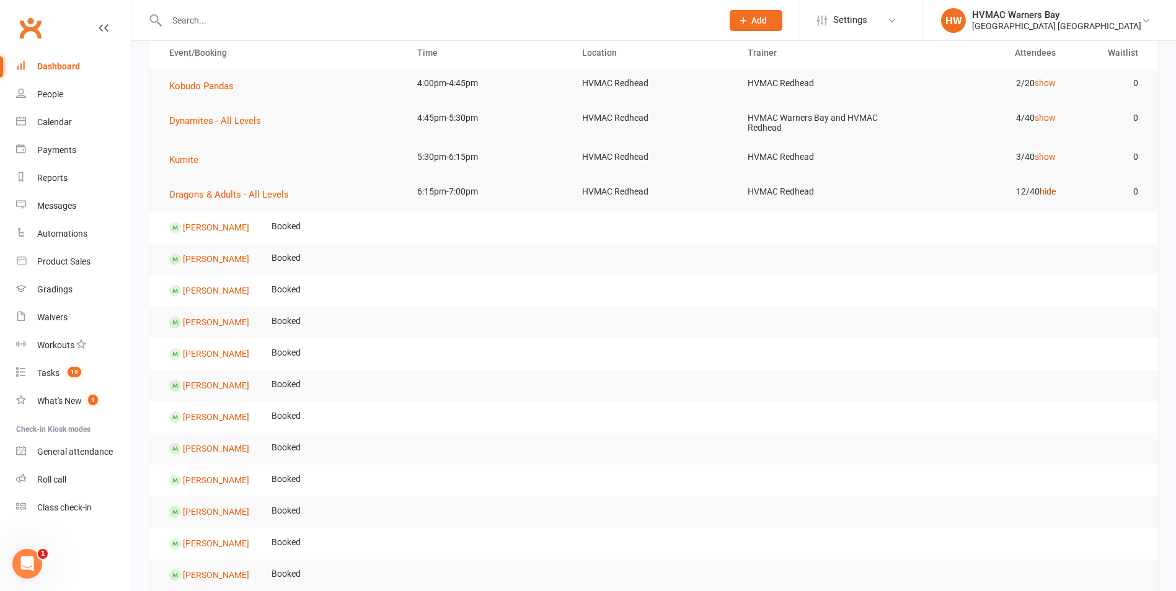
click at [1042, 192] on link "hide" at bounding box center [1048, 192] width 16 height 10
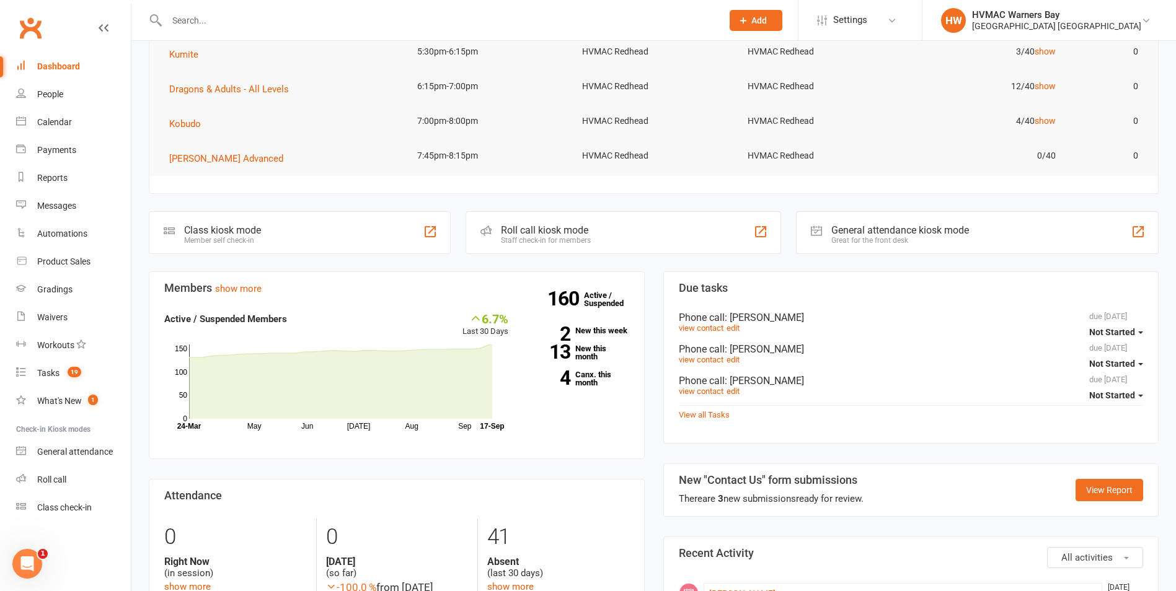
scroll to position [0, 0]
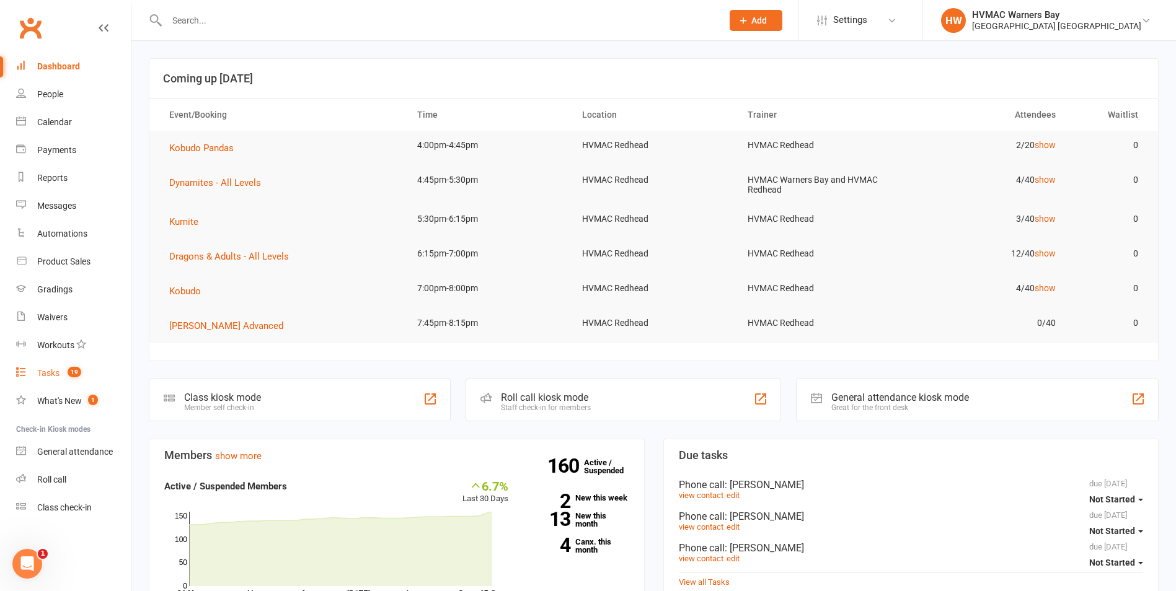
click at [65, 365] on link "Tasks 19" at bounding box center [73, 374] width 115 height 28
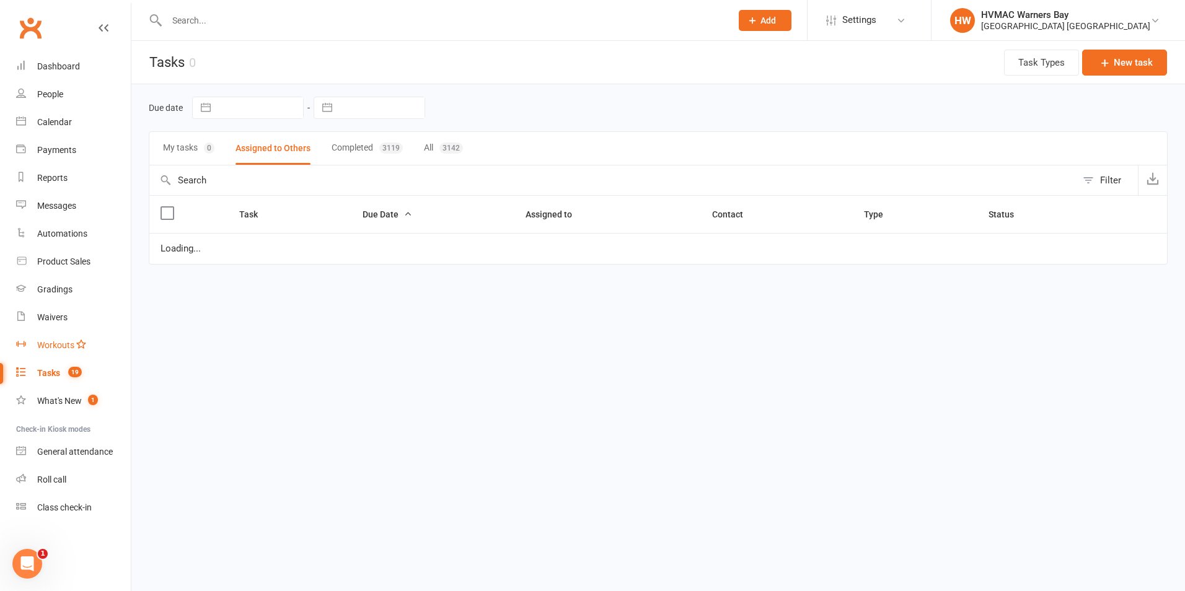
select select "started"
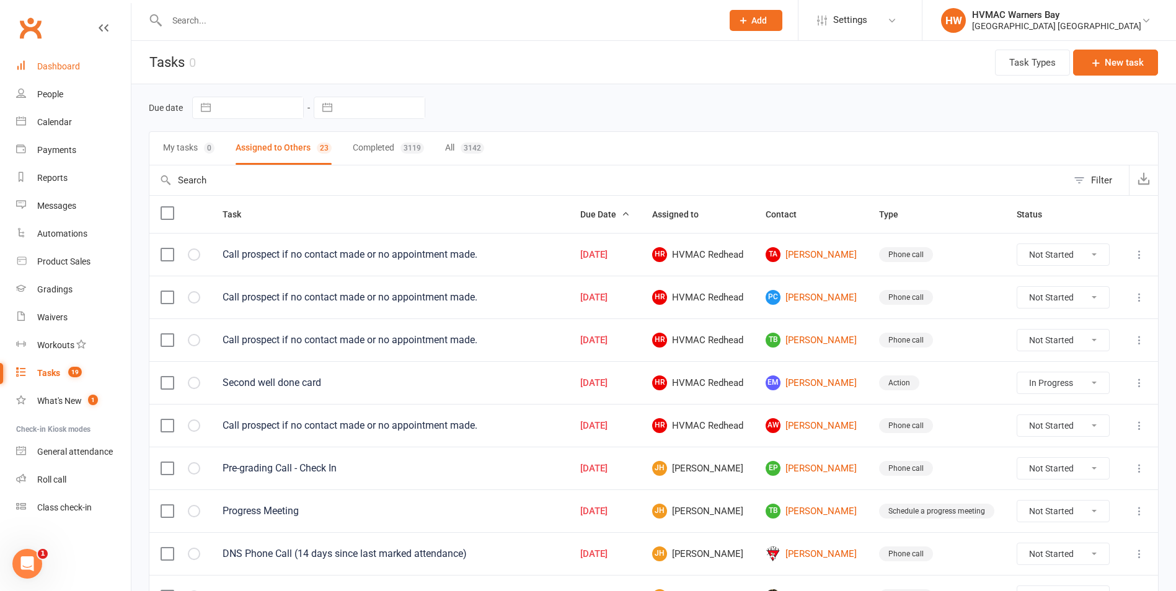
click at [67, 61] on link "Dashboard" at bounding box center [73, 67] width 115 height 28
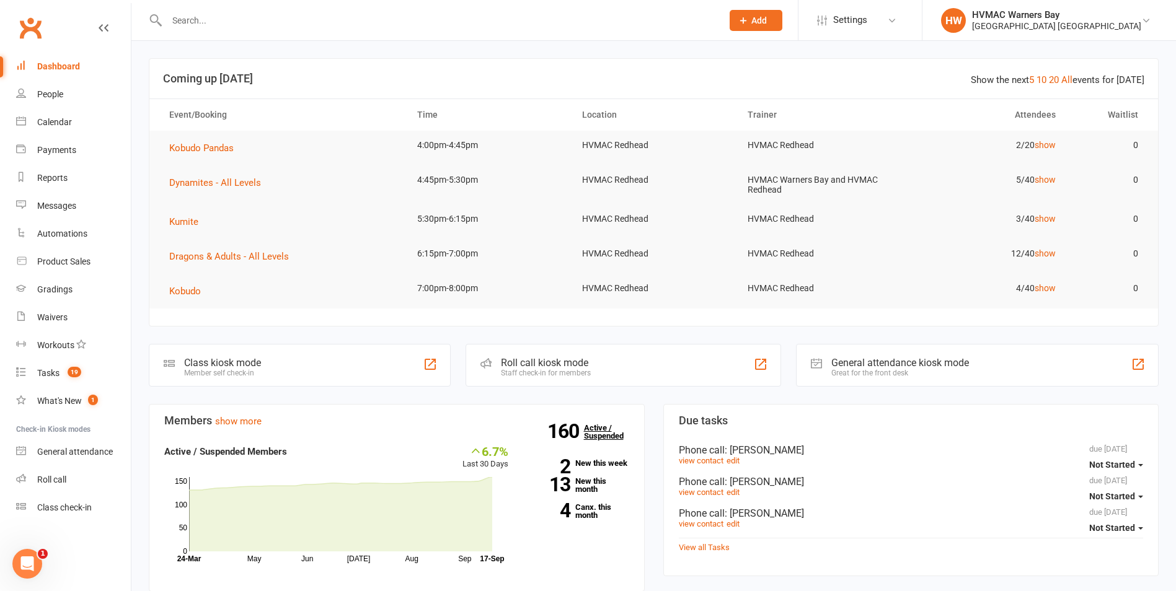
click at [578, 426] on strong "160" at bounding box center [565, 431] width 37 height 19
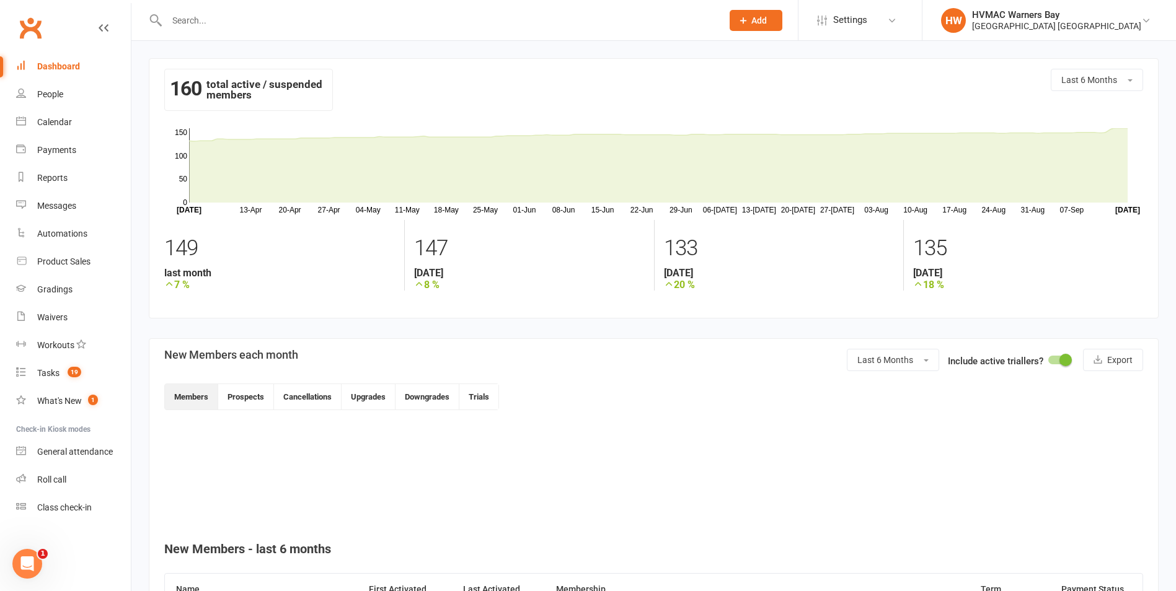
click at [53, 69] on div "Dashboard" at bounding box center [58, 66] width 43 height 10
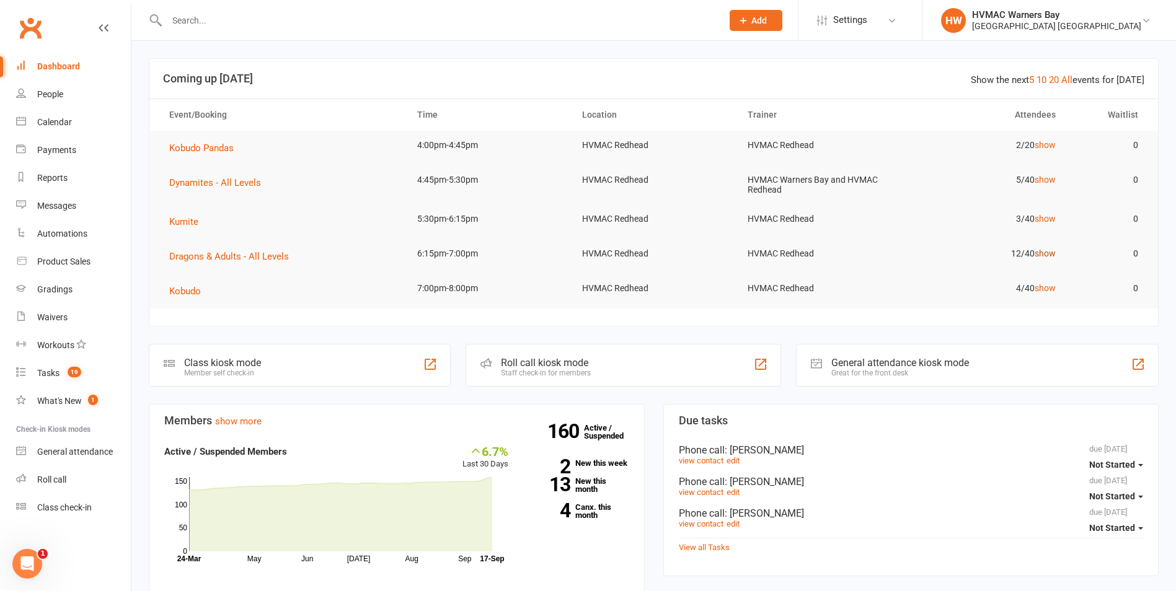
click at [1043, 250] on link "show" at bounding box center [1045, 254] width 21 height 10
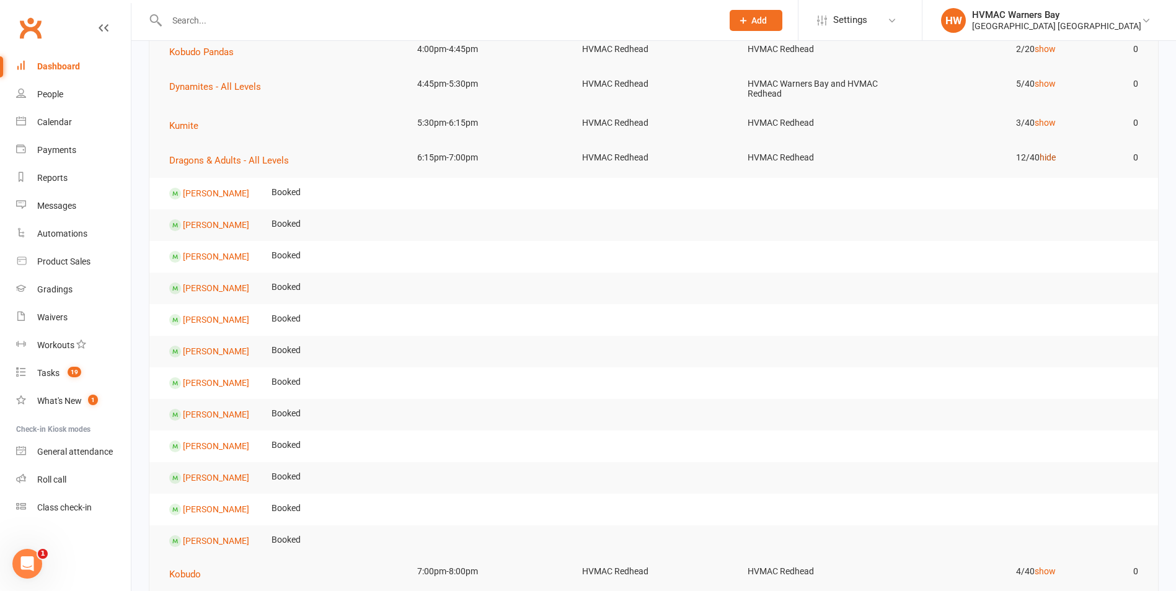
scroll to position [124, 0]
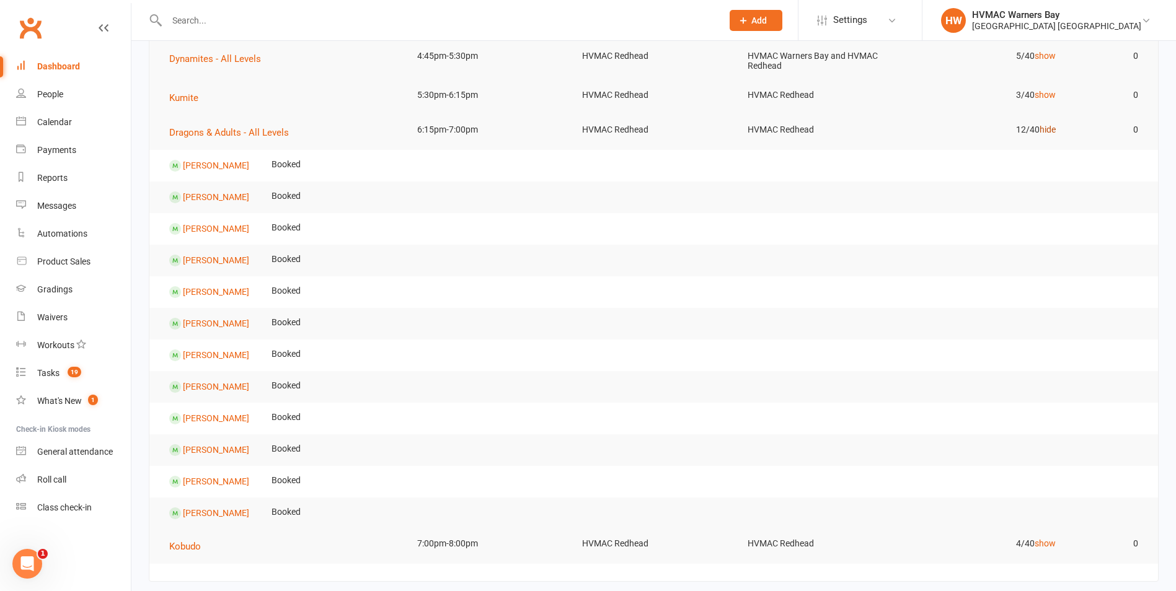
click at [1050, 128] on link "hide" at bounding box center [1048, 130] width 16 height 10
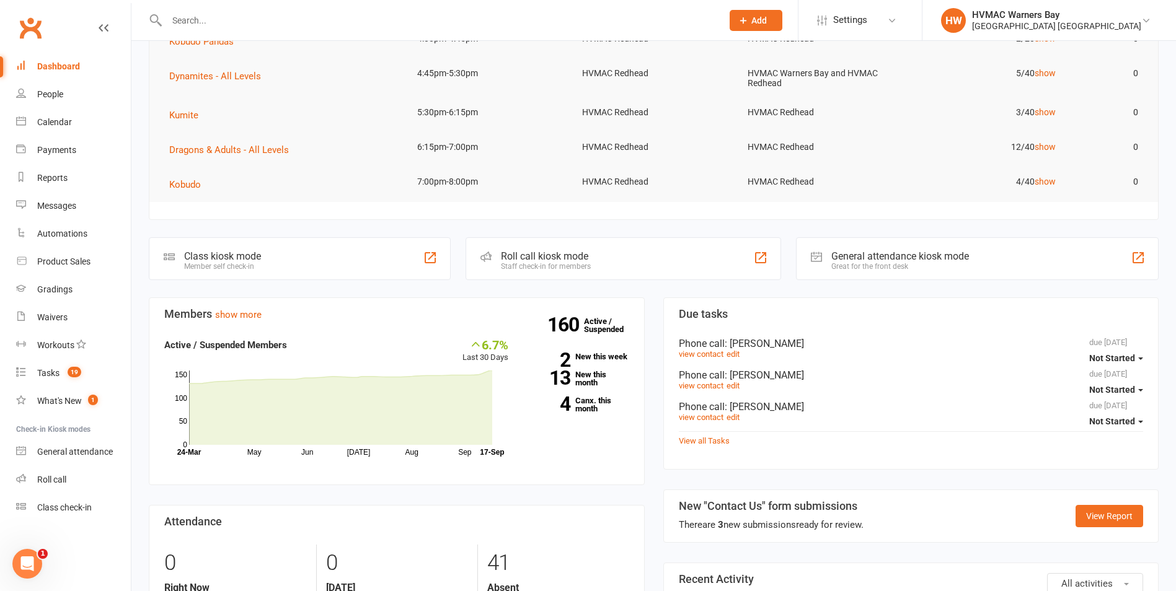
scroll to position [0, 0]
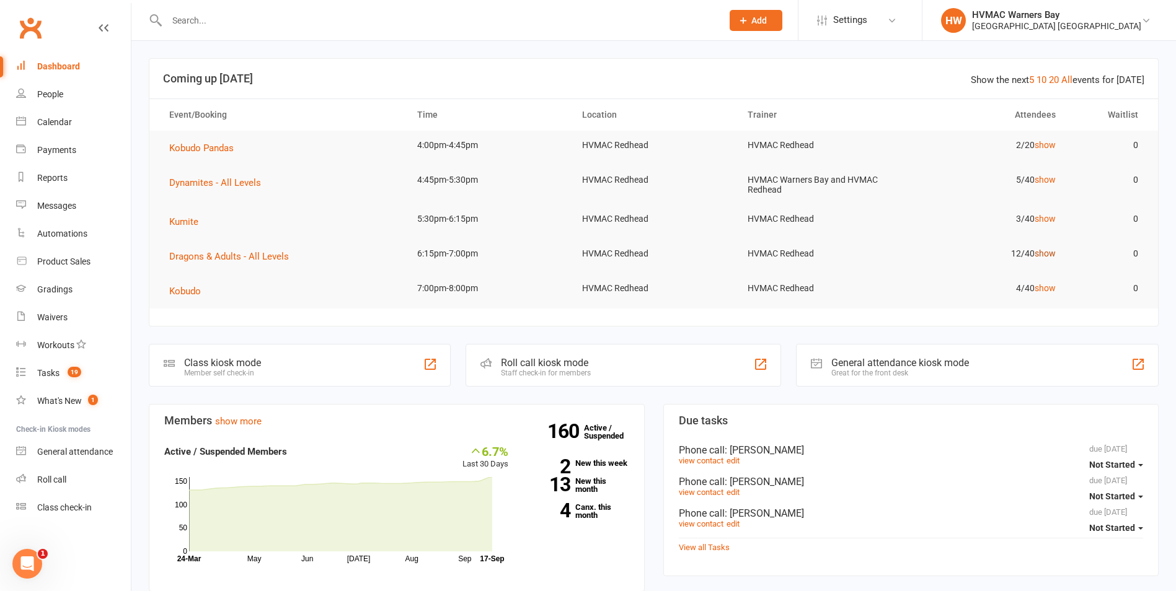
click at [1040, 249] on link "show" at bounding box center [1045, 254] width 21 height 10
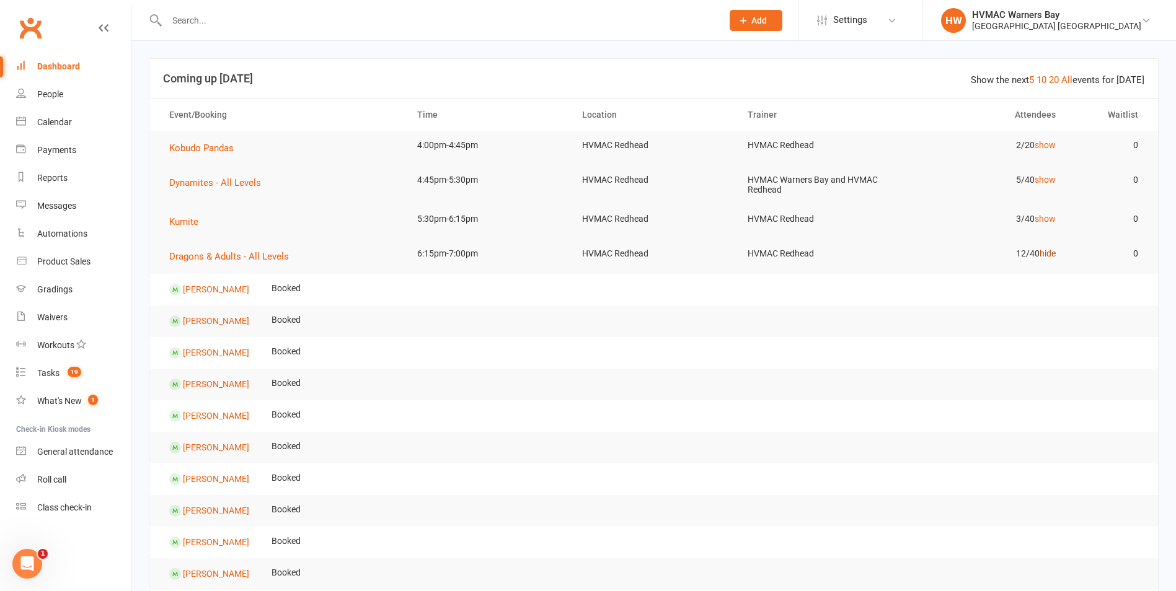
click at [1044, 254] on link "hide" at bounding box center [1048, 254] width 16 height 10
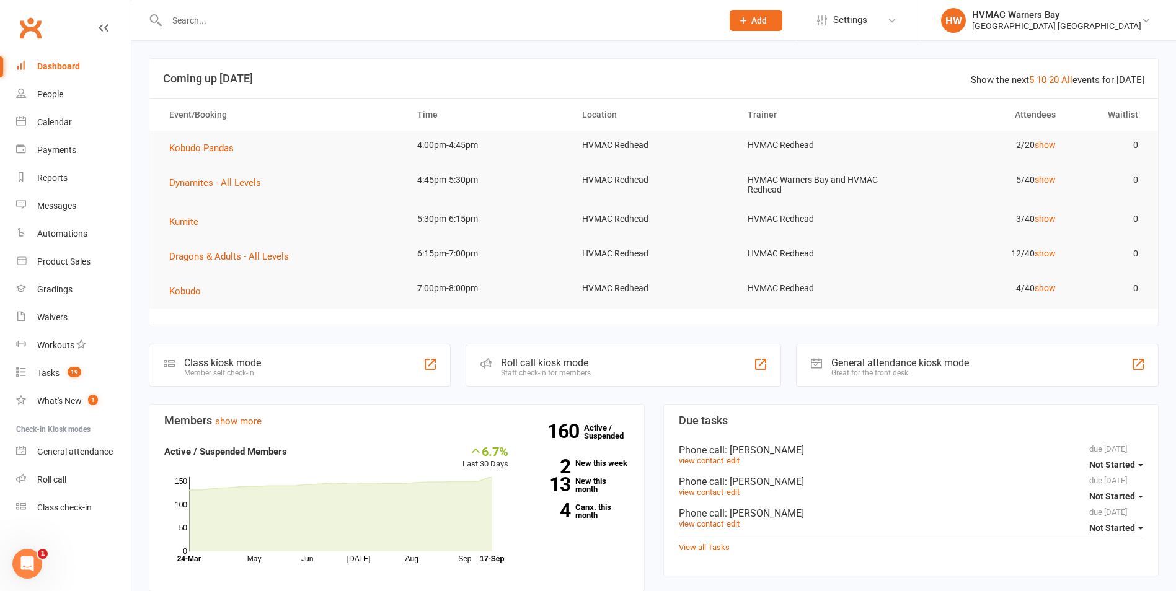
click at [79, 60] on link "Dashboard" at bounding box center [73, 67] width 115 height 28
click at [1040, 249] on link "show" at bounding box center [1045, 254] width 21 height 10
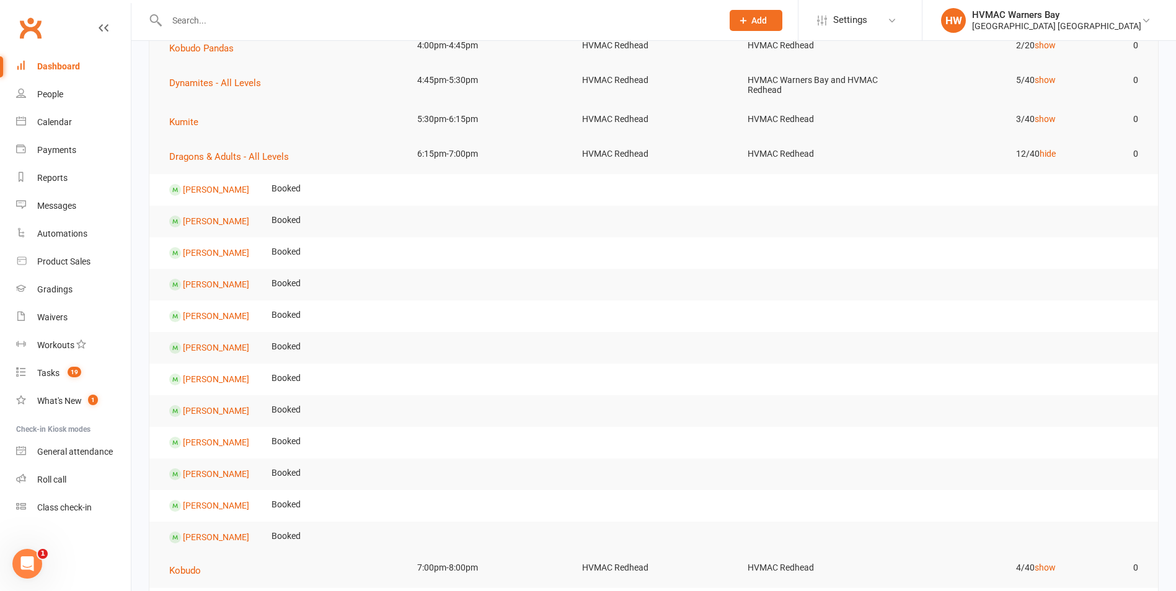
scroll to position [124, 0]
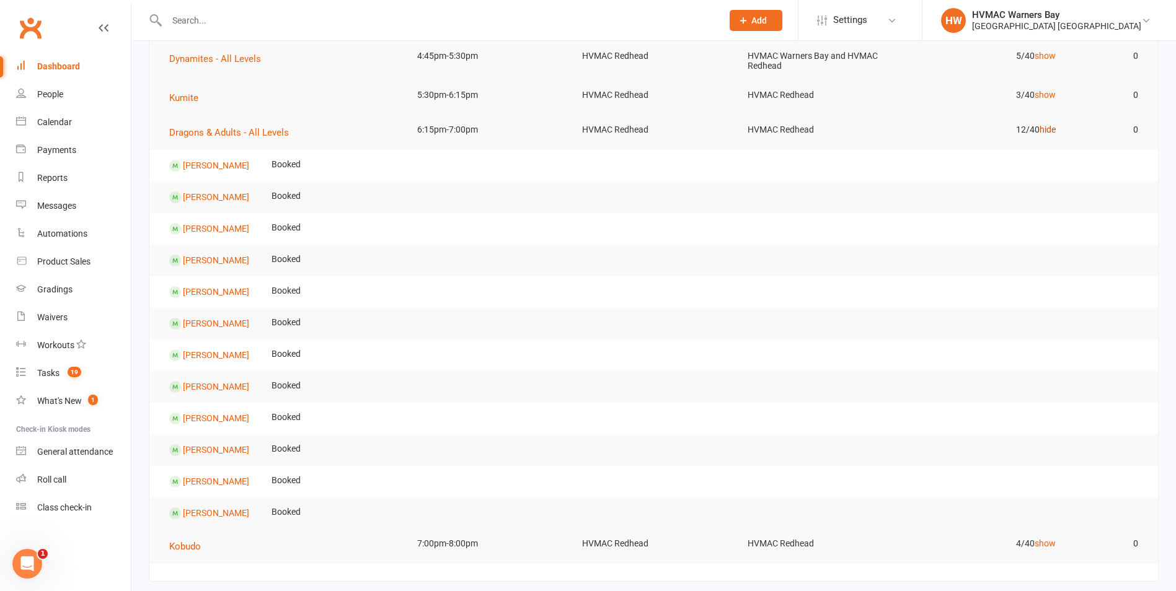
click at [1043, 134] on link "hide" at bounding box center [1048, 130] width 16 height 10
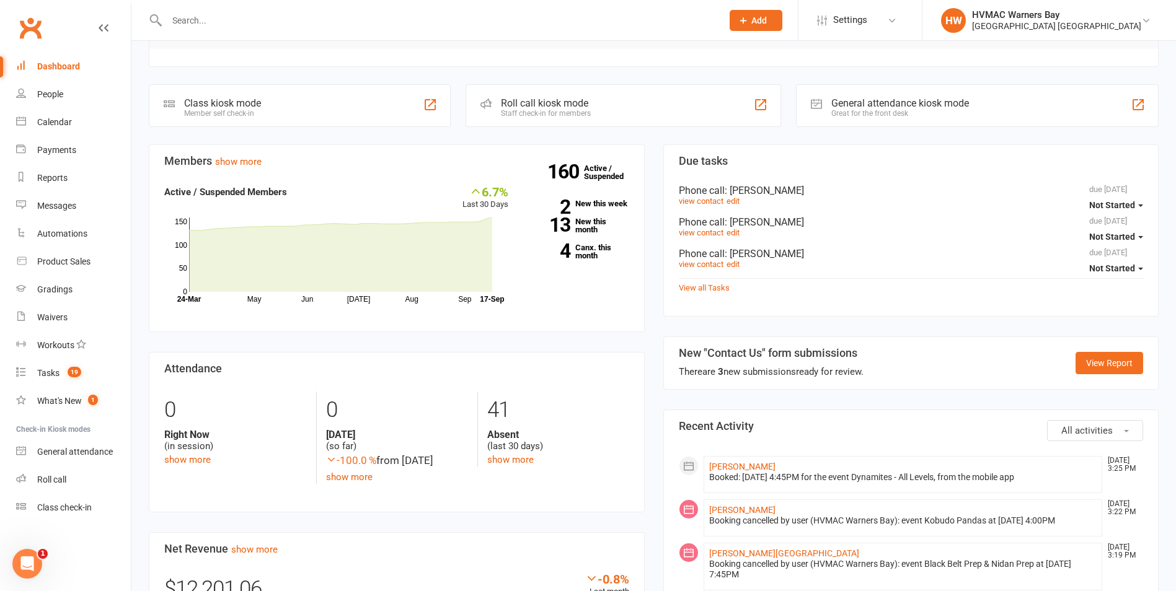
scroll to position [0, 0]
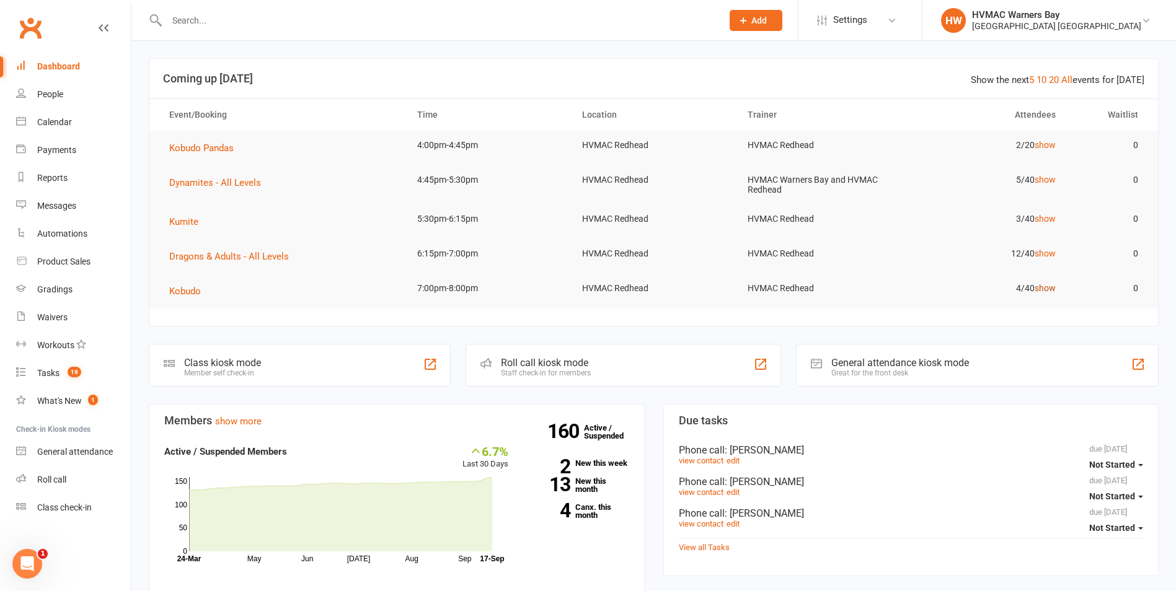
click at [1044, 284] on link "show" at bounding box center [1045, 288] width 21 height 10
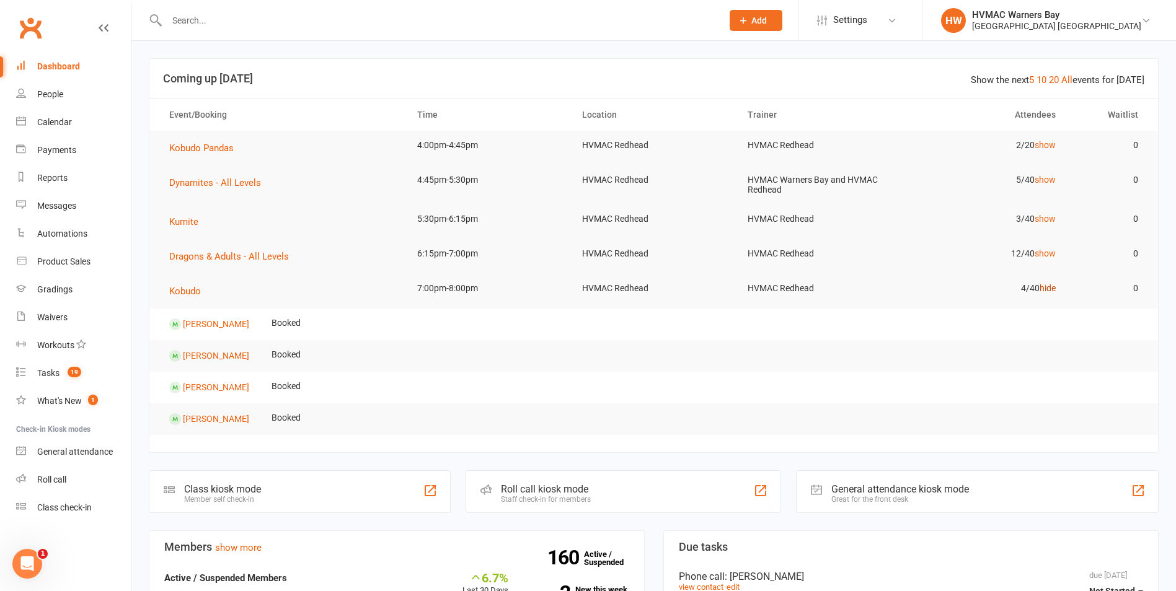
click at [1044, 286] on link "hide" at bounding box center [1048, 288] width 16 height 10
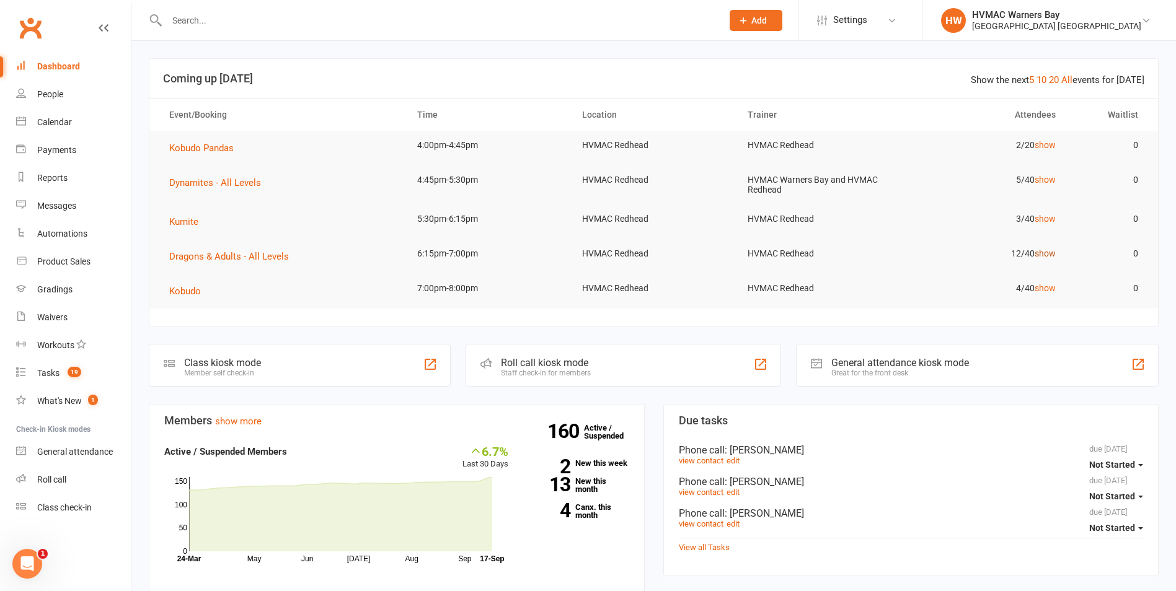
click at [1040, 249] on link "show" at bounding box center [1045, 254] width 21 height 10
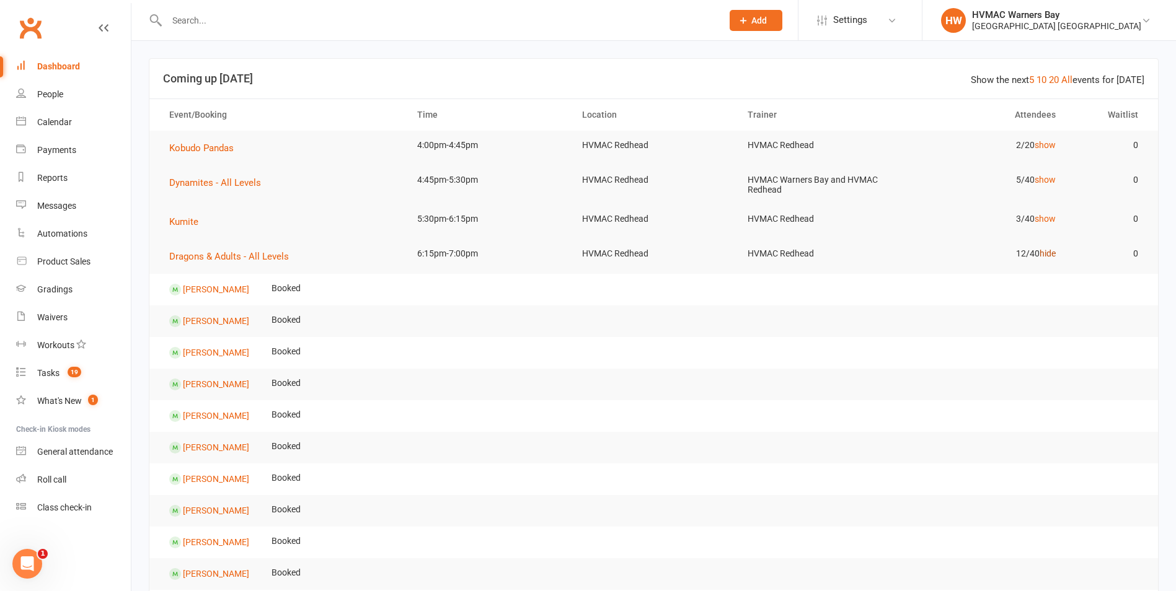
click at [1041, 250] on link "hide" at bounding box center [1048, 254] width 16 height 10
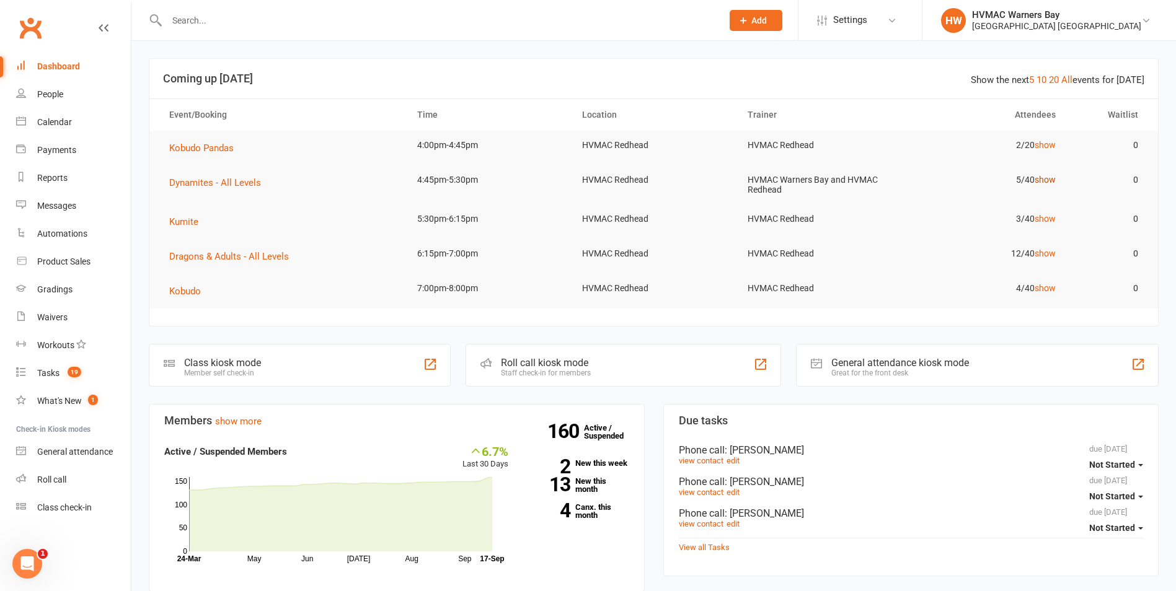
click at [1052, 182] on link "show" at bounding box center [1045, 180] width 21 height 10
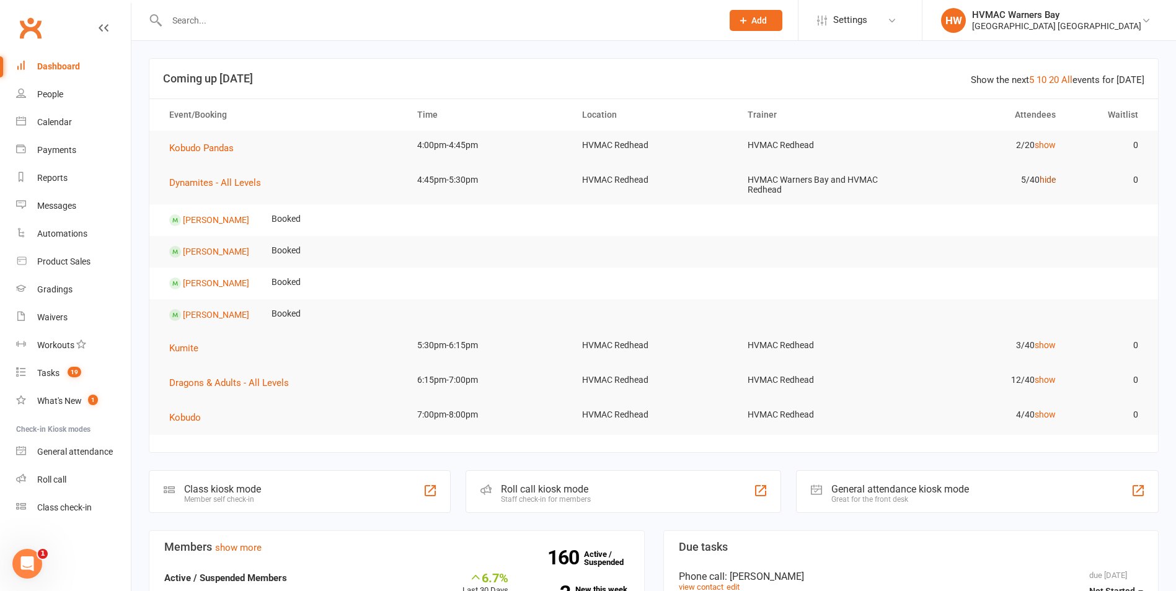
click at [1052, 182] on link "hide" at bounding box center [1048, 180] width 16 height 10
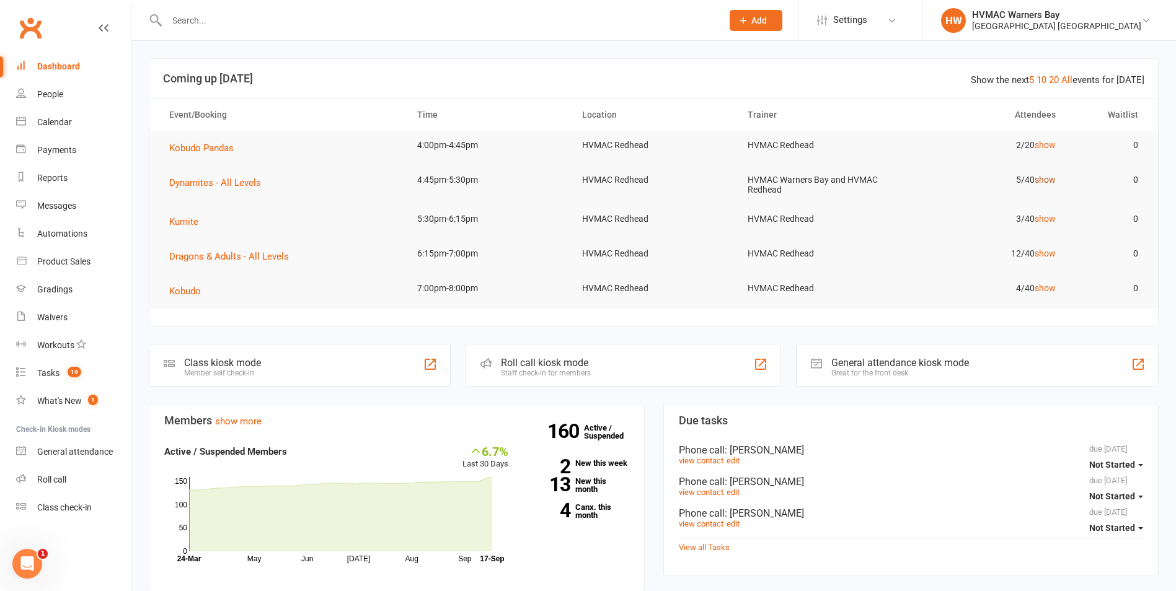
click at [1049, 179] on link "show" at bounding box center [1045, 180] width 21 height 10
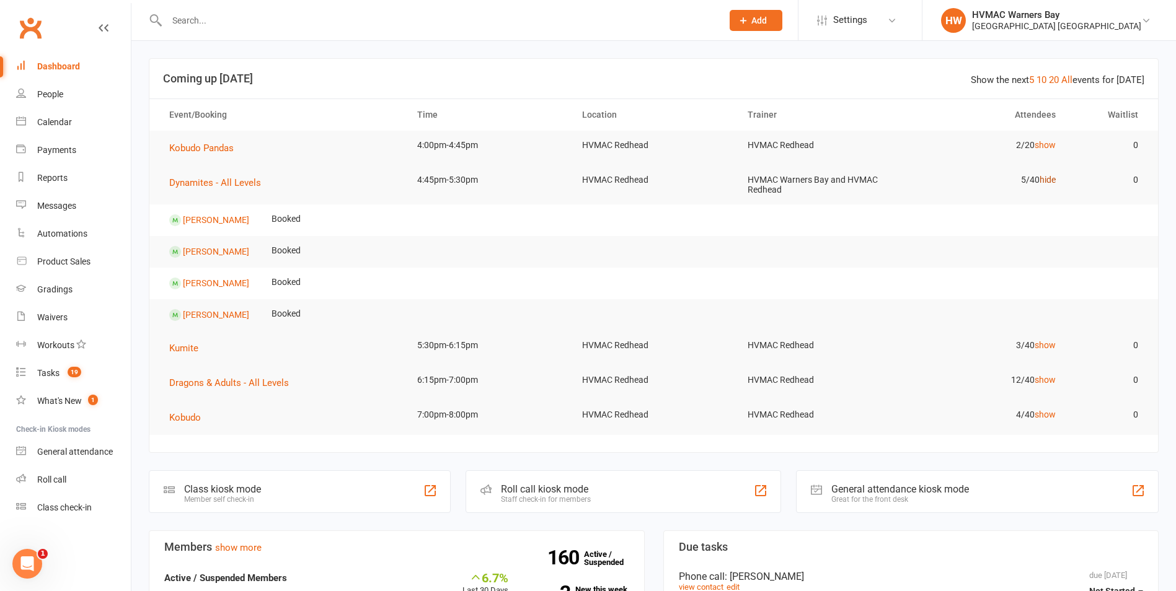
click at [1049, 179] on link "hide" at bounding box center [1048, 180] width 16 height 10
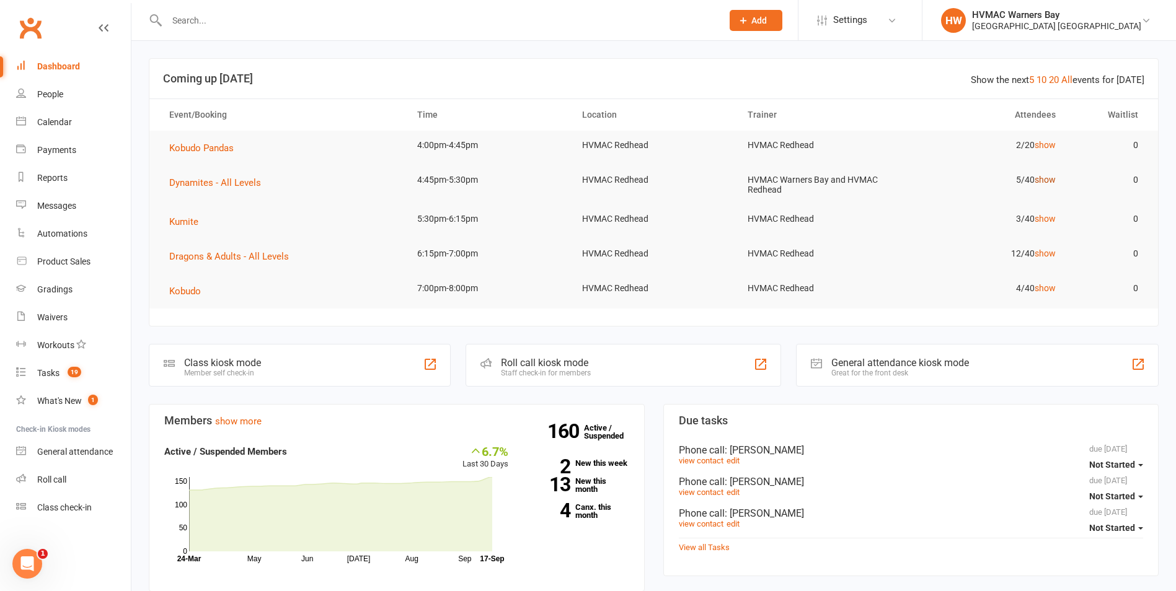
click at [1040, 179] on link "show" at bounding box center [1045, 180] width 21 height 10
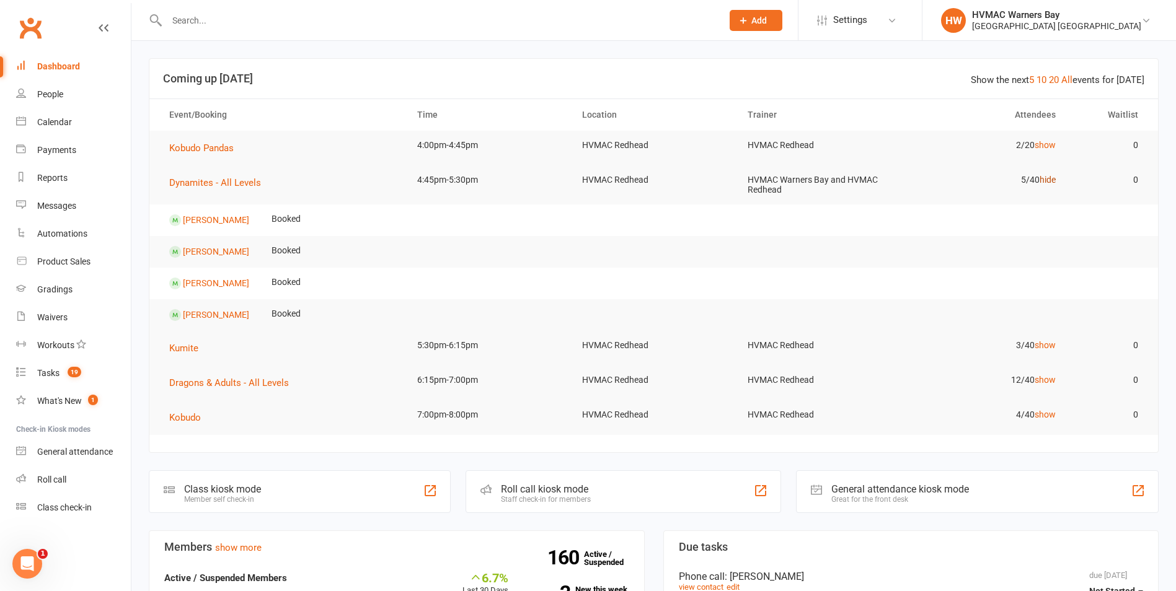
click at [1041, 178] on link "hide" at bounding box center [1048, 180] width 16 height 10
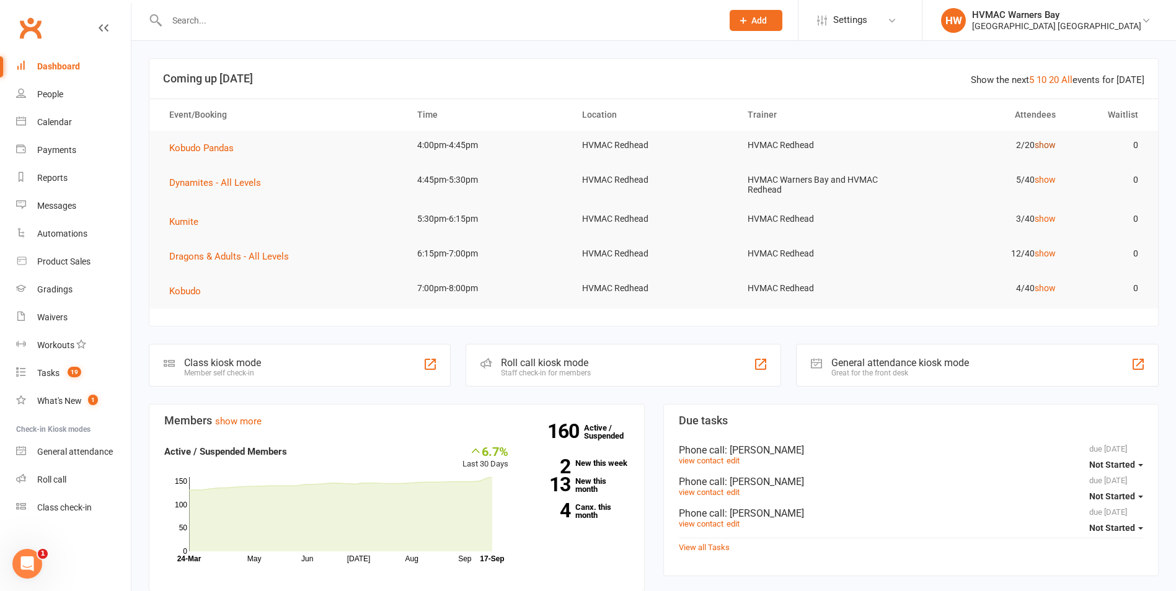
click at [1050, 146] on link "show" at bounding box center [1045, 145] width 21 height 10
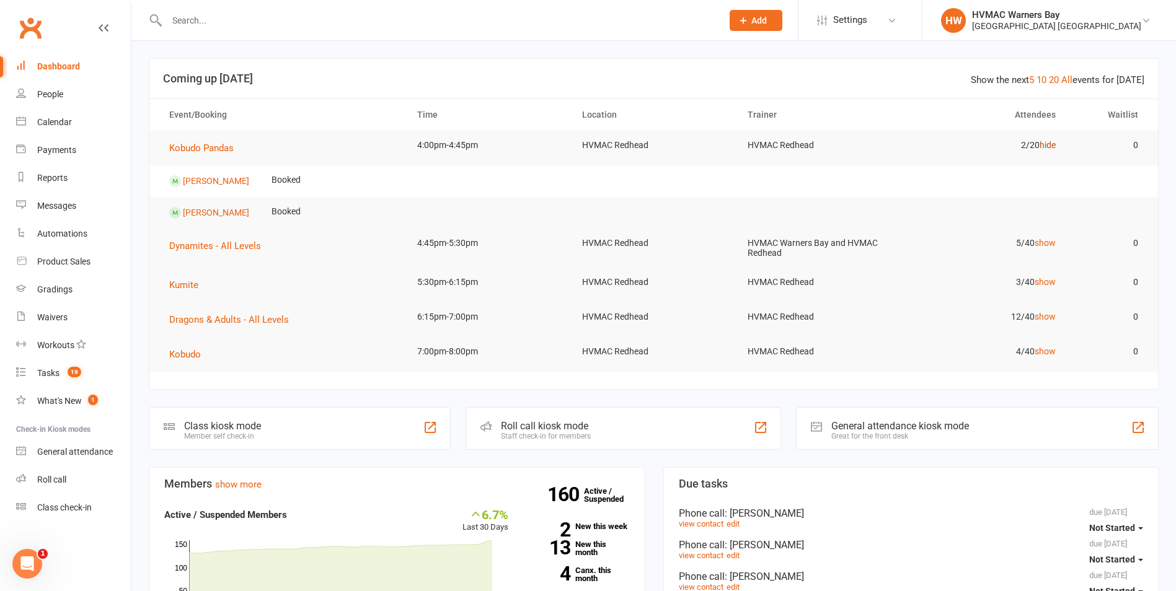
click at [1050, 146] on link "hide" at bounding box center [1048, 145] width 16 height 10
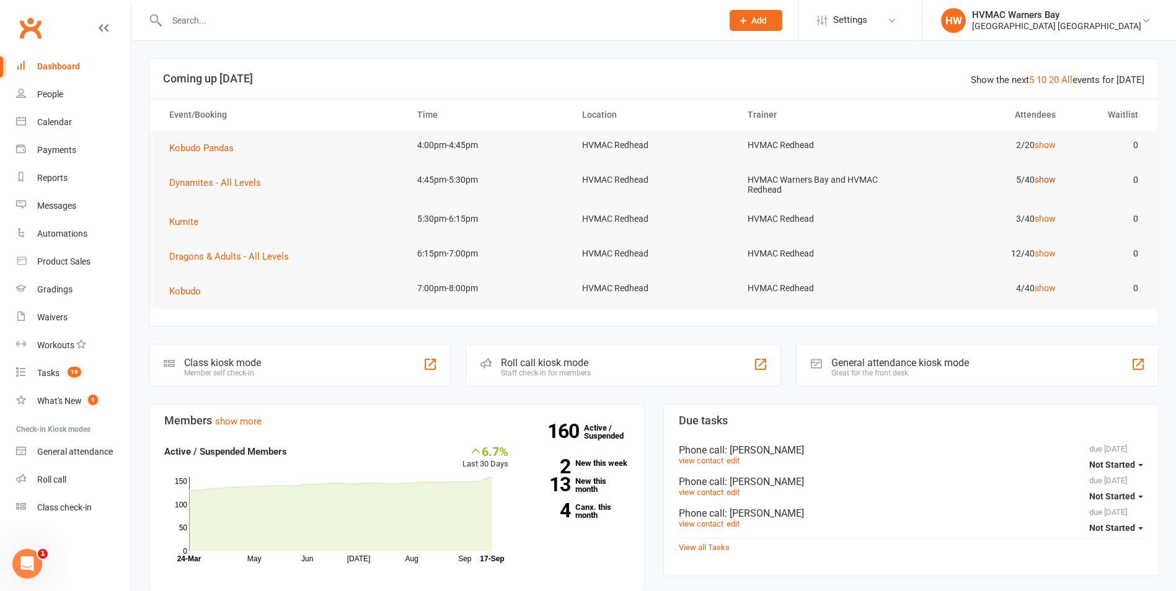
click at [1044, 175] on link "show" at bounding box center [1045, 180] width 21 height 10
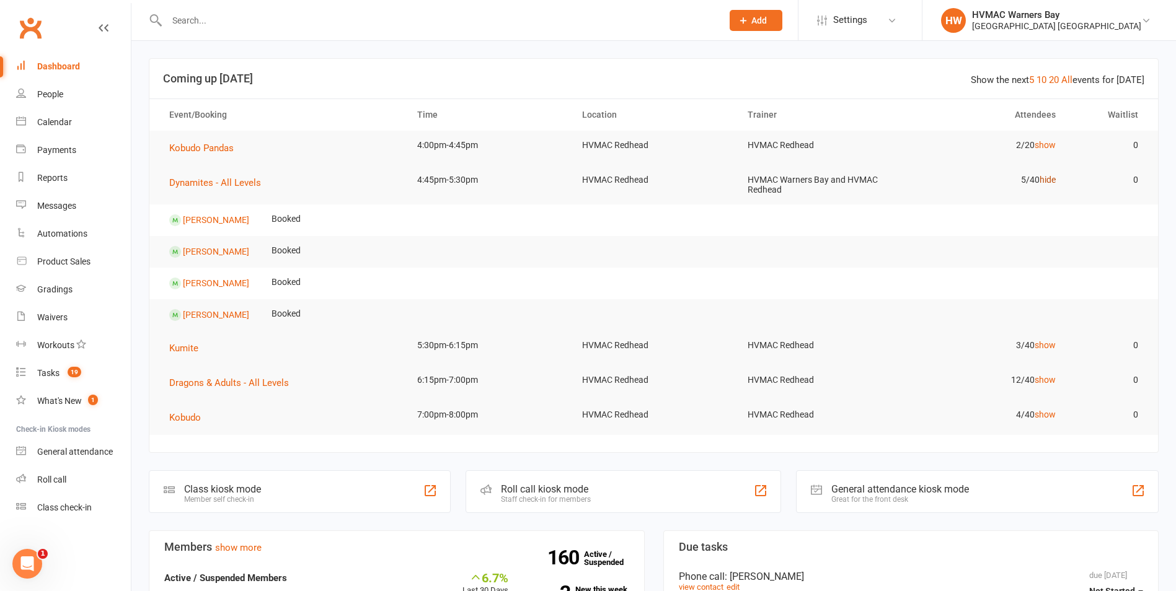
click at [1044, 175] on link "hide" at bounding box center [1048, 180] width 16 height 10
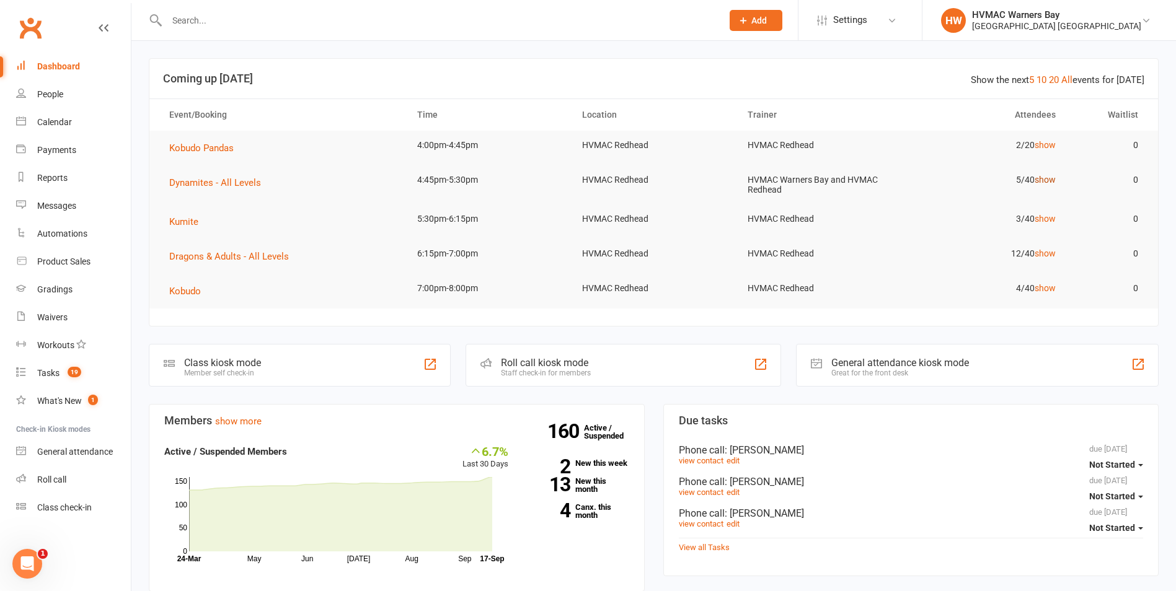
click at [1044, 175] on link "show" at bounding box center [1045, 180] width 21 height 10
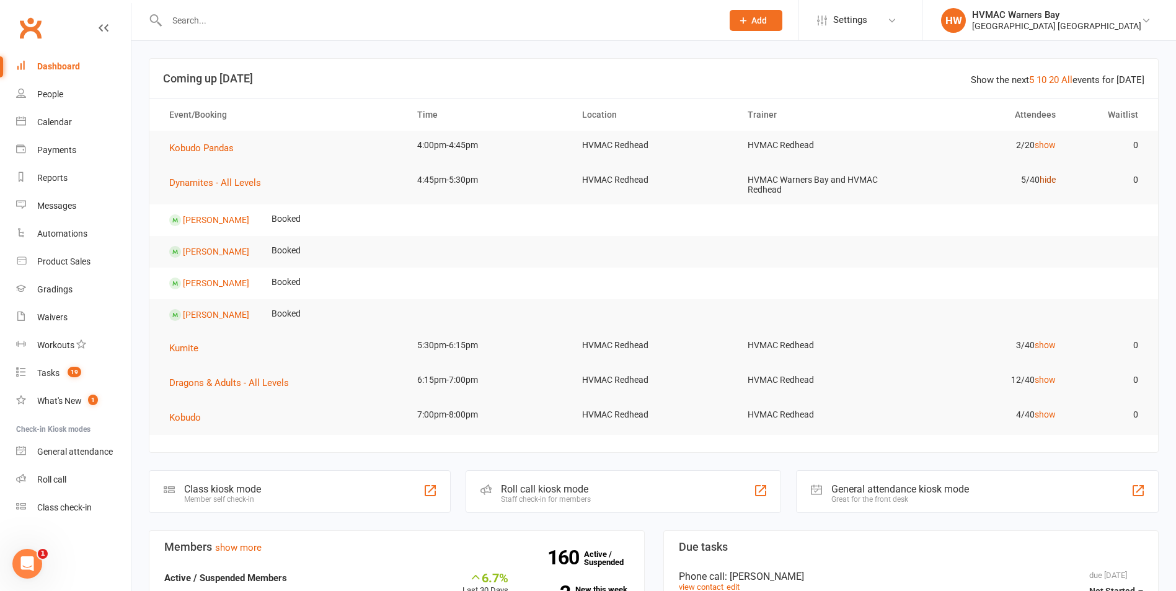
click at [1044, 175] on link "hide" at bounding box center [1048, 180] width 16 height 10
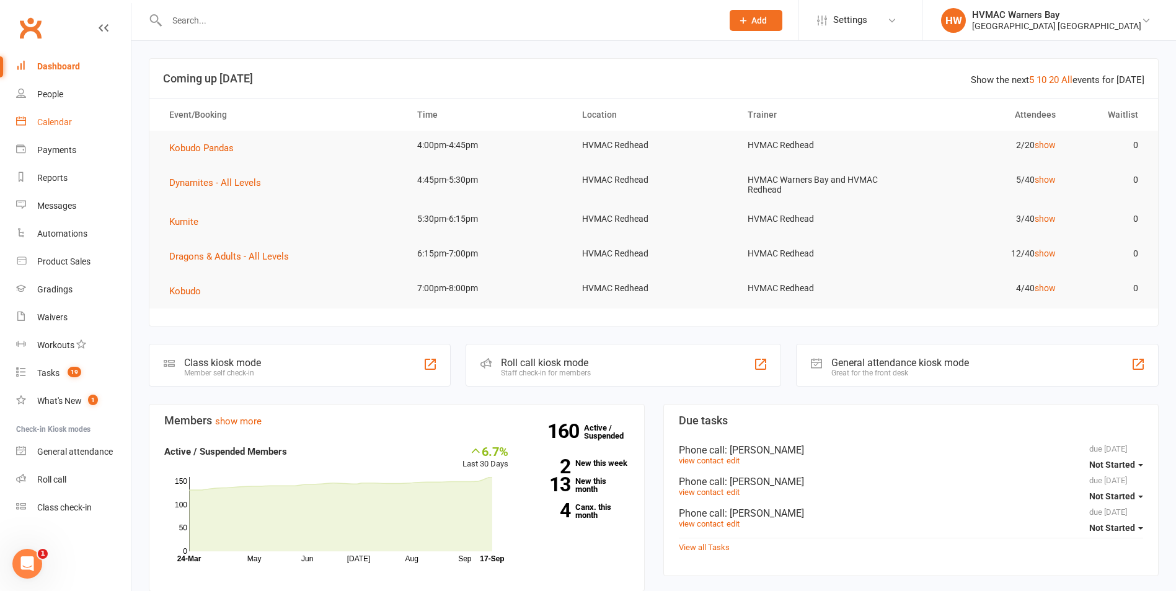
click at [87, 121] on link "Calendar" at bounding box center [73, 122] width 115 height 28
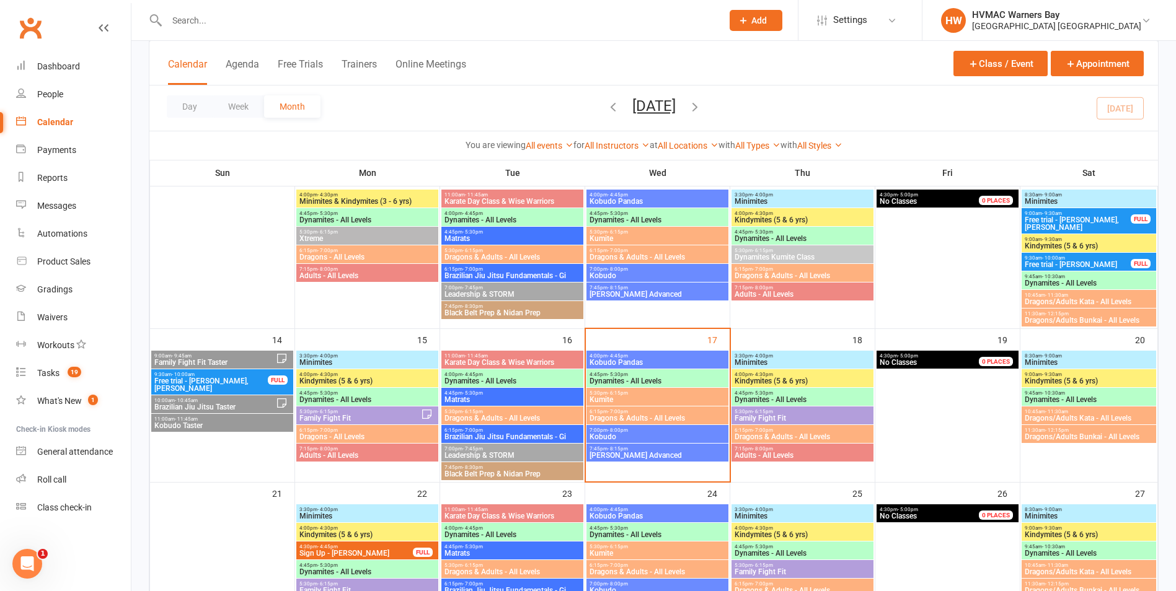
scroll to position [248, 0]
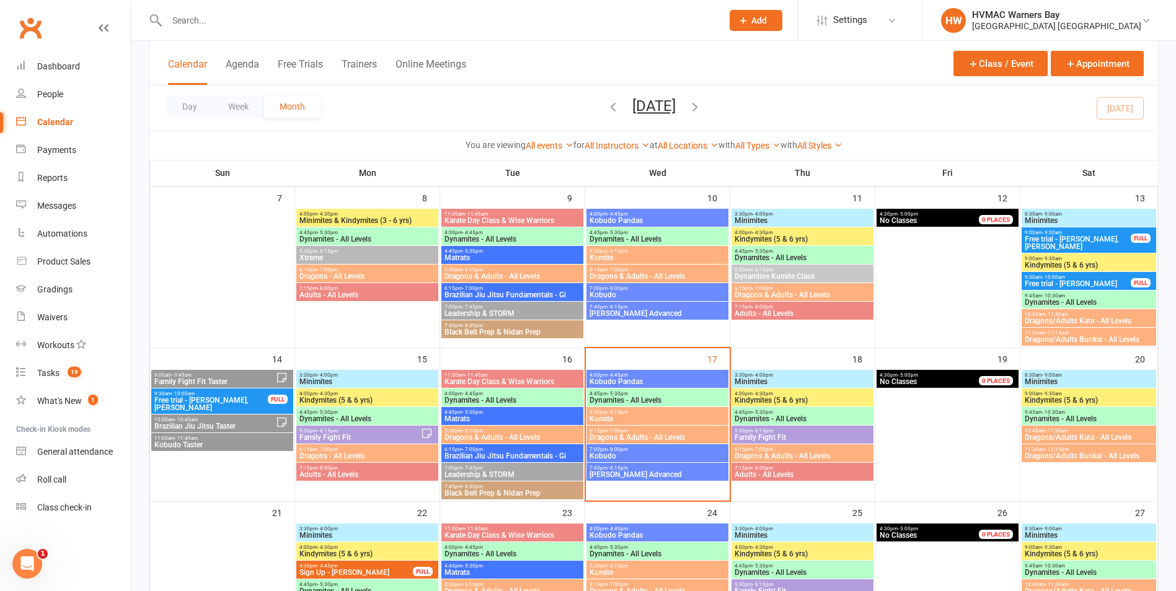
click at [616, 231] on span "- 5:30pm" at bounding box center [617, 233] width 20 height 6
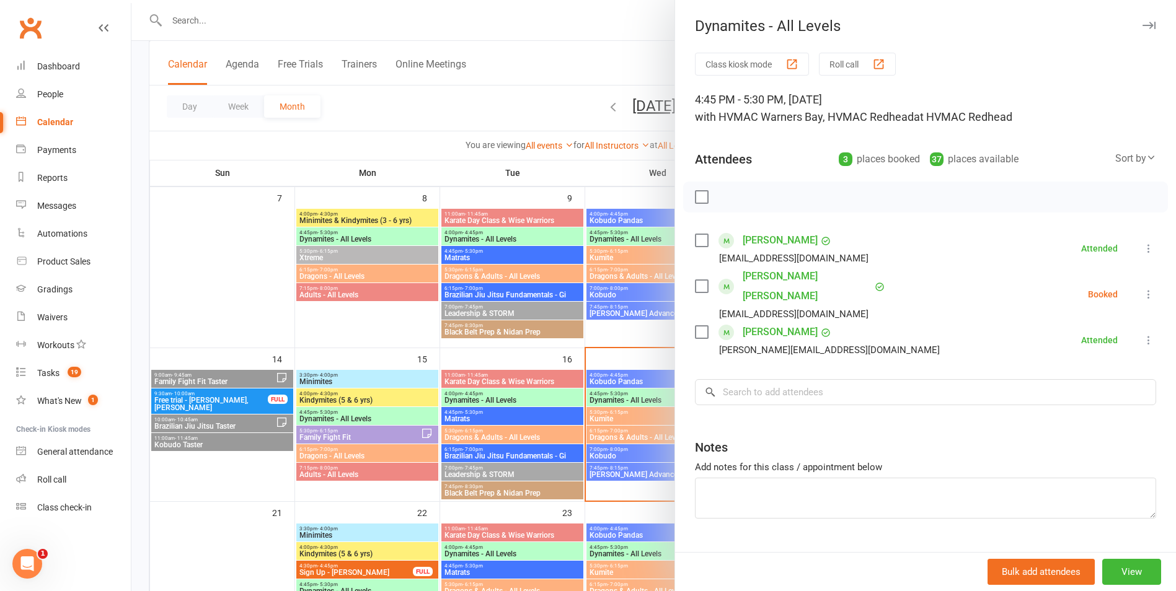
click at [616, 237] on div at bounding box center [653, 295] width 1044 height 591
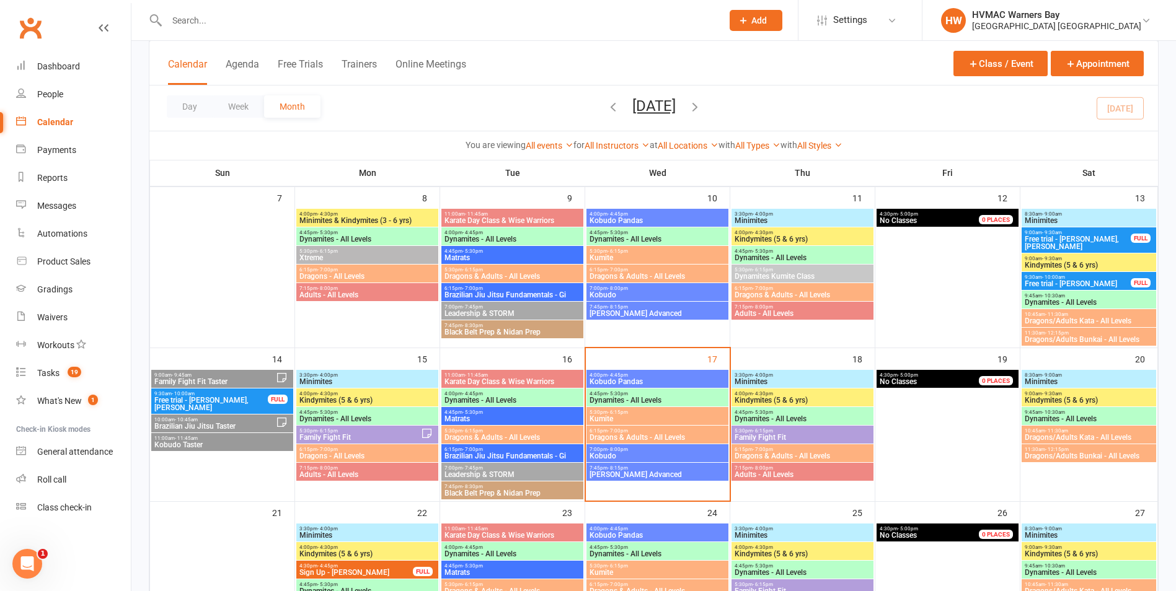
click at [599, 397] on span "Dynamites - All Levels" at bounding box center [657, 400] width 137 height 7
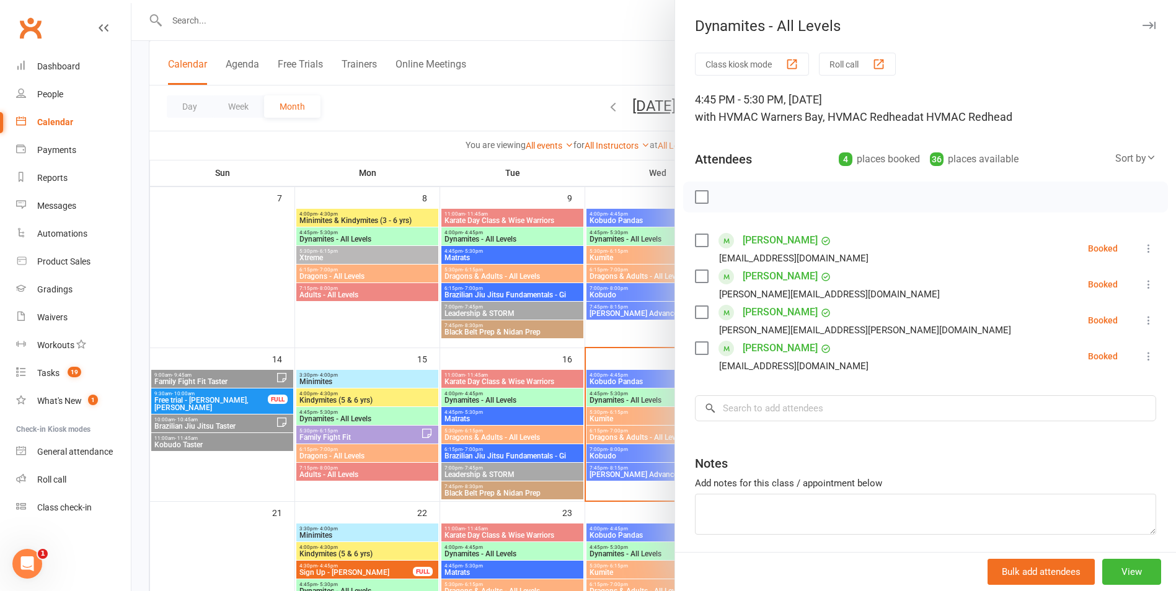
click at [599, 395] on div at bounding box center [653, 295] width 1044 height 591
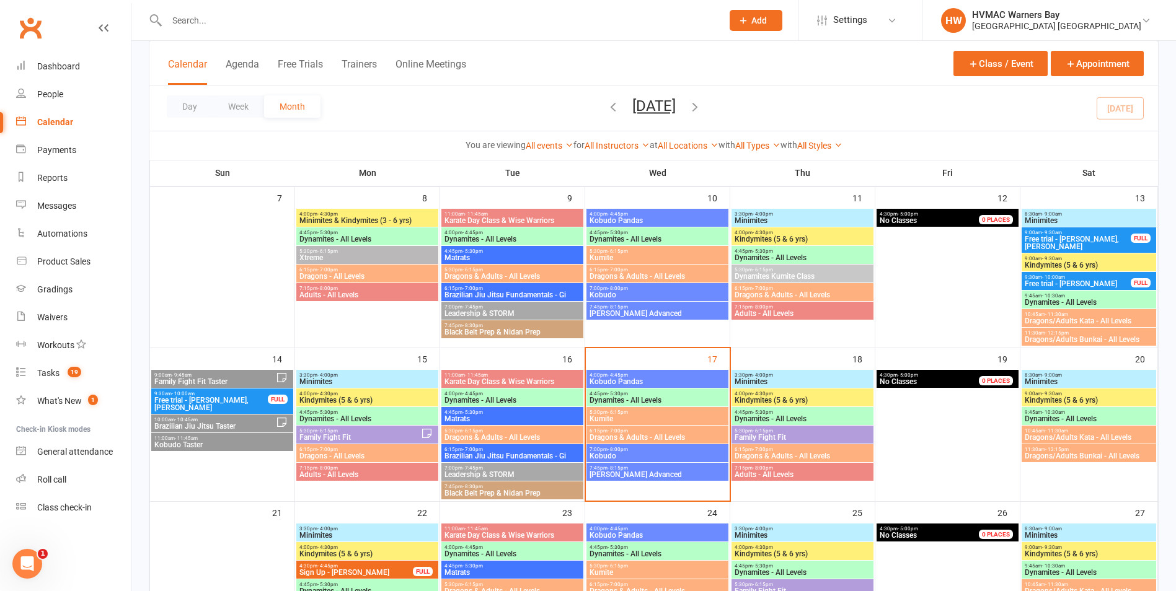
click at [539, 393] on span "4:00pm - 4:45pm" at bounding box center [512, 394] width 137 height 6
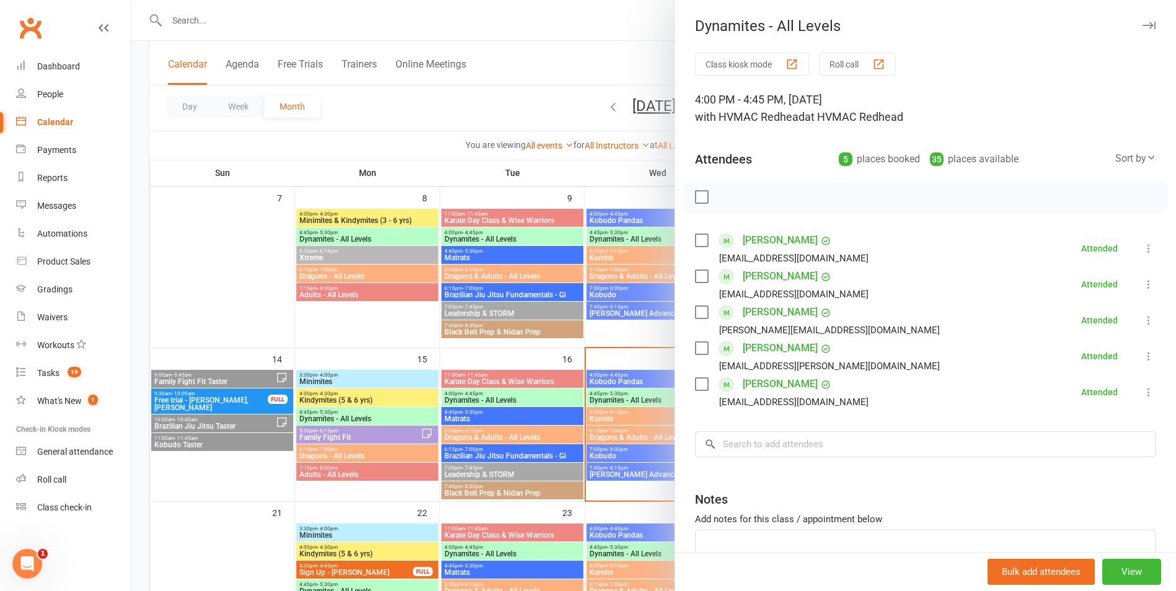
click at [526, 391] on div at bounding box center [653, 295] width 1044 height 591
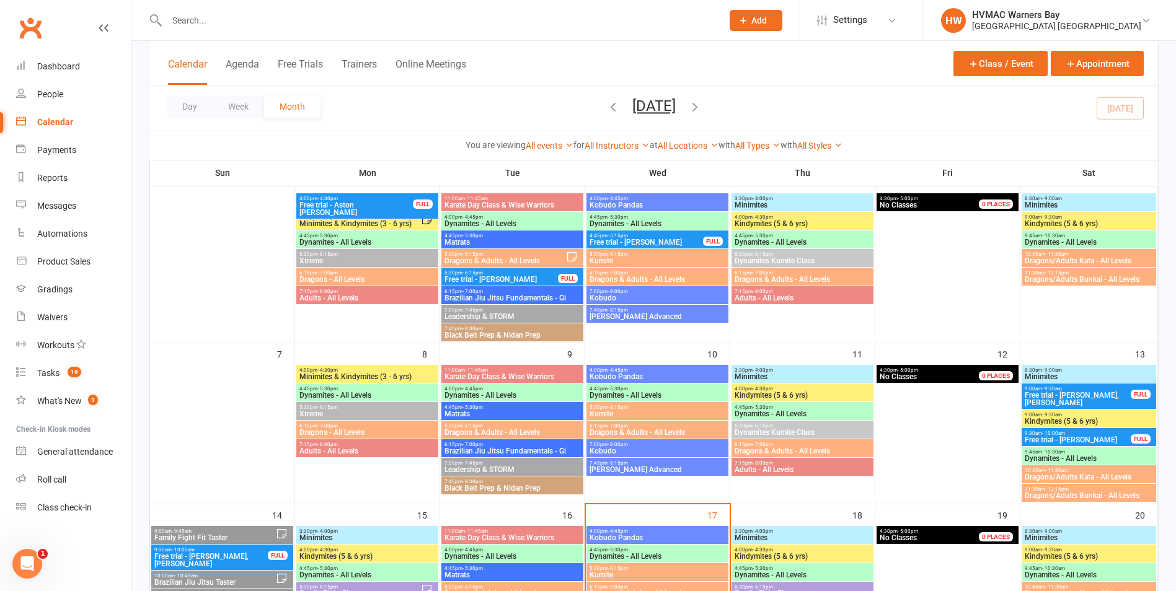
scroll to position [0, 0]
